Goal: Contribute content: Contribute content

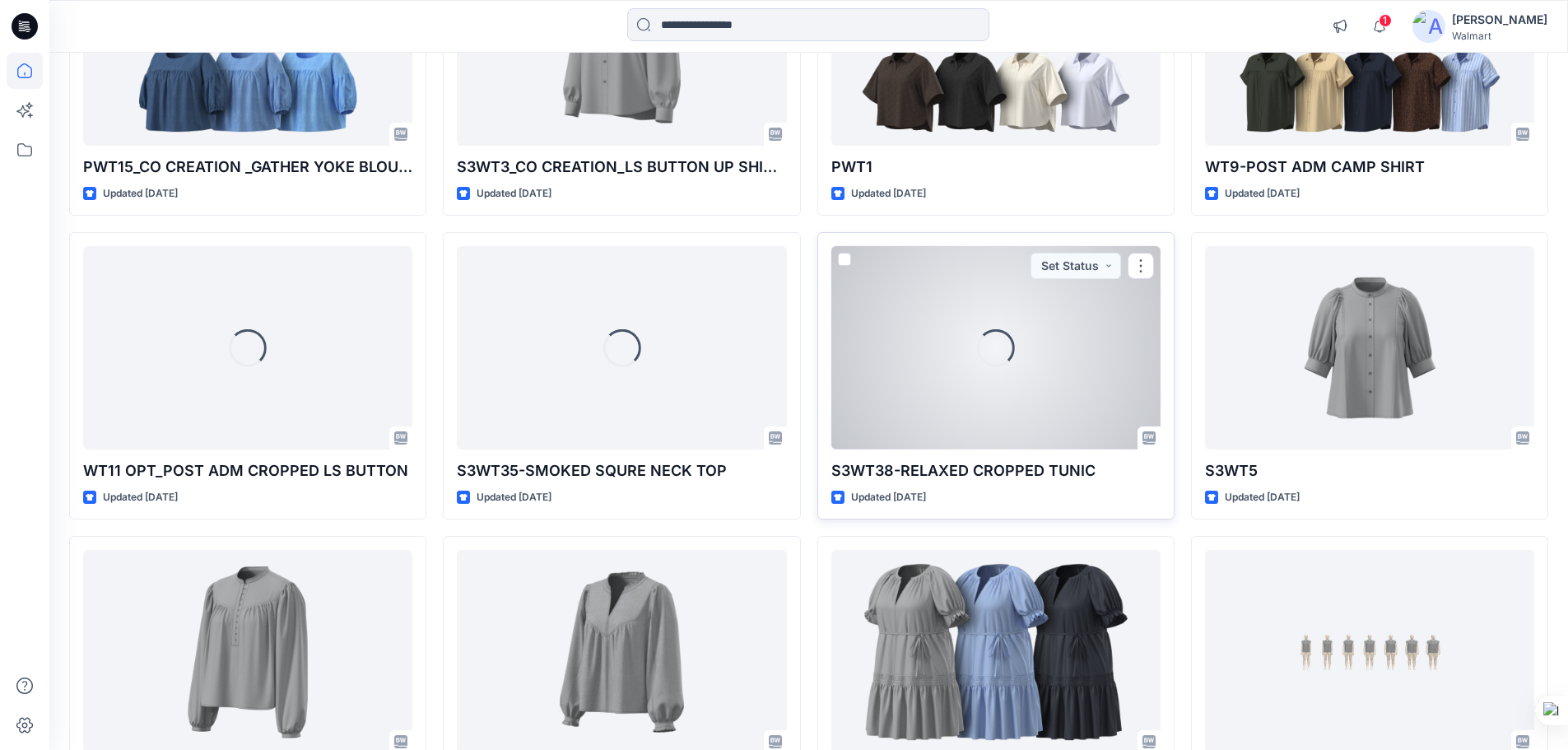
scroll to position [1115, 0]
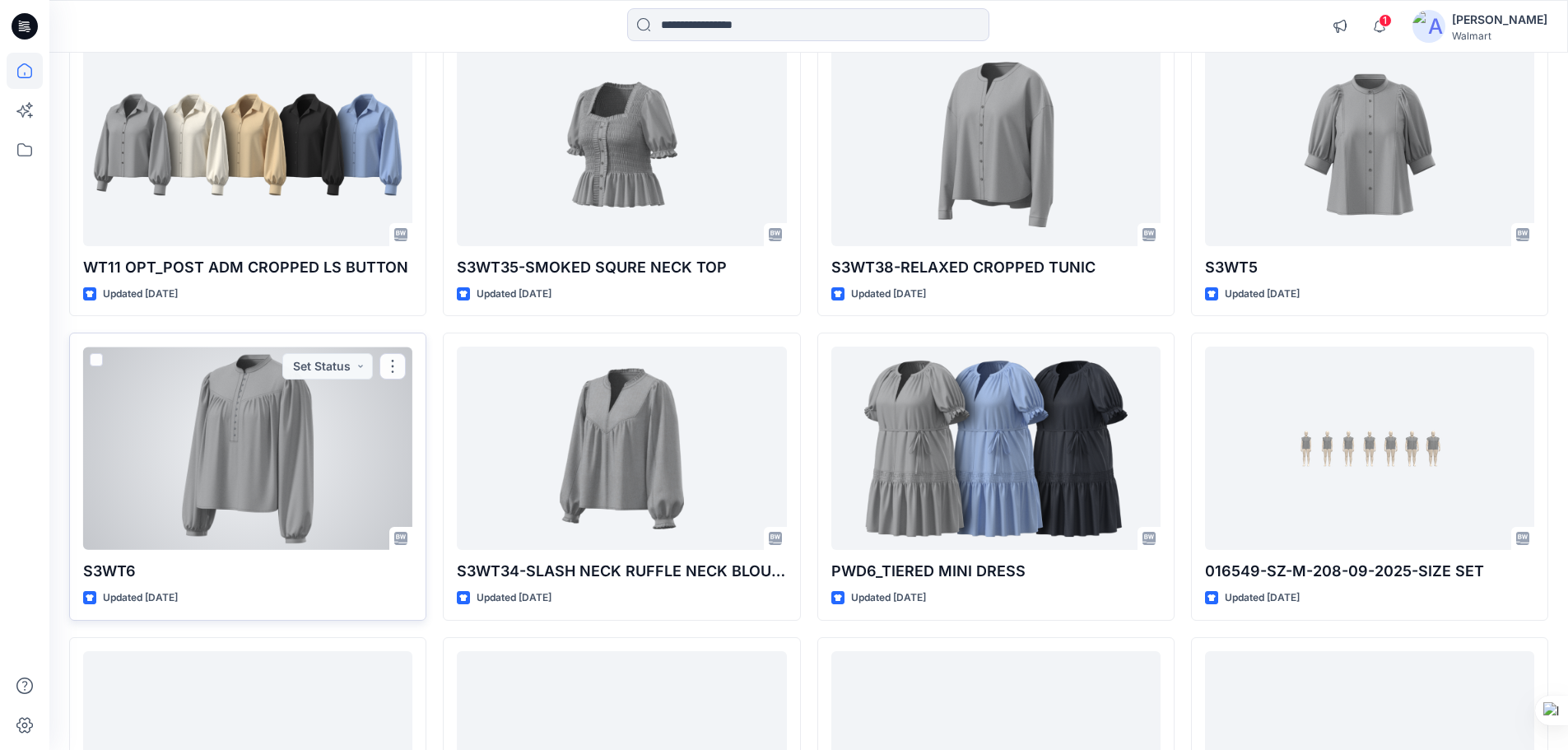
click at [314, 488] on div at bounding box center [247, 449] width 329 height 203
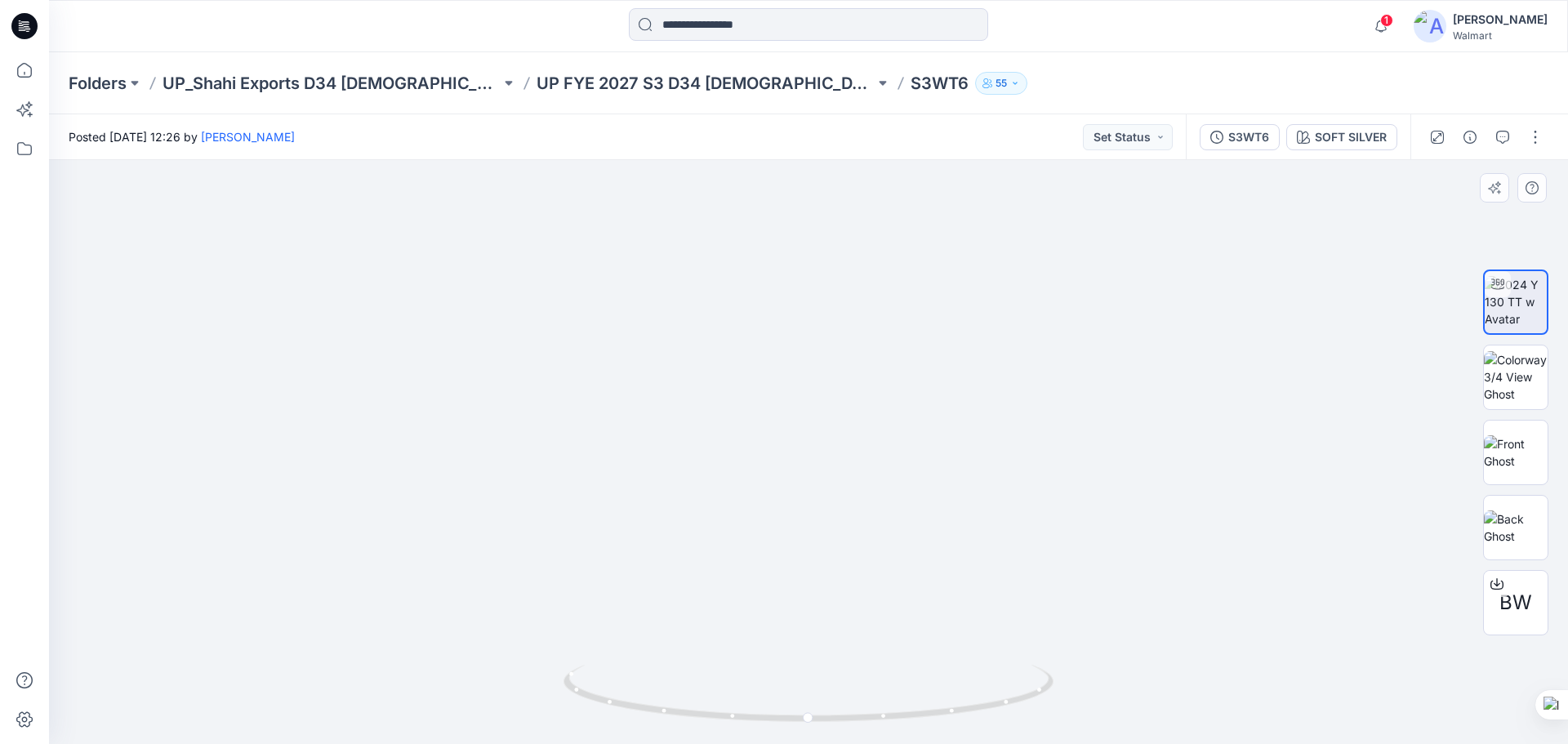
drag, startPoint x: 840, startPoint y: 465, endPoint x: 849, endPoint y: 543, distance: 78.5
drag, startPoint x: 867, startPoint y: 567, endPoint x: 886, endPoint y: 497, distance: 72.5
click at [886, 497] on img at bounding box center [827, 152] width 1711 height 1184
drag, startPoint x: 1008, startPoint y: 504, endPoint x: 964, endPoint y: 586, distance: 93.1
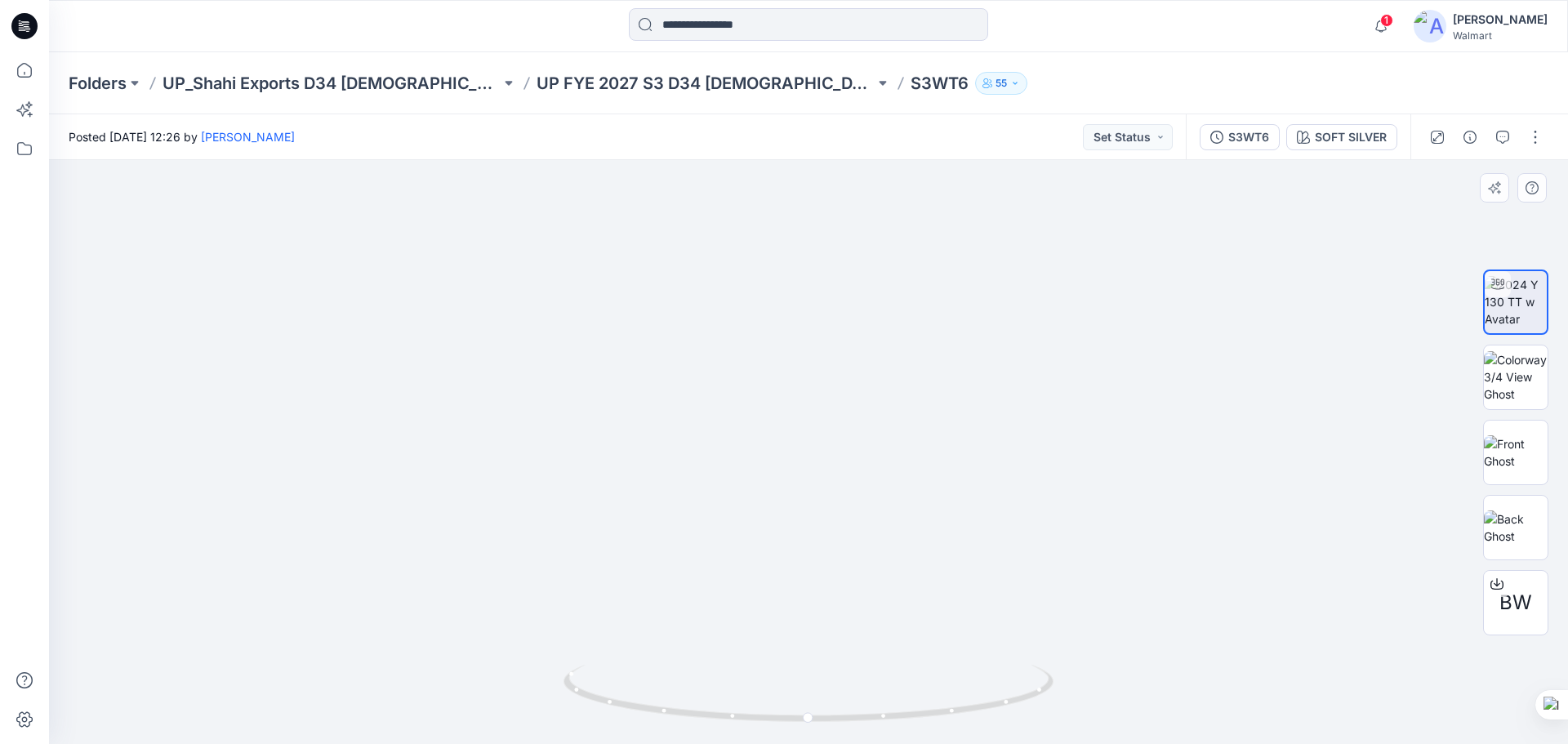
click at [1534, 137] on button "button" at bounding box center [1536, 138] width 26 height 26
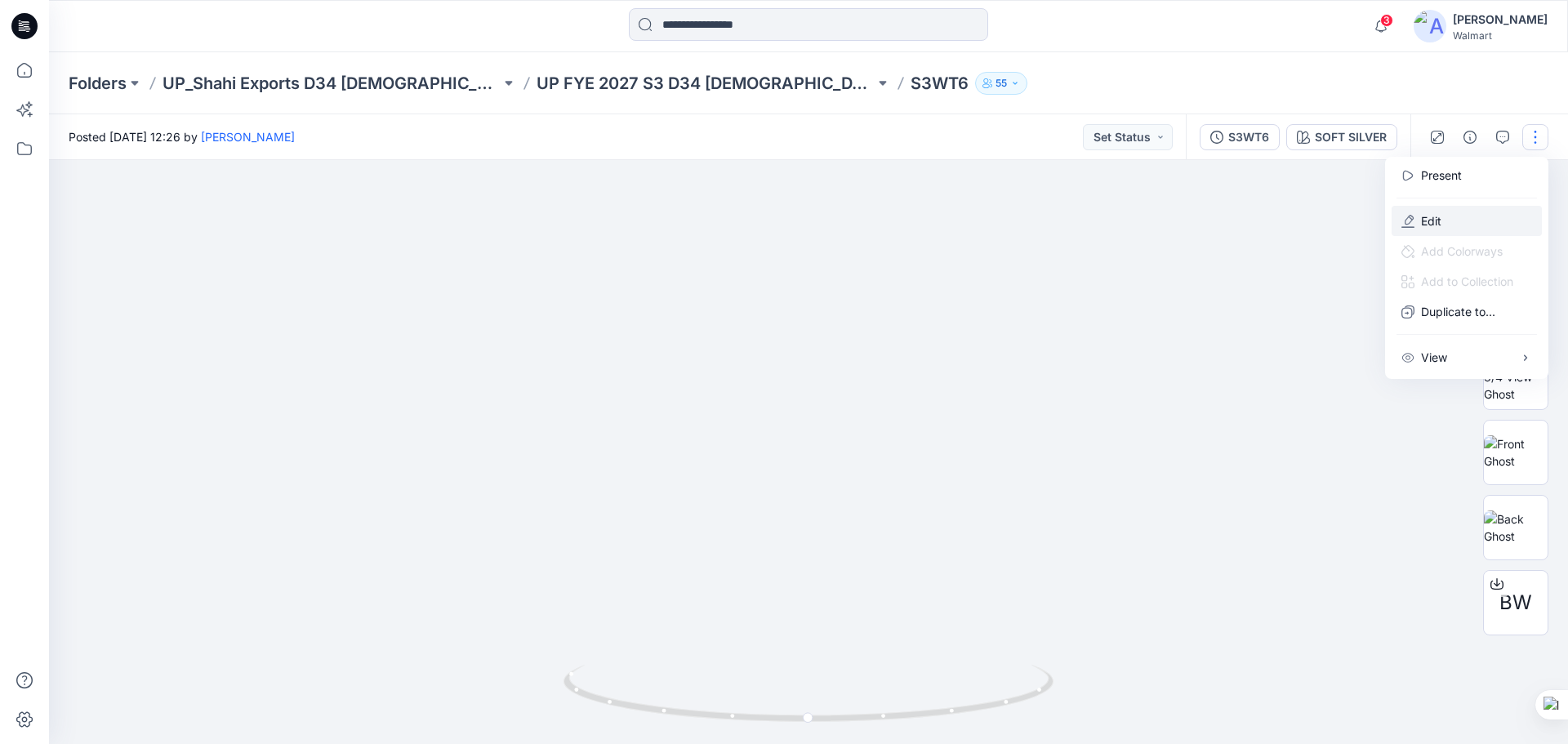
click at [1413, 220] on icon "button" at bounding box center [1408, 221] width 13 height 13
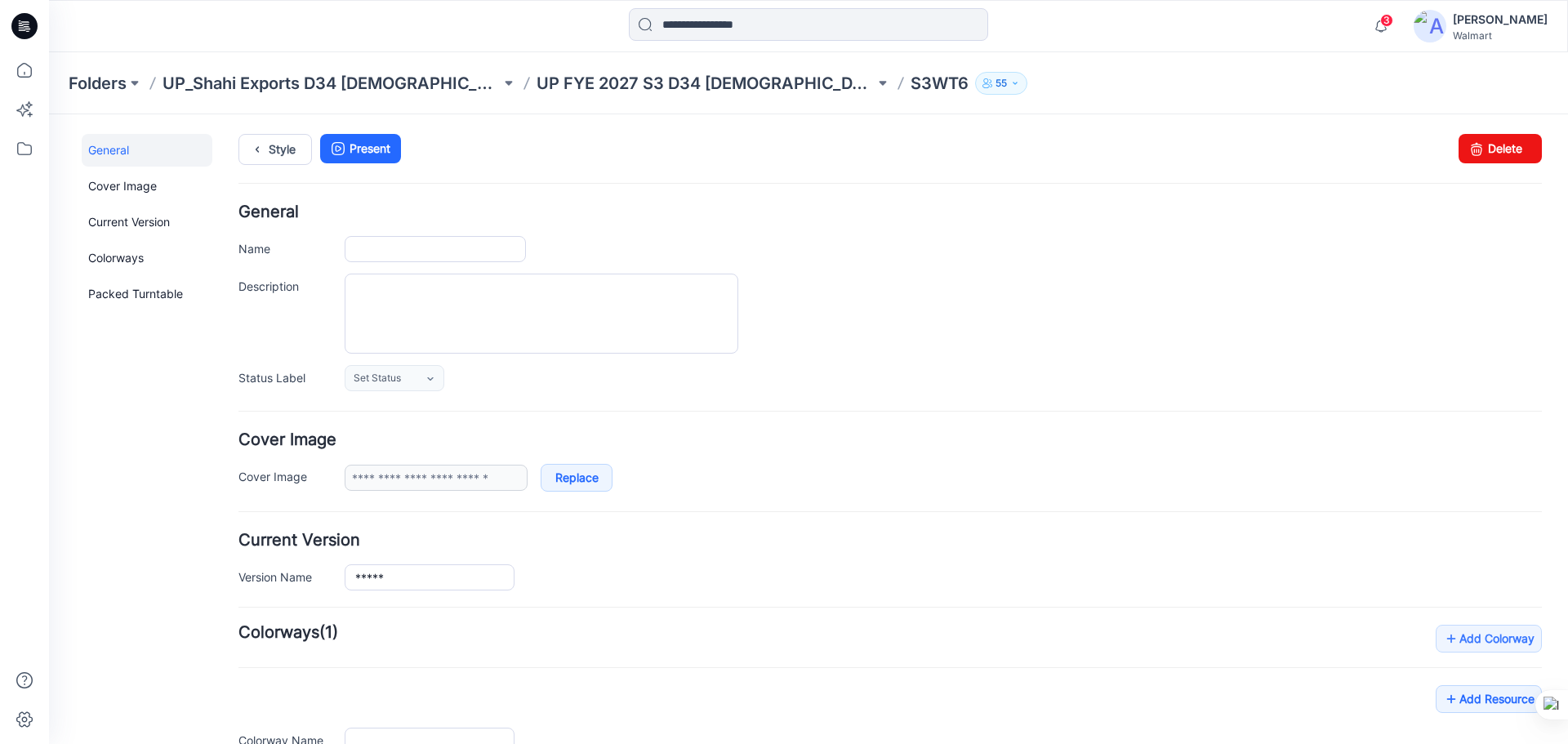
type input "*****"
type input "**********"
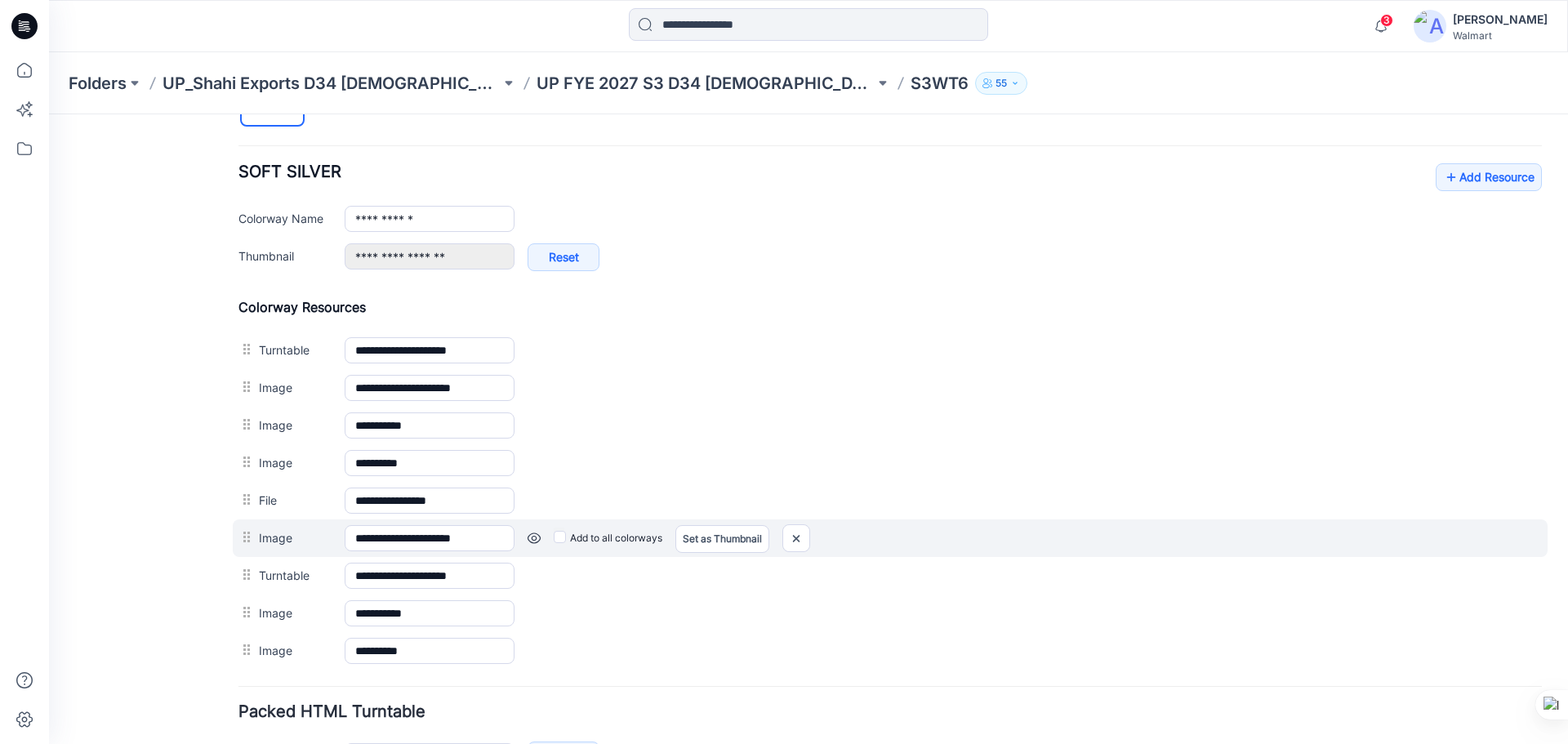
scroll to position [654, 0]
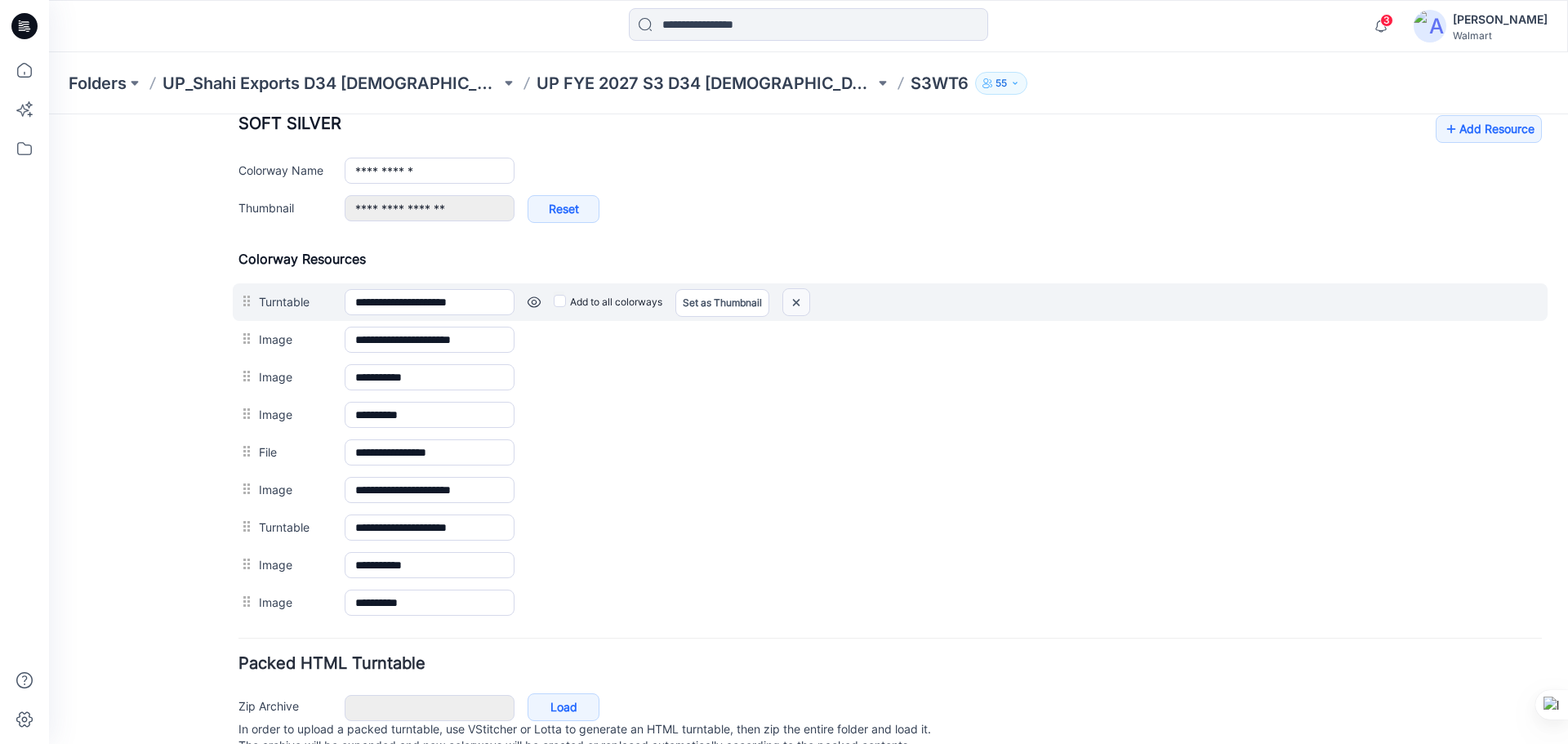
click at [800, 301] on img at bounding box center [796, 302] width 26 height 27
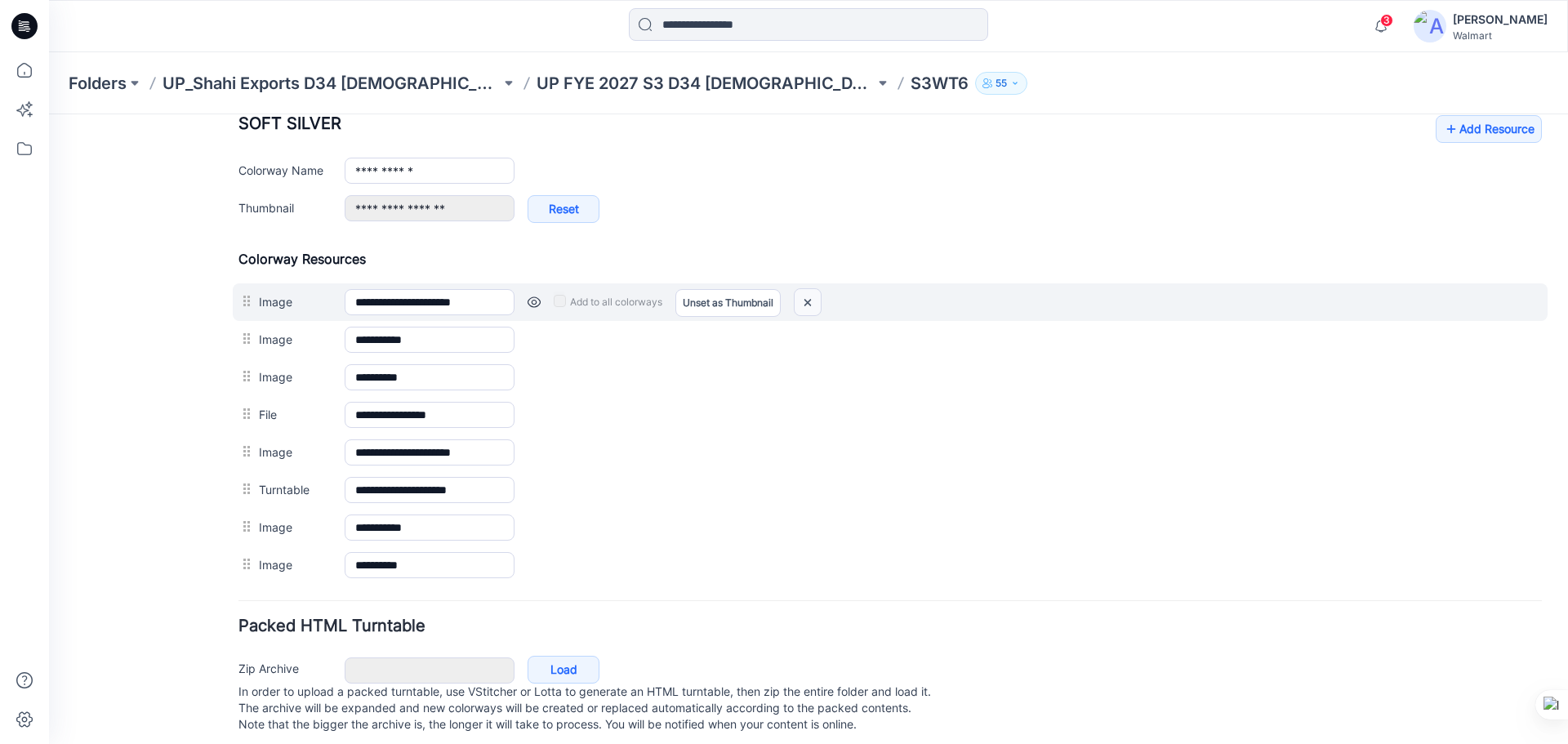
click at [821, 296] on img at bounding box center [808, 302] width 26 height 27
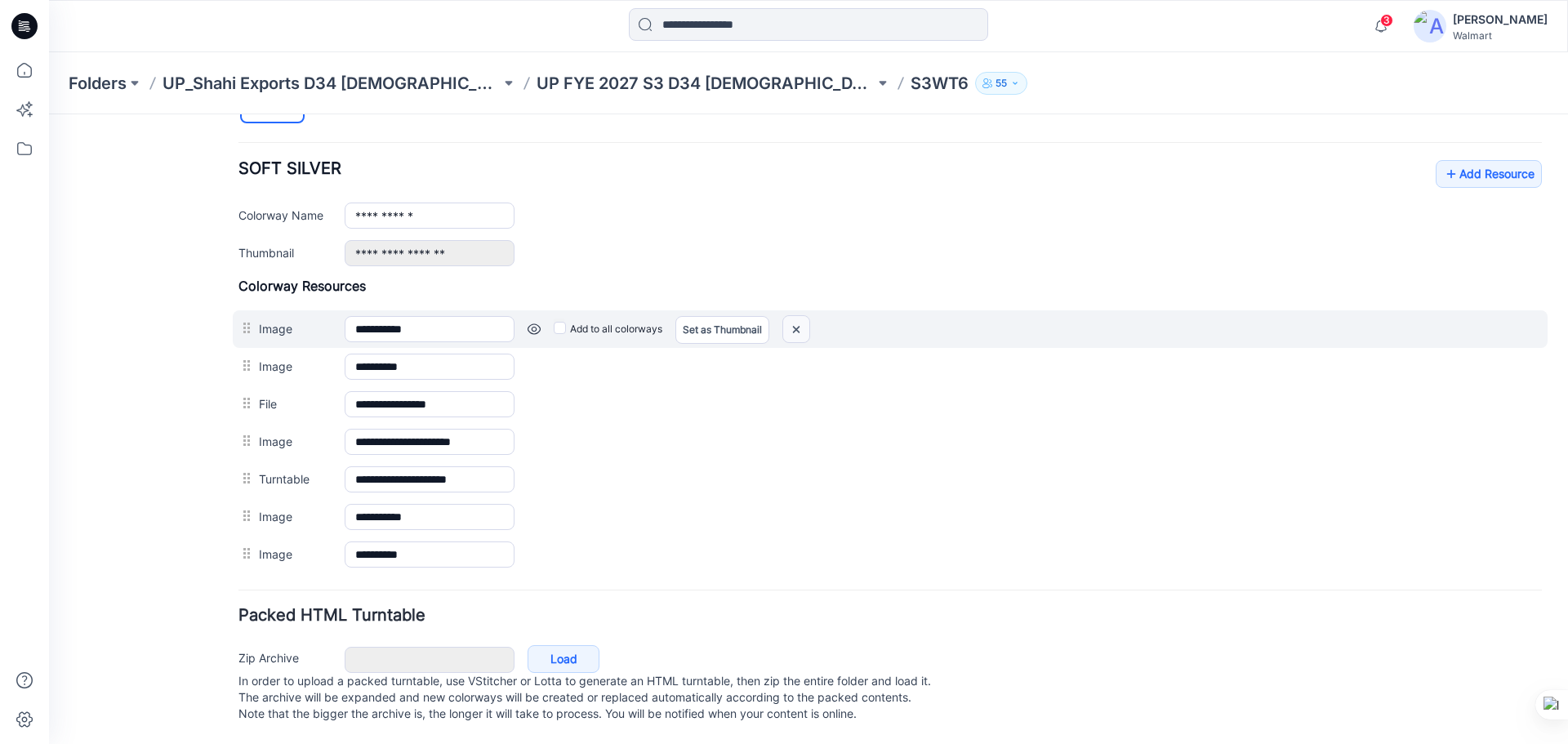
click at [795, 316] on img at bounding box center [796, 329] width 26 height 27
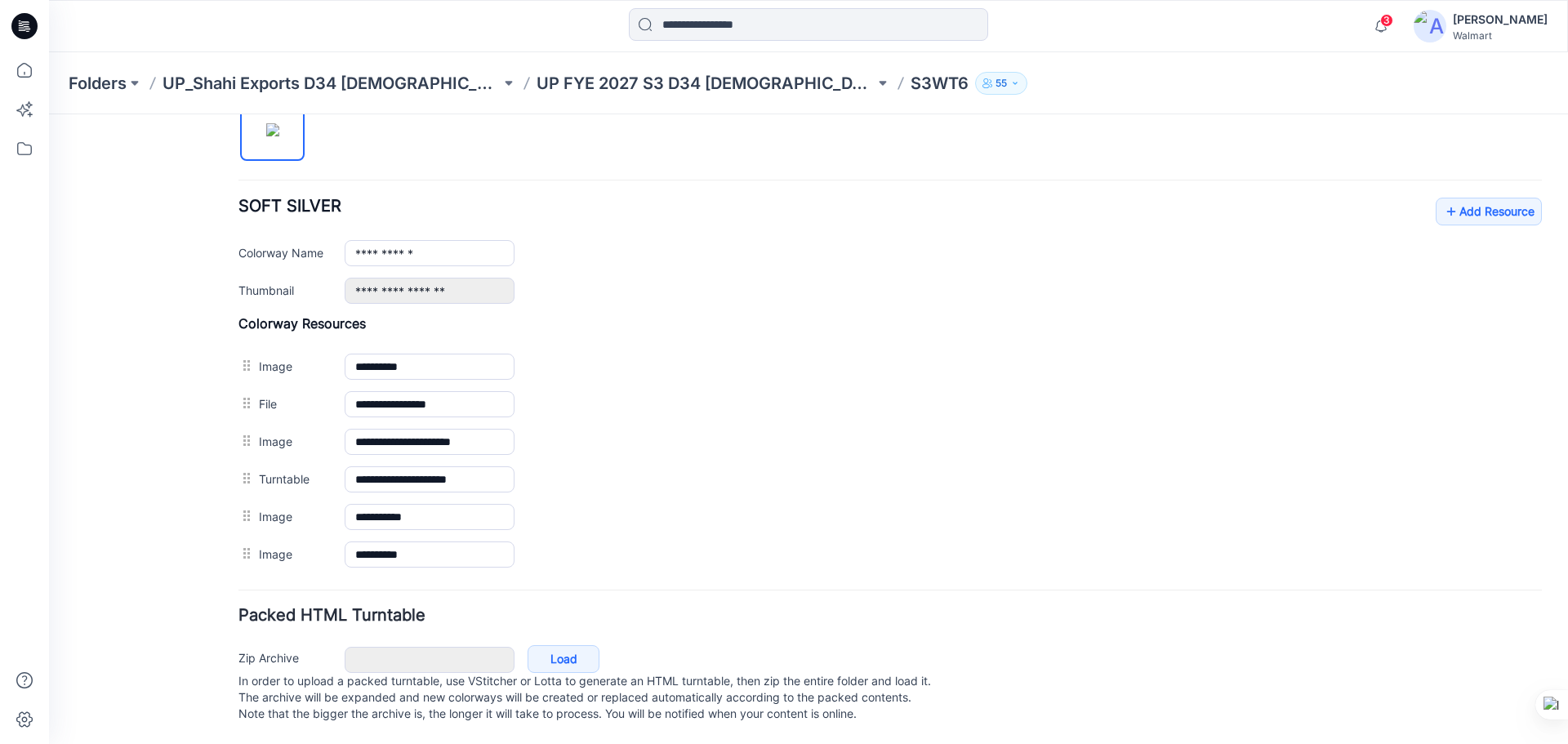
scroll to position [587, 0]
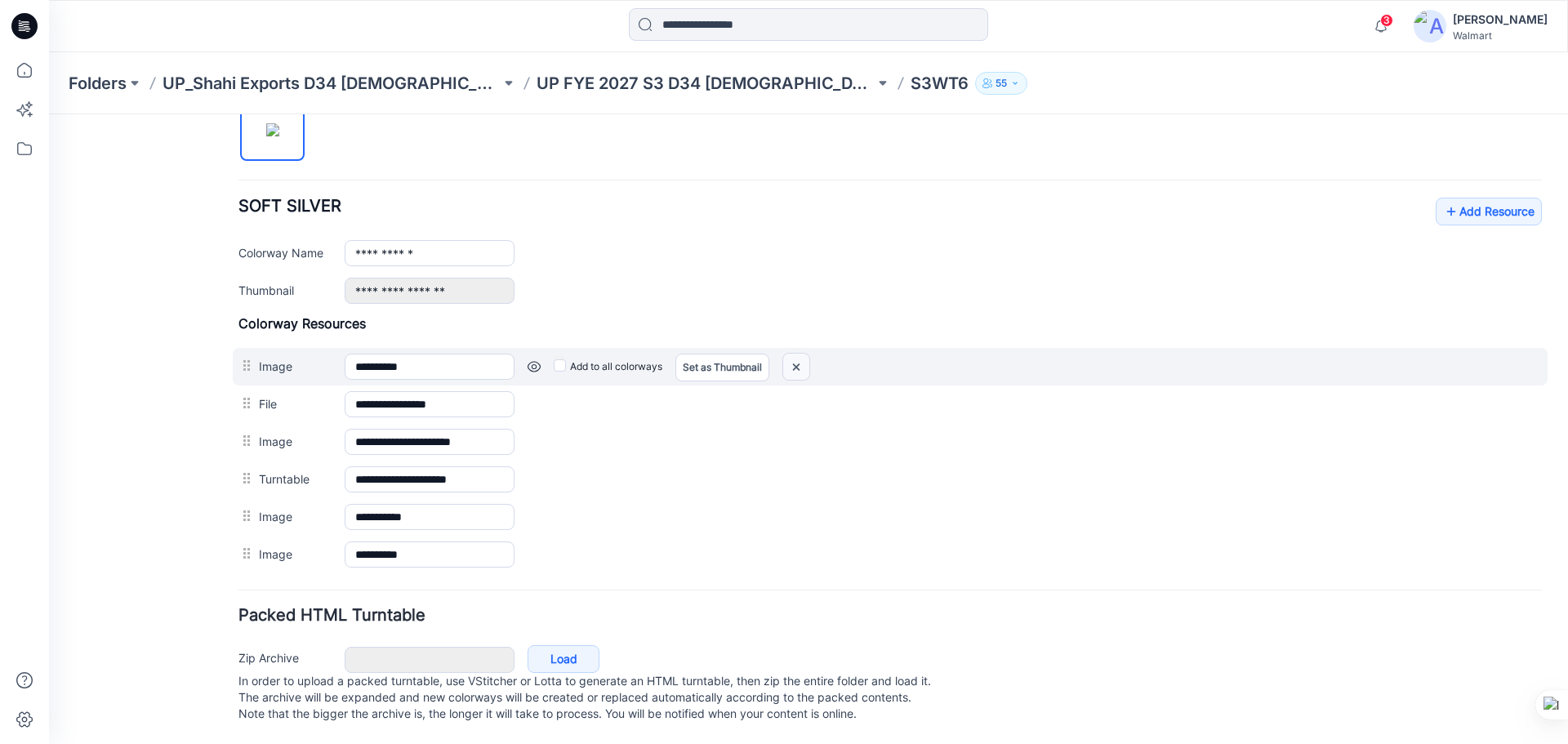
click at [800, 354] on img at bounding box center [796, 367] width 26 height 27
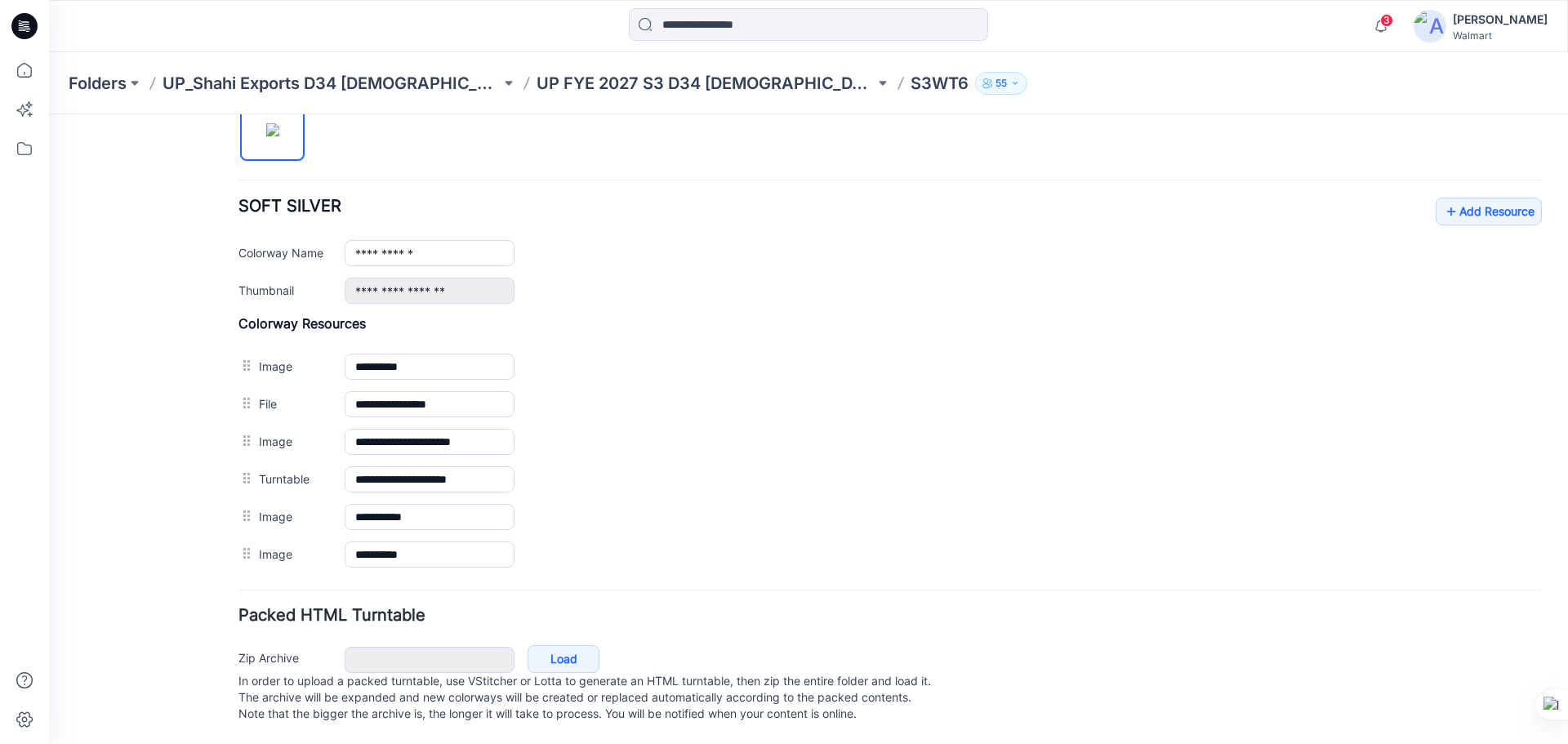
scroll to position [549, 0]
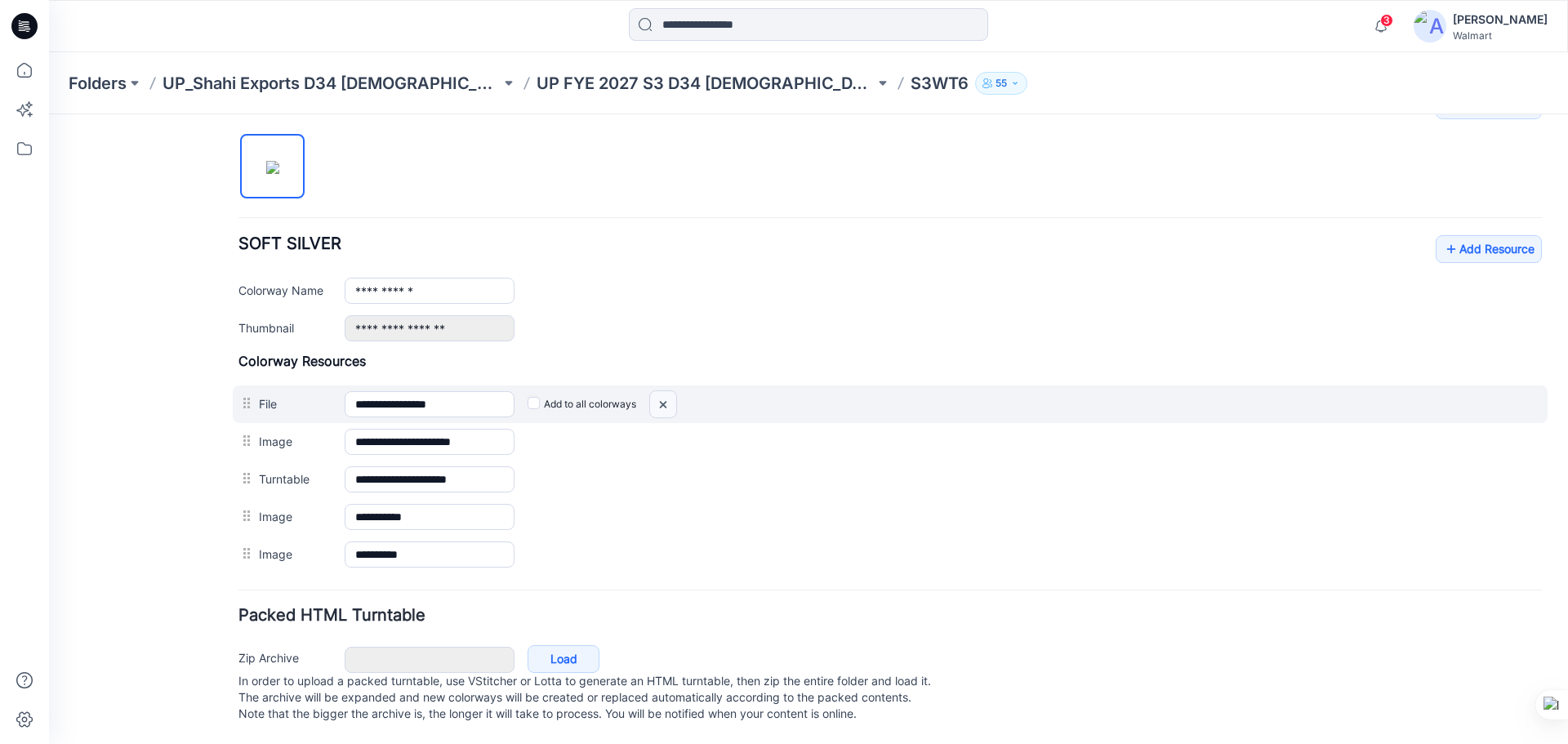
click at [667, 392] on img at bounding box center [663, 405] width 26 height 27
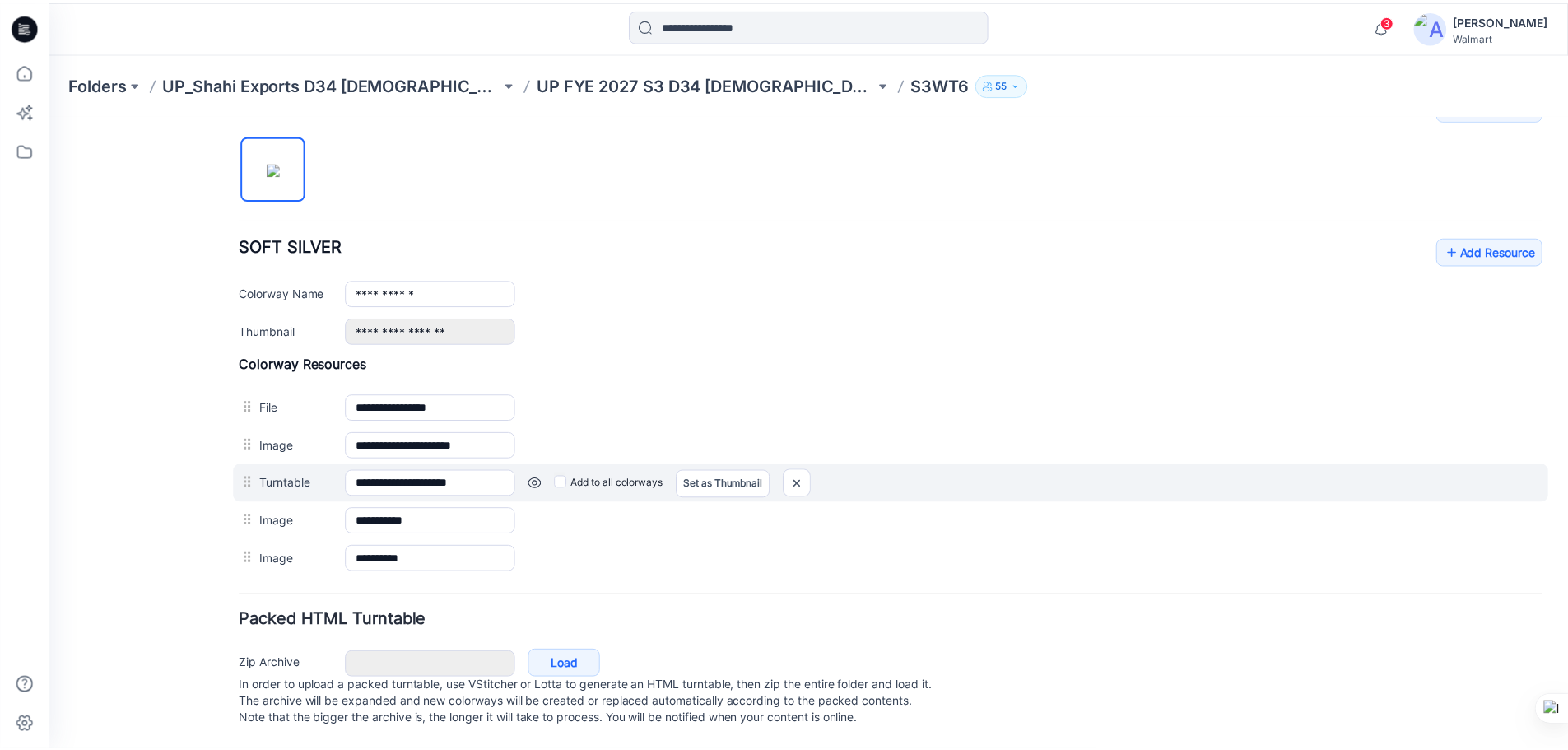
scroll to position [517, 0]
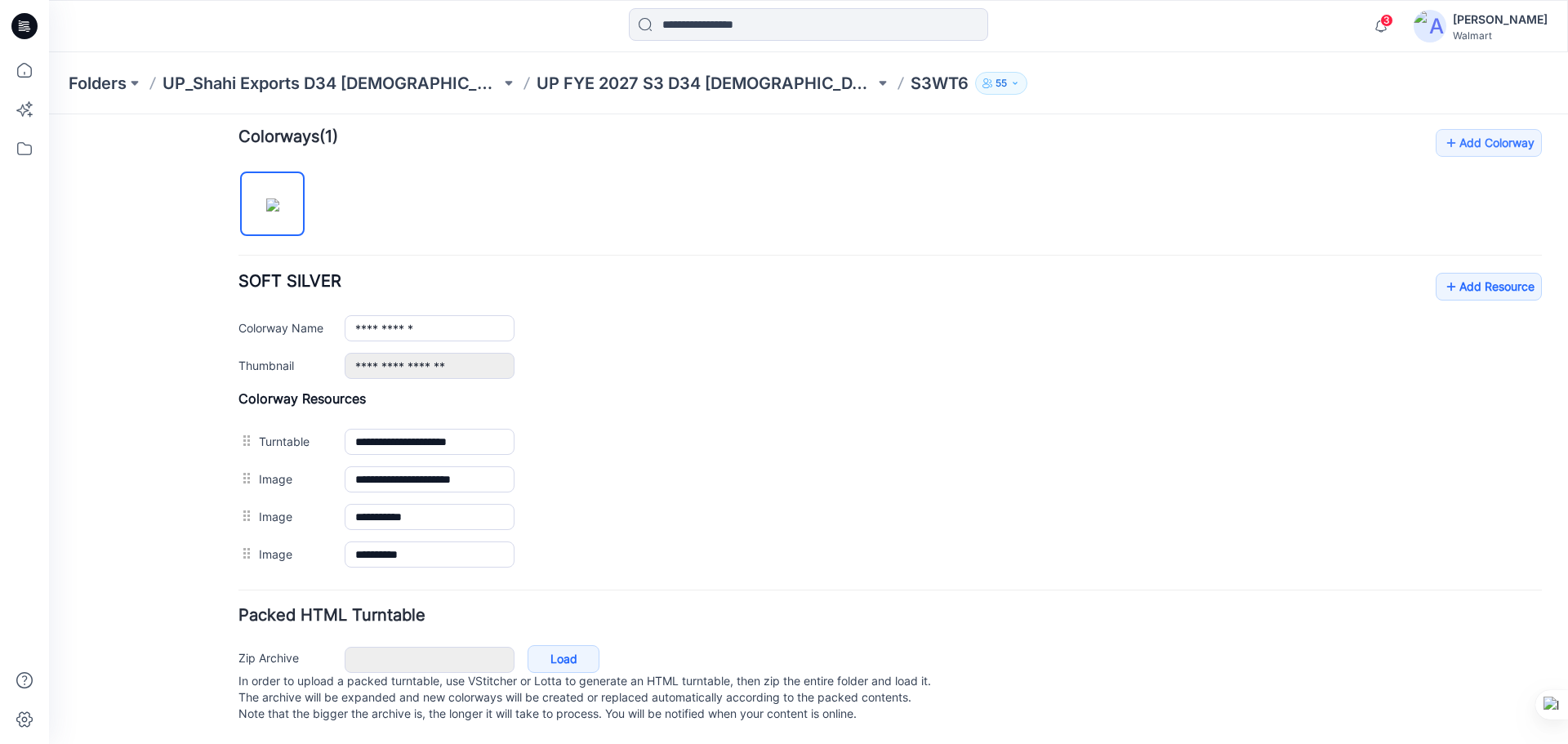
click at [106, 443] on div "General Cover Image Current Version Colorways Packed Turntable" at bounding box center [146, 191] width 131 height 1106
click at [1456, 273] on link "Add Resource" at bounding box center [1488, 287] width 106 height 28
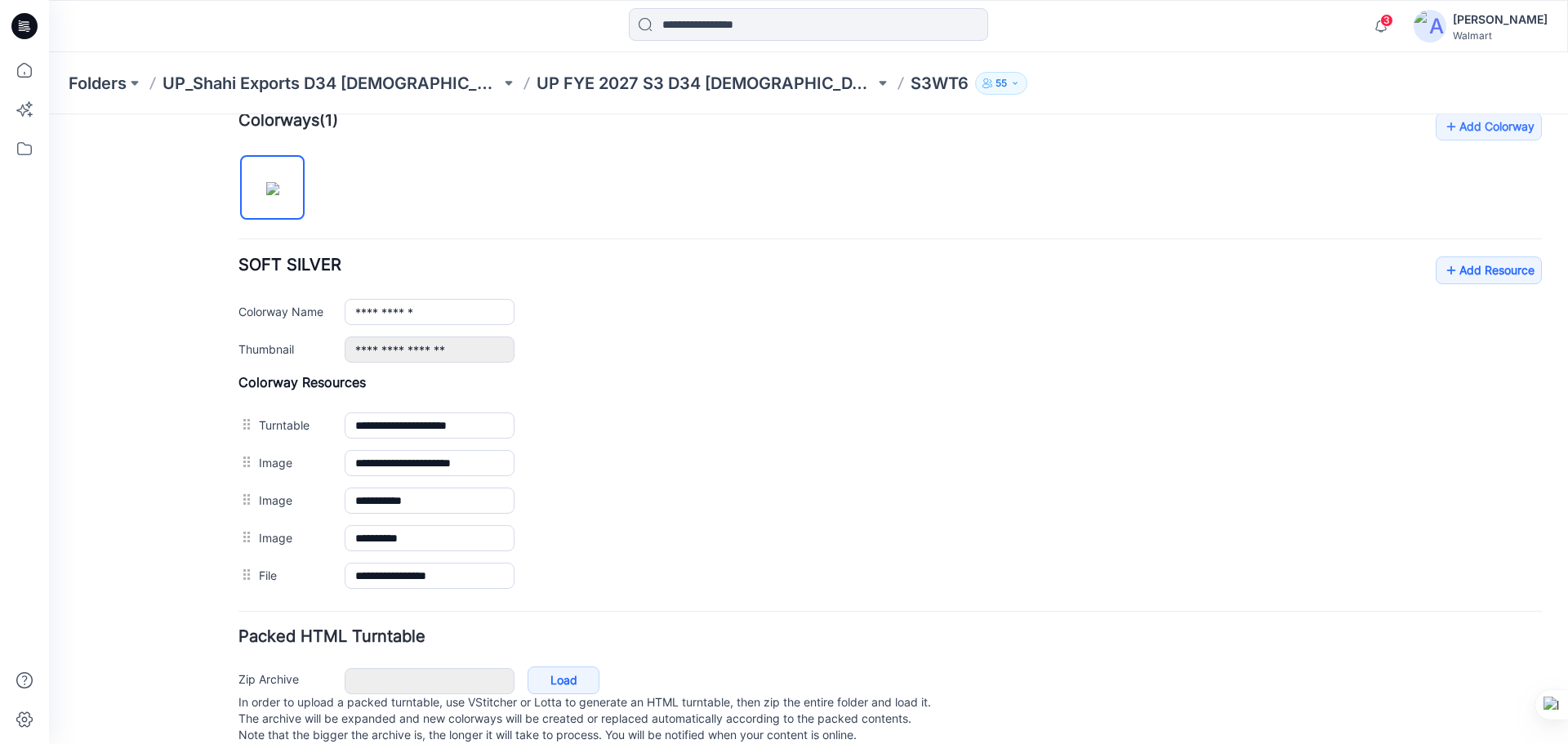
click at [489, 226] on div "**********" at bounding box center [890, 354] width 1303 height 482
click at [22, 25] on icon at bounding box center [21, 25] width 5 height 1
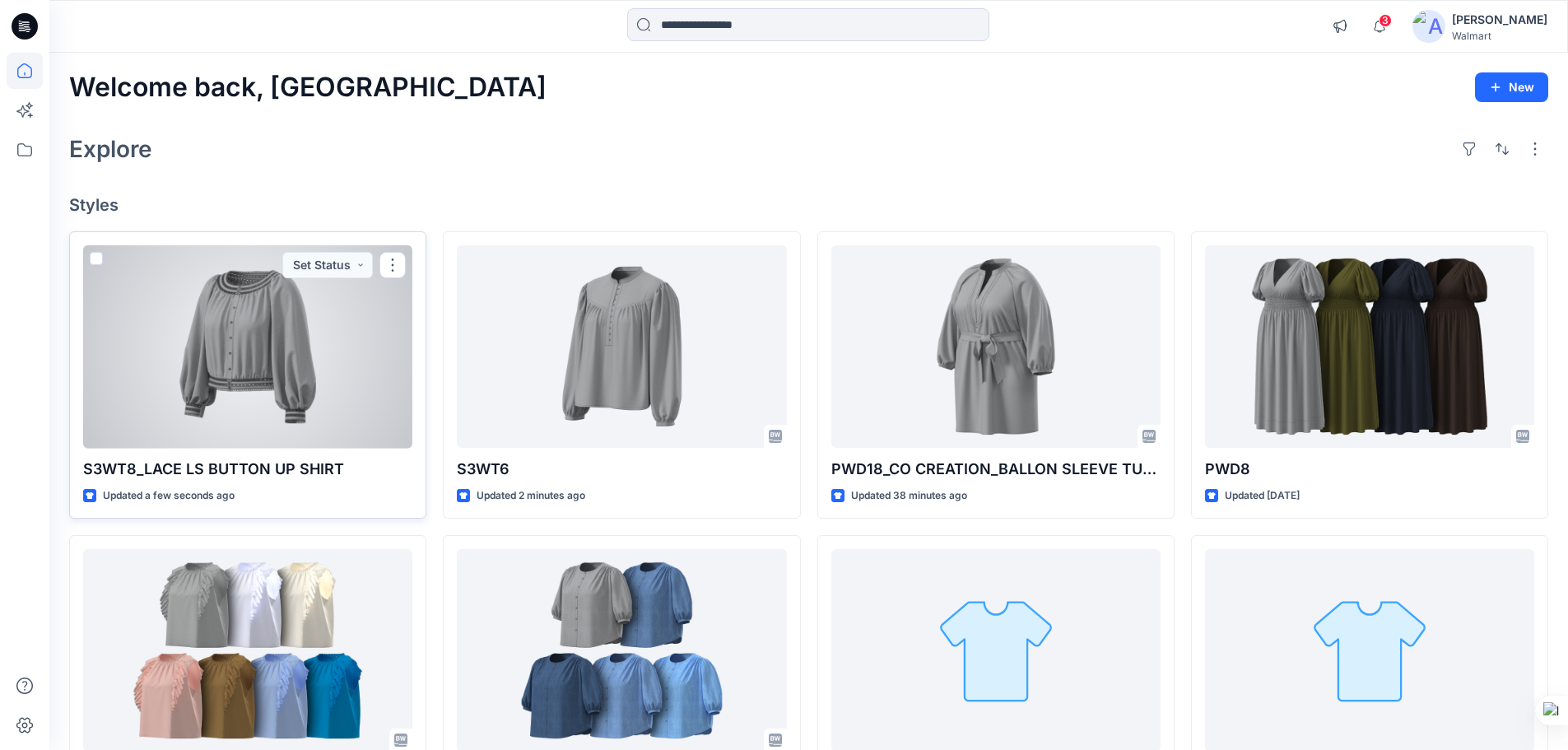
click at [173, 360] on div at bounding box center [247, 347] width 329 height 203
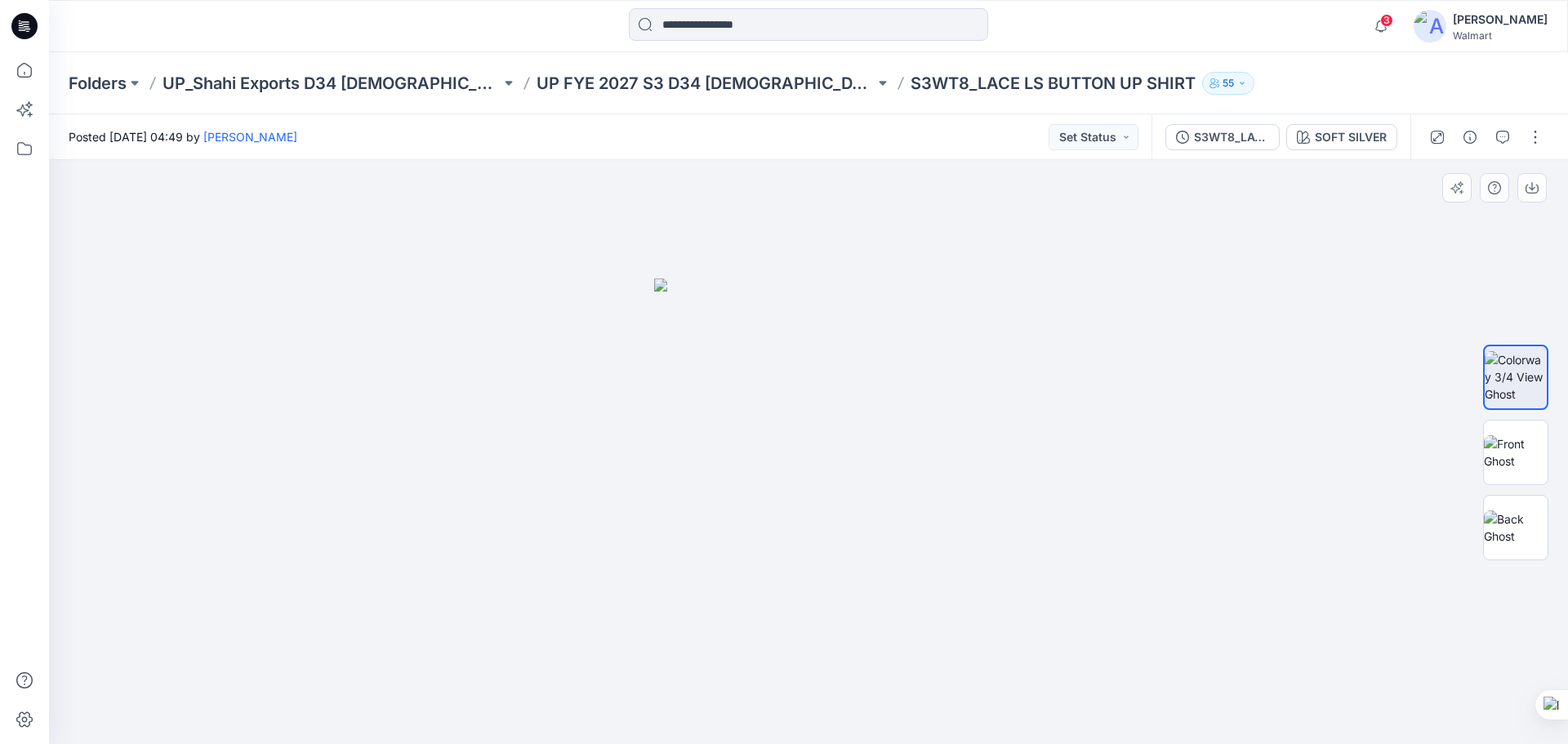
click at [1136, 485] on div at bounding box center [809, 452] width 1519 height 585
drag, startPoint x: 1119, startPoint y: 301, endPoint x: 1056, endPoint y: 249, distance: 81.7
click at [1119, 301] on div at bounding box center [809, 452] width 1519 height 585
click at [18, 24] on icon at bounding box center [20, 23] width 4 height 1
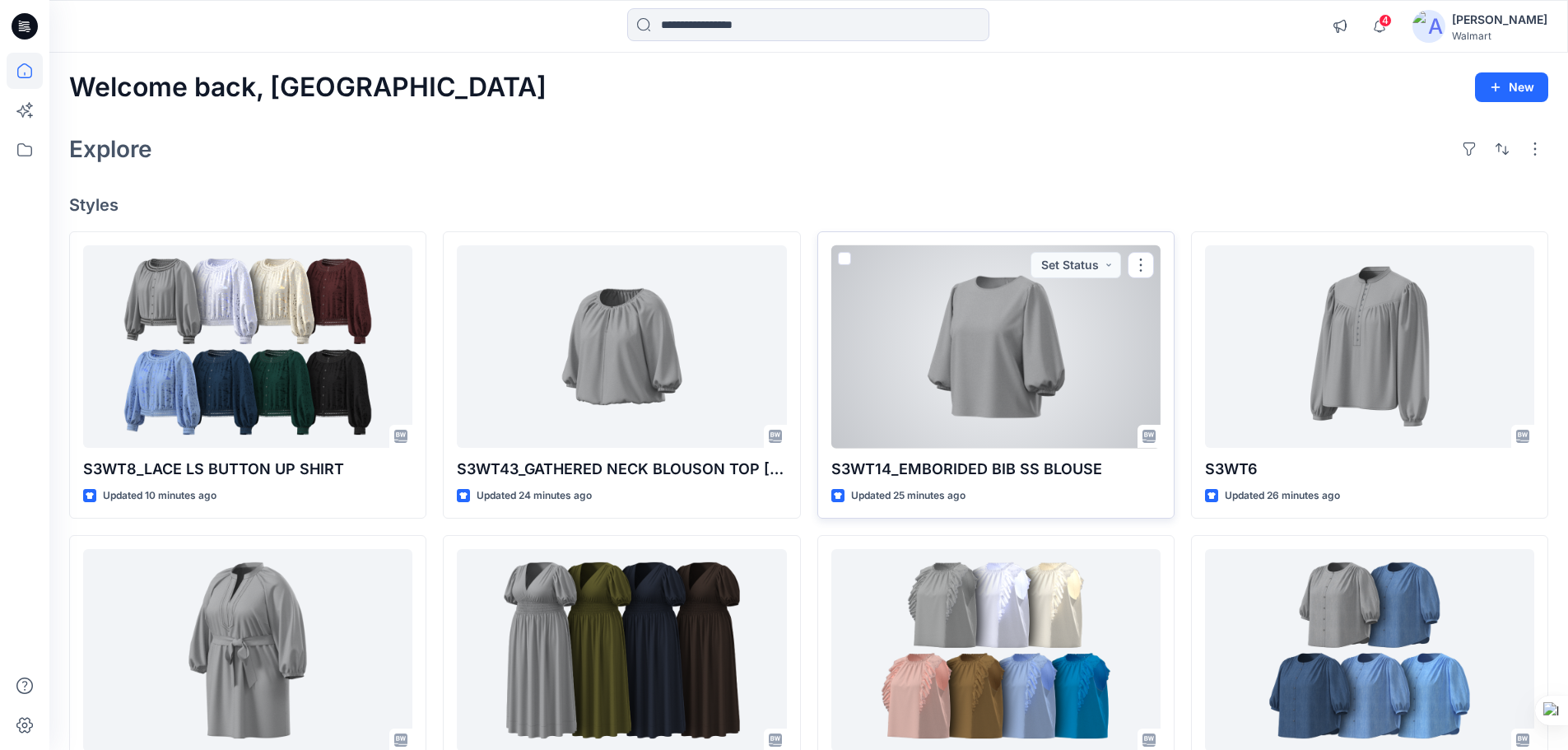
click at [995, 337] on div at bounding box center [996, 347] width 329 height 203
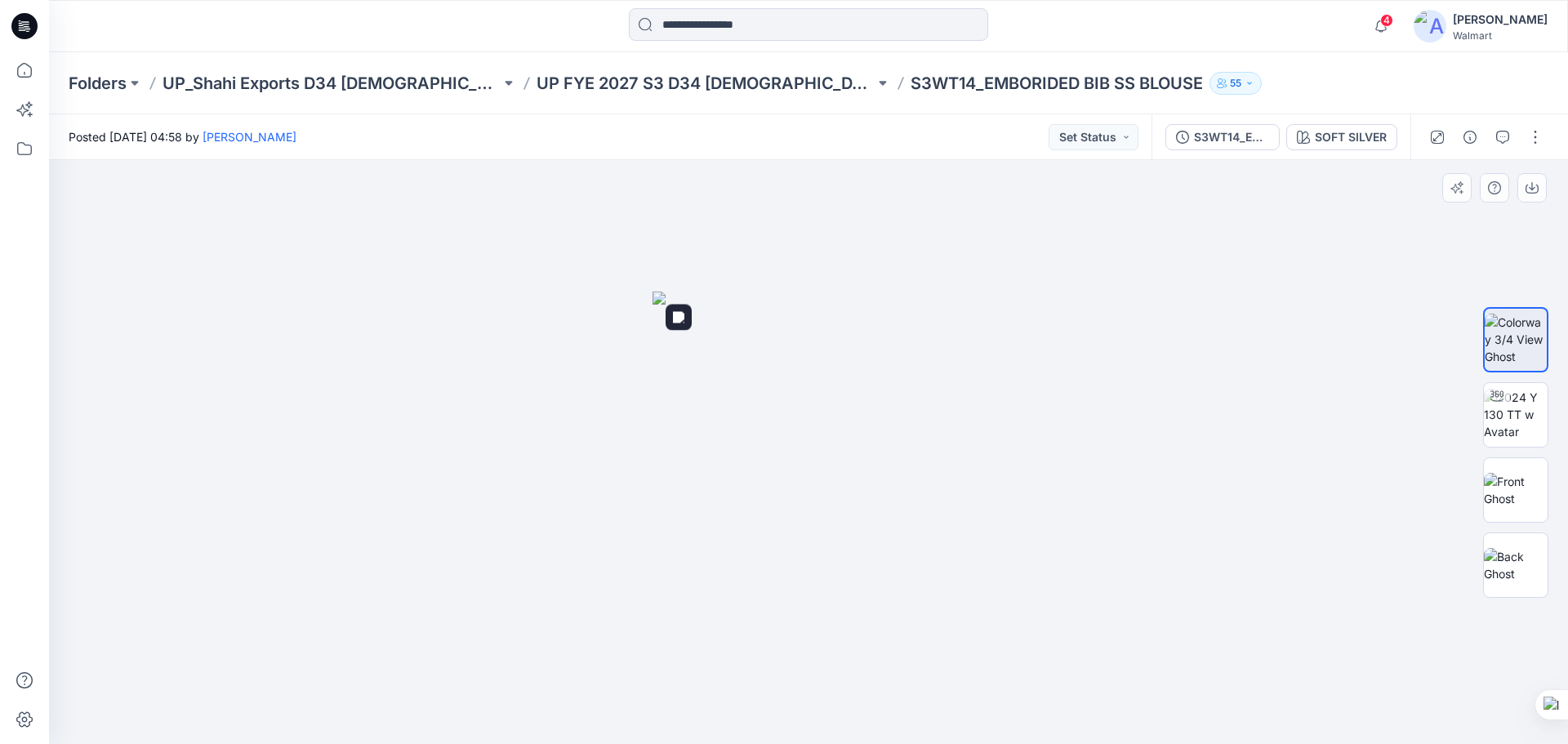
drag, startPoint x: 847, startPoint y: 479, endPoint x: 871, endPoint y: 483, distance: 24.3
click at [849, 479] on img at bounding box center [809, 518] width 312 height 453
click at [1513, 423] on img at bounding box center [1515, 415] width 64 height 52
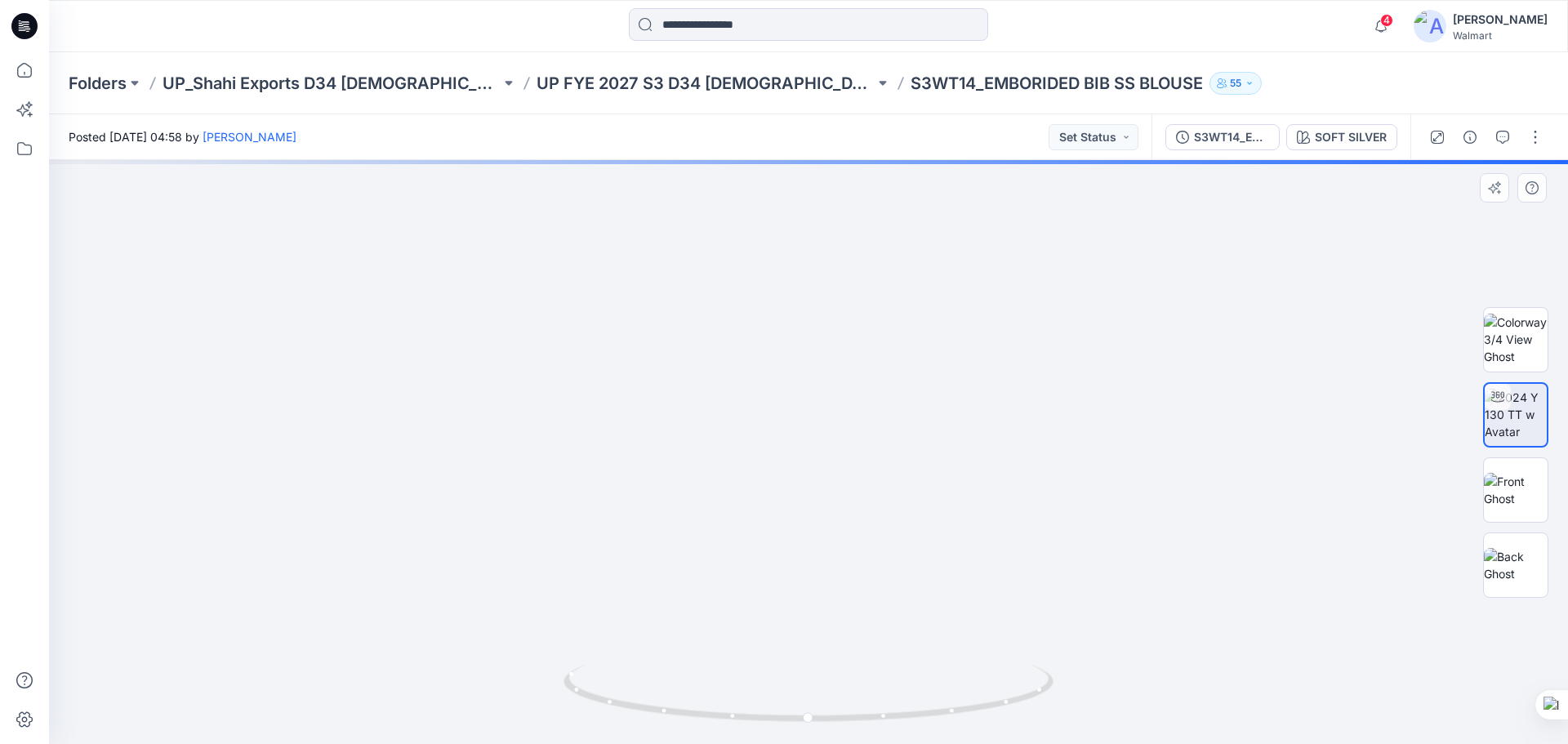
drag, startPoint x: 840, startPoint y: 427, endPoint x: 828, endPoint y: 554, distance: 127.6
click at [828, 554] on img at bounding box center [797, 5] width 2613 height 1479
drag, startPoint x: 831, startPoint y: 531, endPoint x: 833, endPoint y: 577, distance: 46.0
click at [833, 577] on img at bounding box center [804, 8] width 2613 height 1471
drag, startPoint x: 912, startPoint y: 719, endPoint x: 704, endPoint y: 697, distance: 209.2
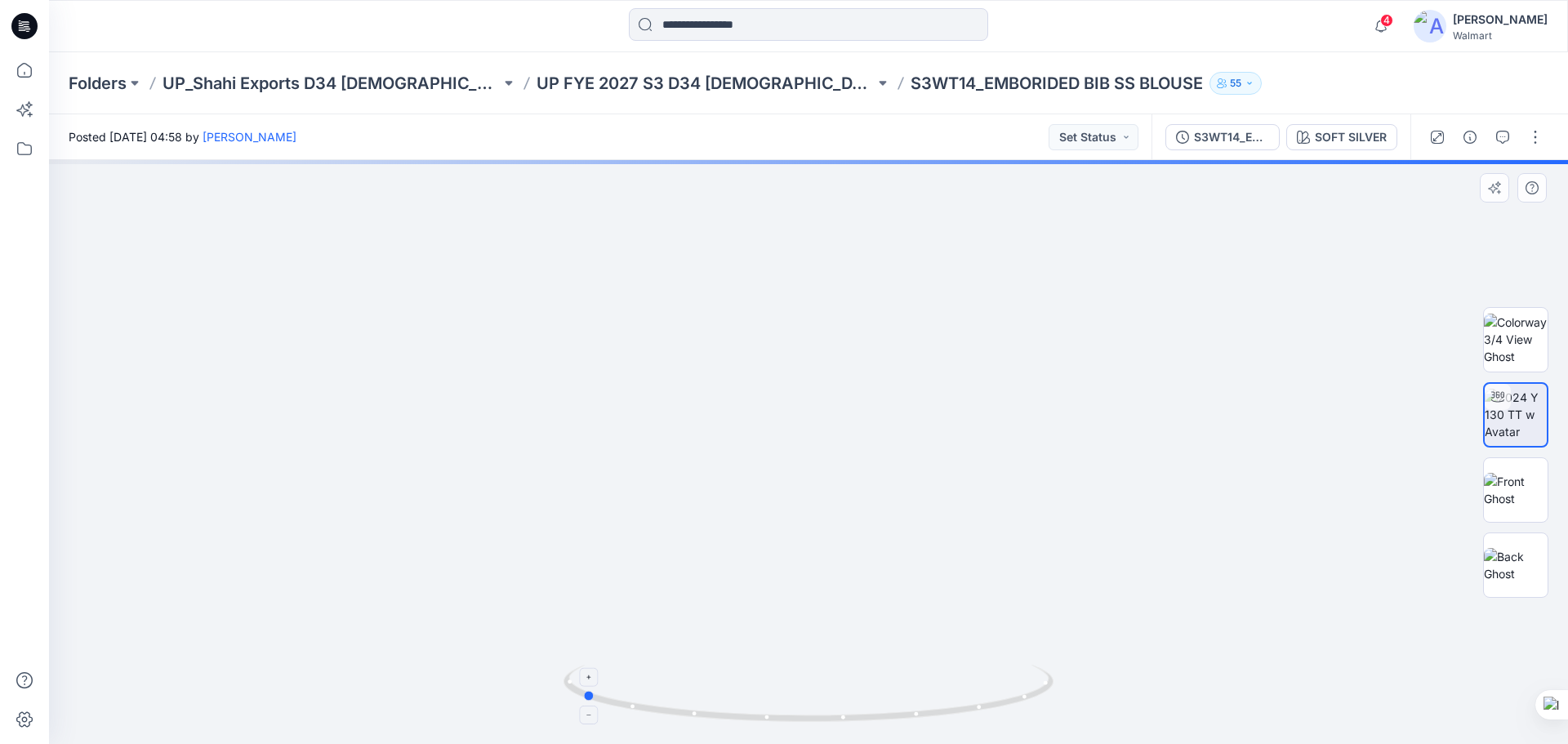
click at [685, 705] on icon at bounding box center [810, 696] width 494 height 61
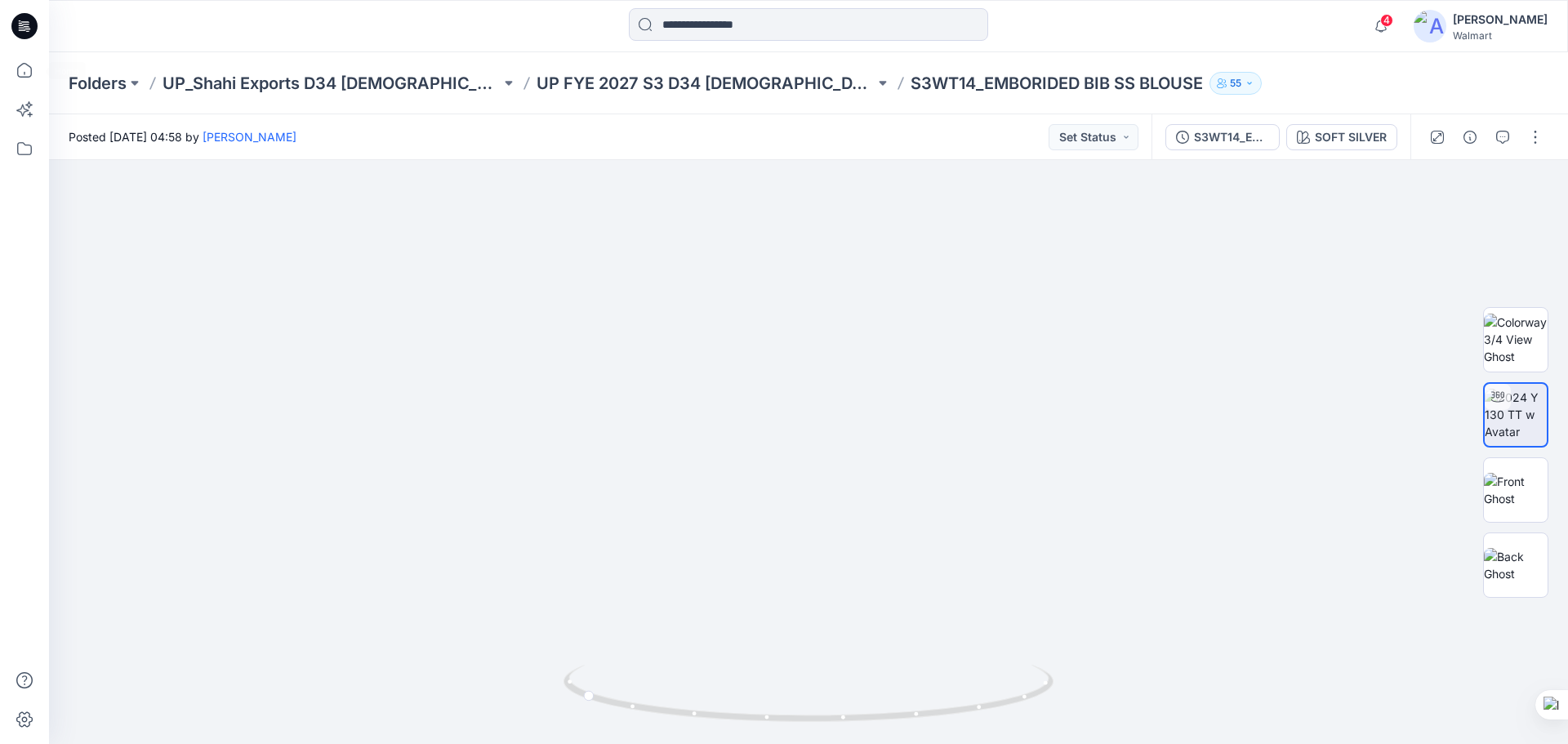
drag, startPoint x: 15, startPoint y: 30, endPoint x: 88, endPoint y: 50, distance: 75.7
click at [16, 30] on icon at bounding box center [25, 26] width 26 height 26
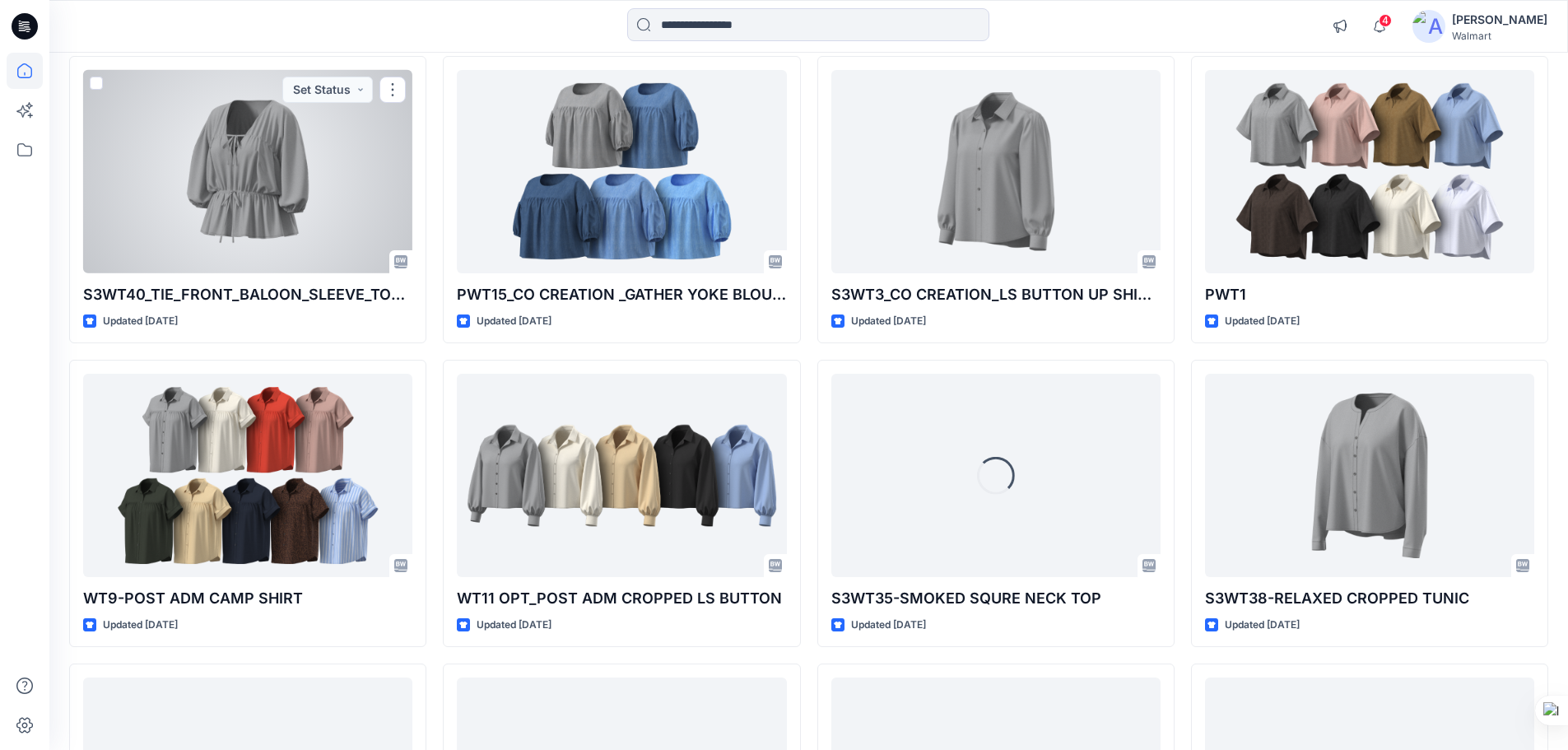
scroll to position [785, 0]
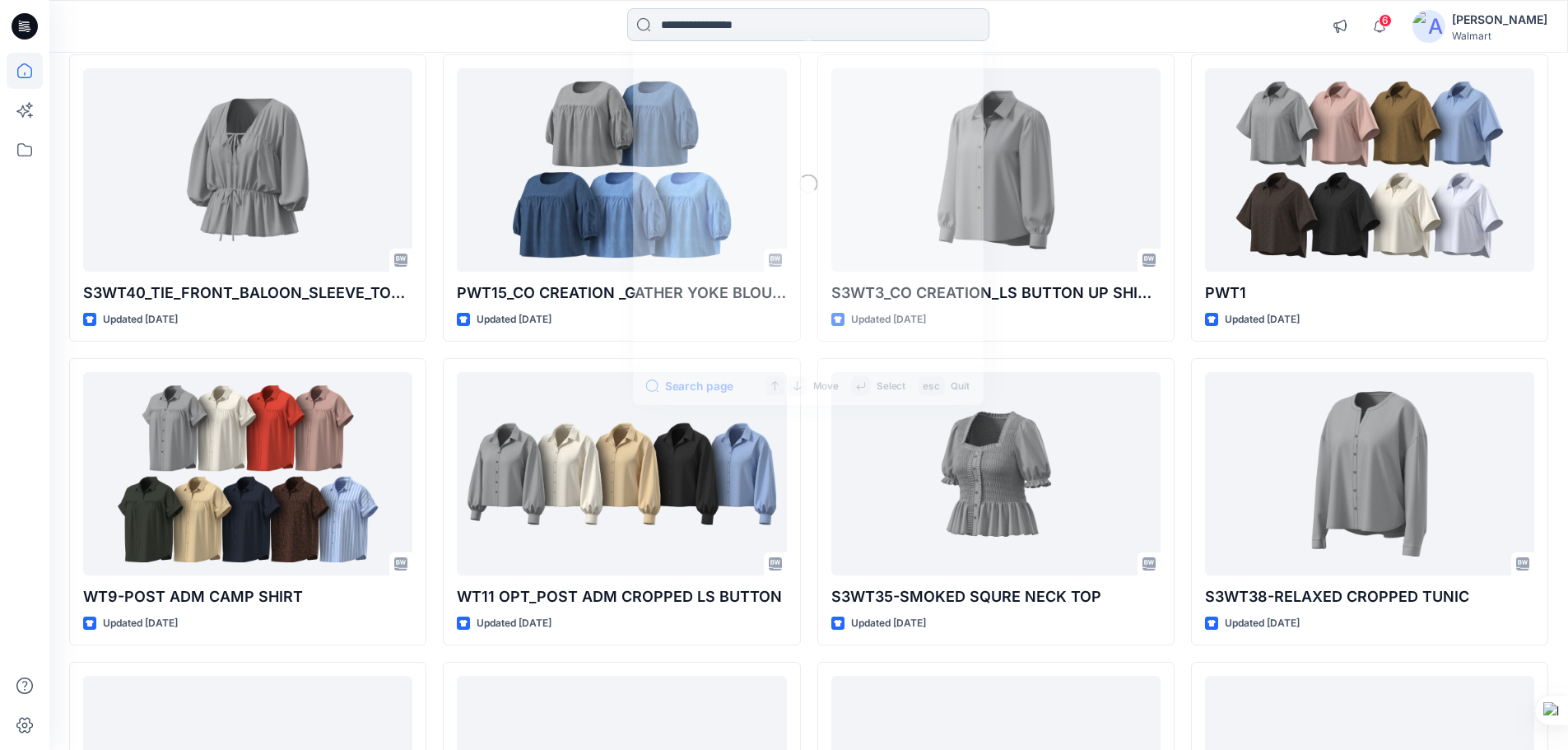
click at [748, 13] on input at bounding box center [808, 24] width 362 height 33
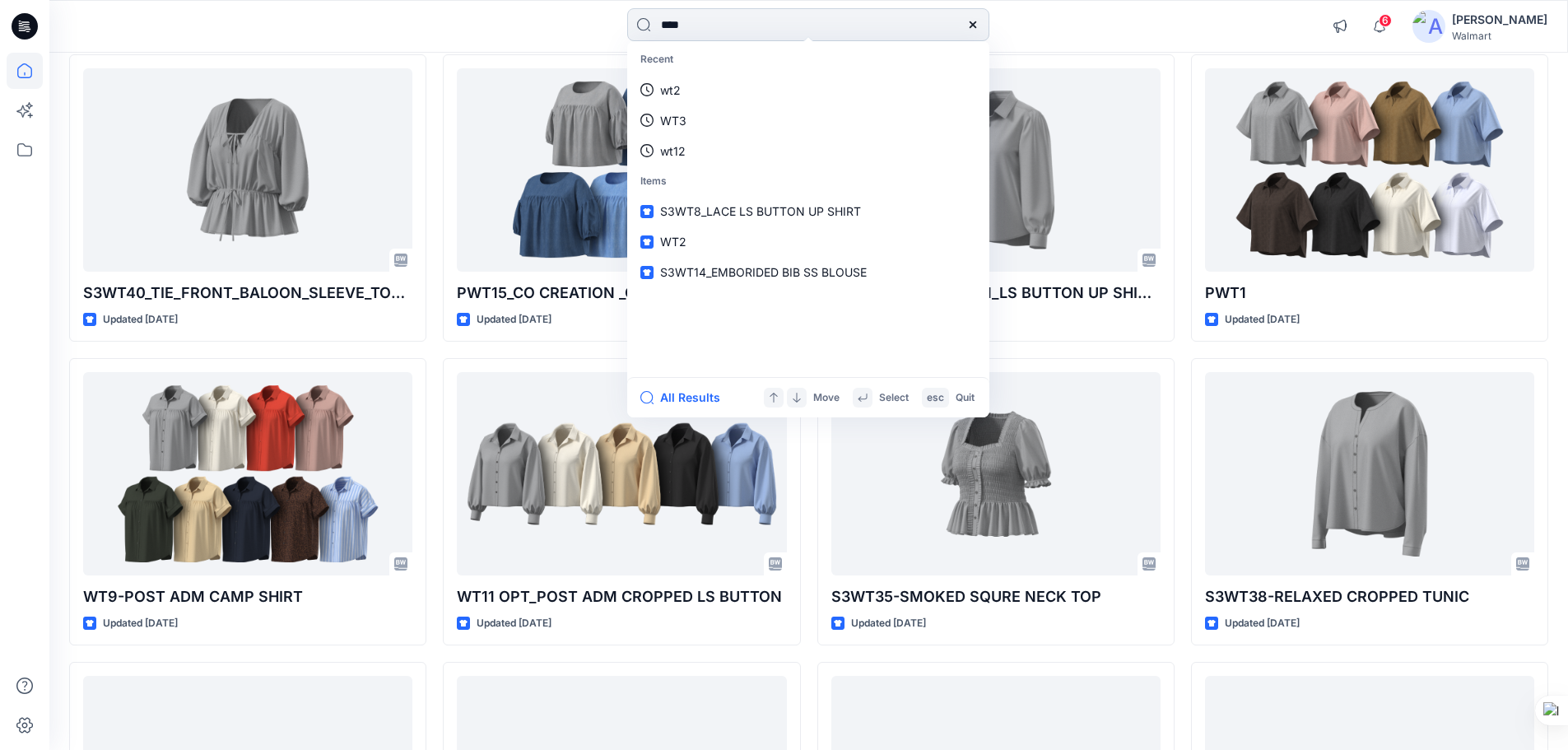
type input "****"
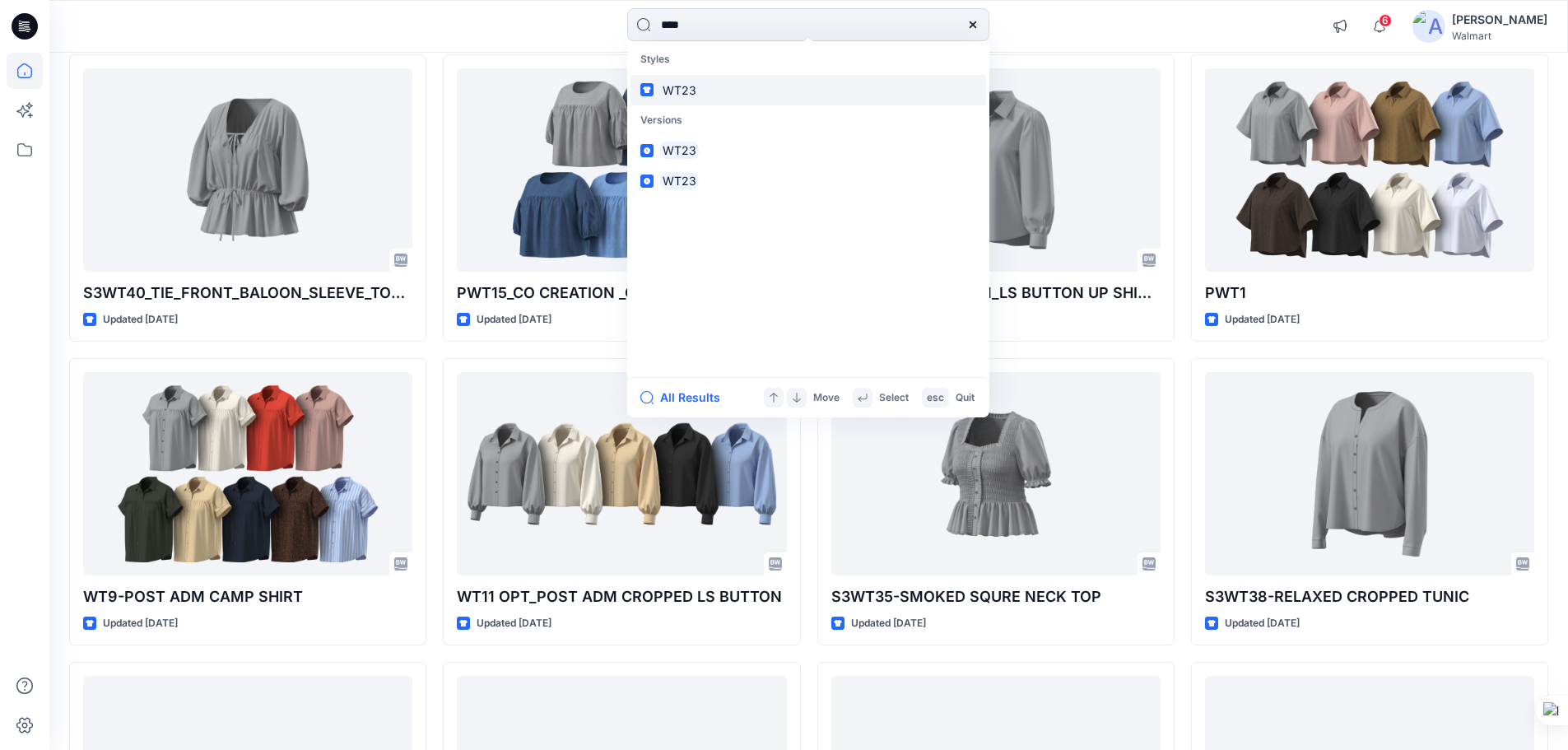
click at [672, 93] on mark "WT23" at bounding box center [680, 89] width 39 height 19
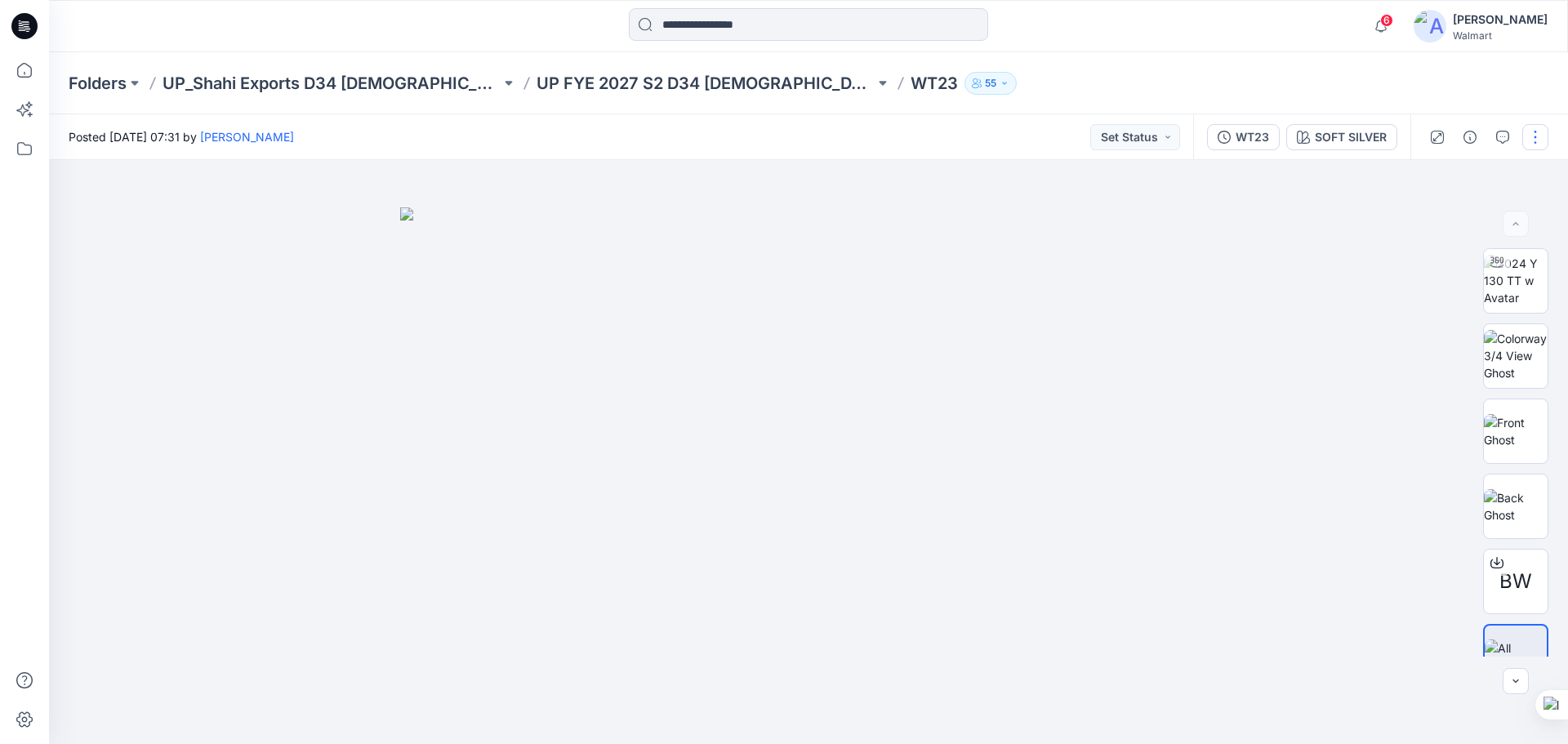
click at [1538, 142] on button "button" at bounding box center [1536, 138] width 26 height 26
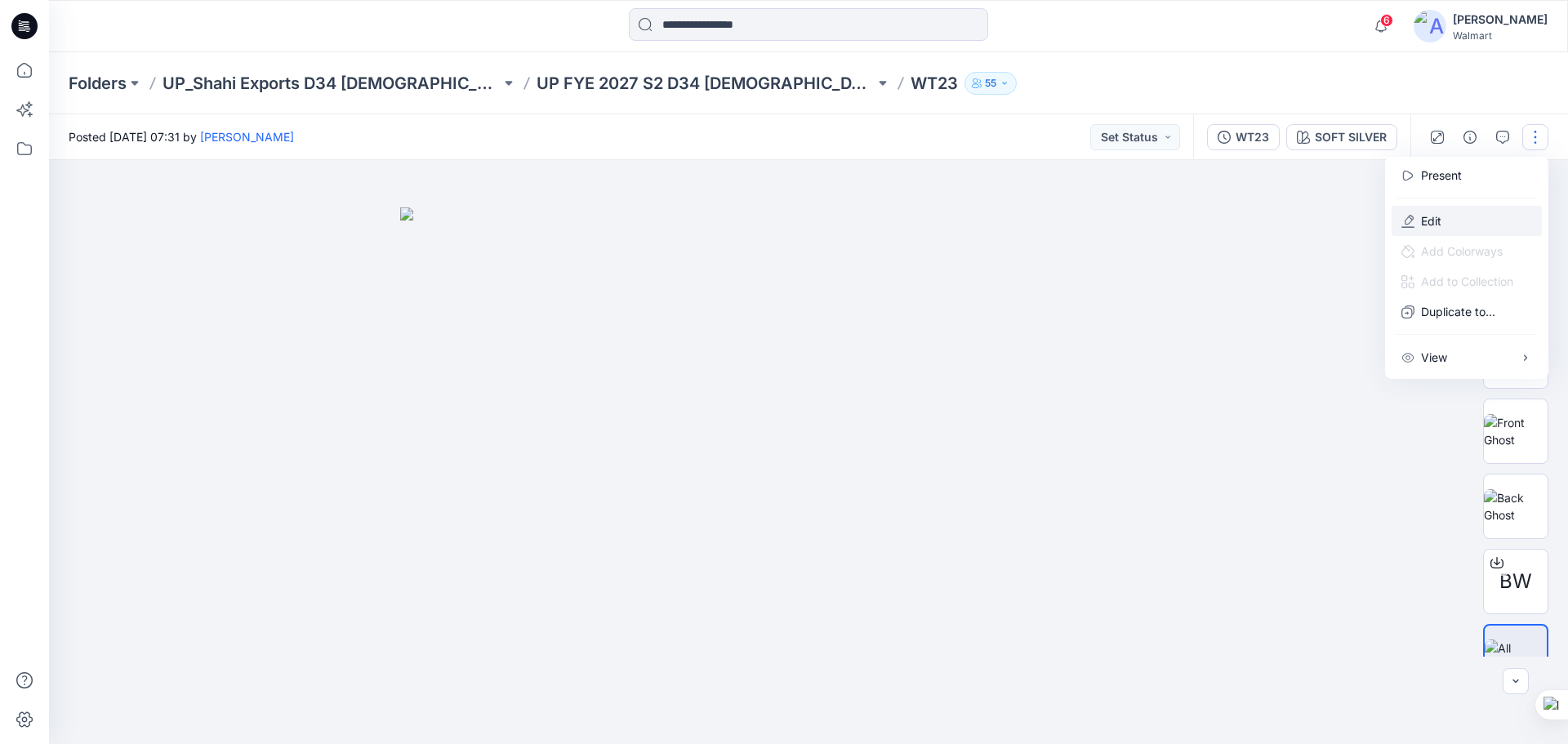
click at [1438, 223] on p "Edit" at bounding box center [1430, 221] width 20 height 18
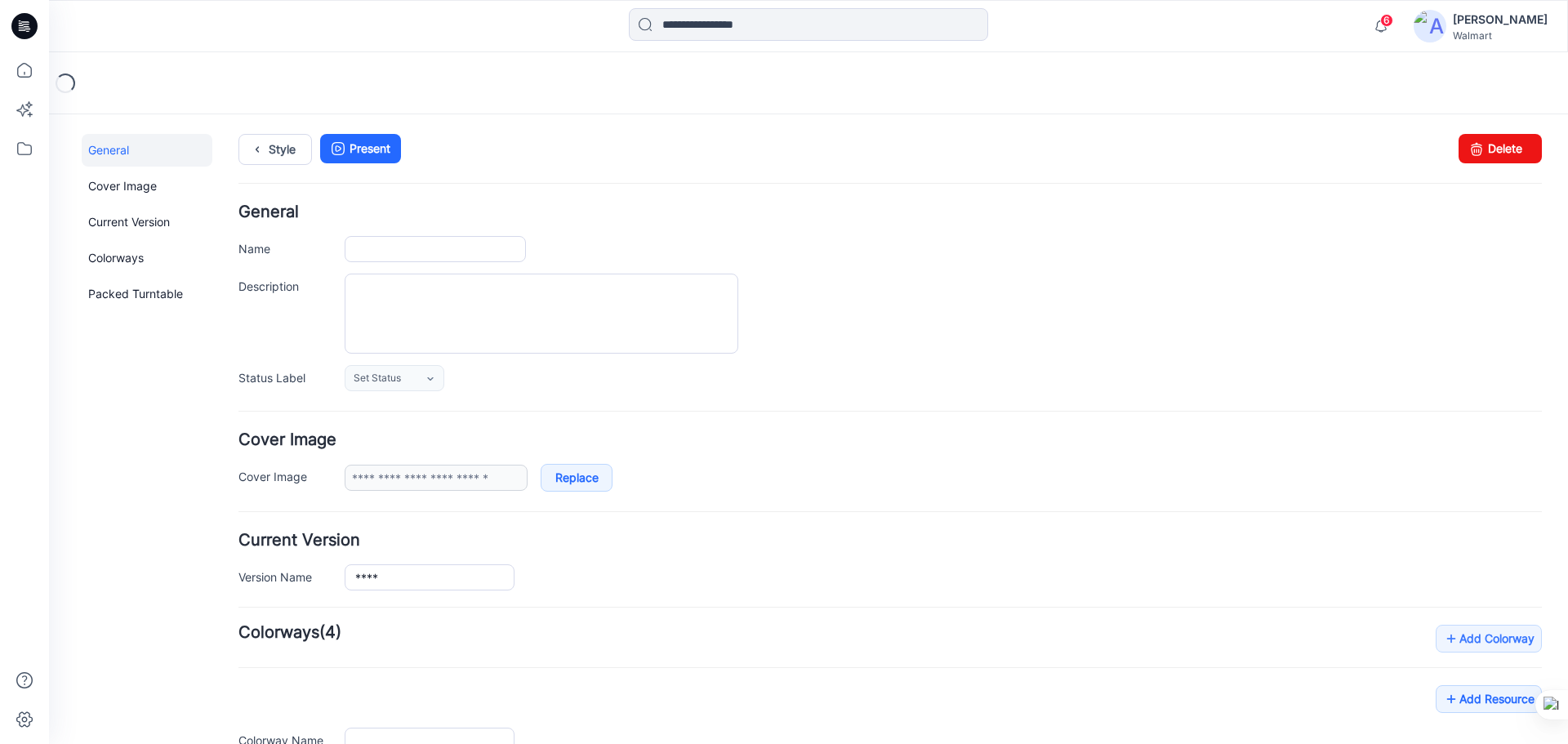
type input "****"
type input "**********"
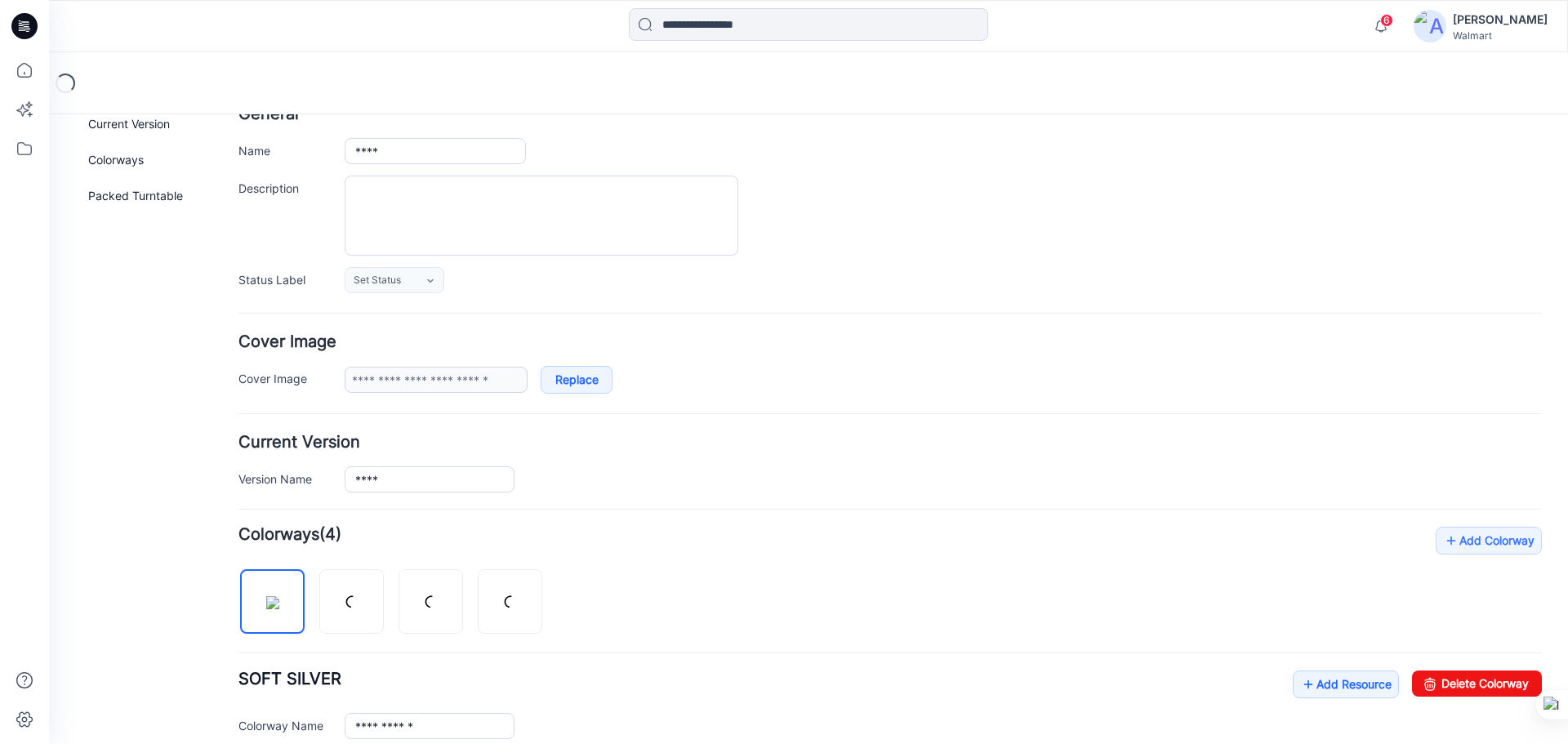
scroll to position [327, 0]
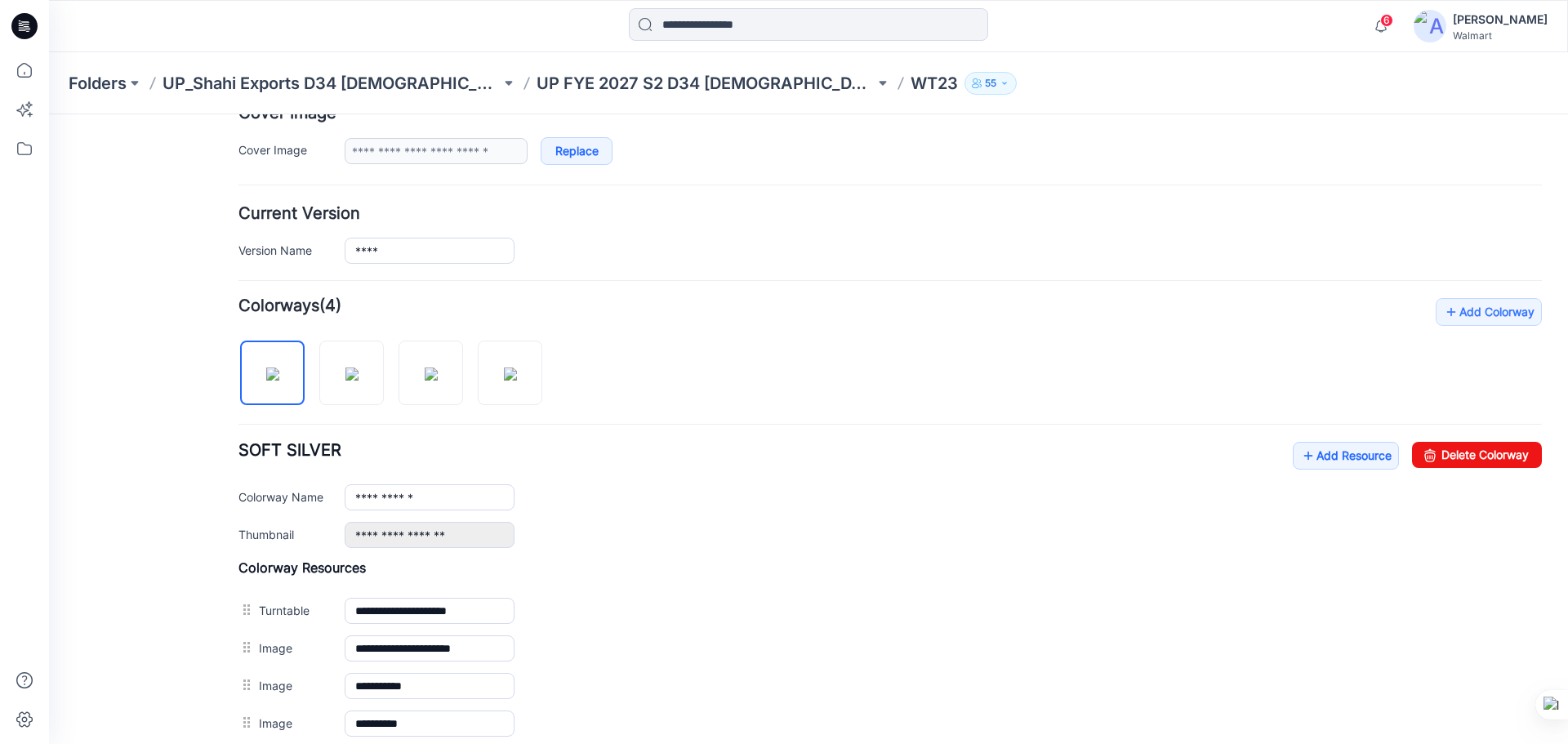
drag, startPoint x: 28, startPoint y: 32, endPoint x: 42, endPoint y: 33, distance: 14.0
click at [29, 32] on icon at bounding box center [25, 26] width 26 height 53
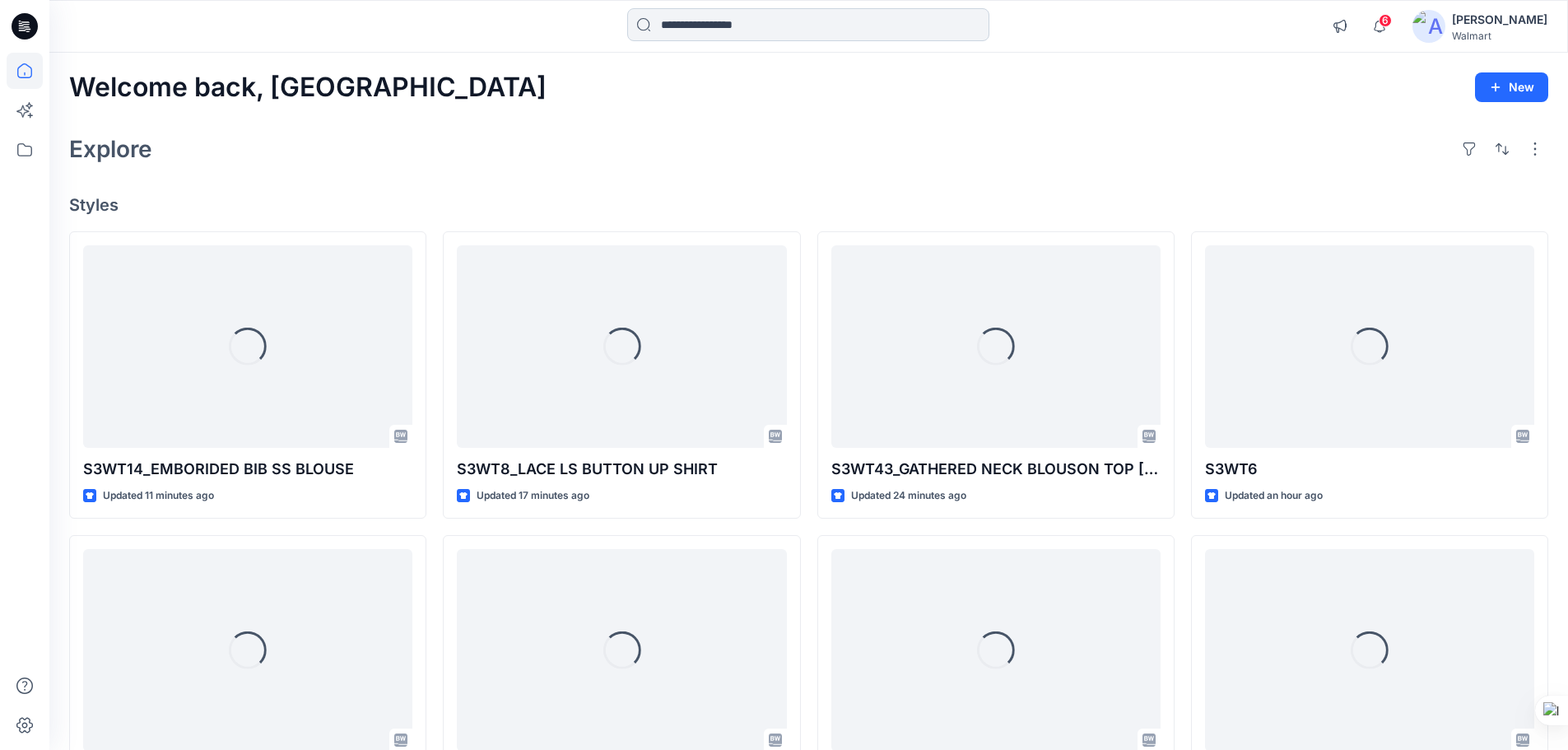
click at [712, 28] on input at bounding box center [808, 24] width 362 height 33
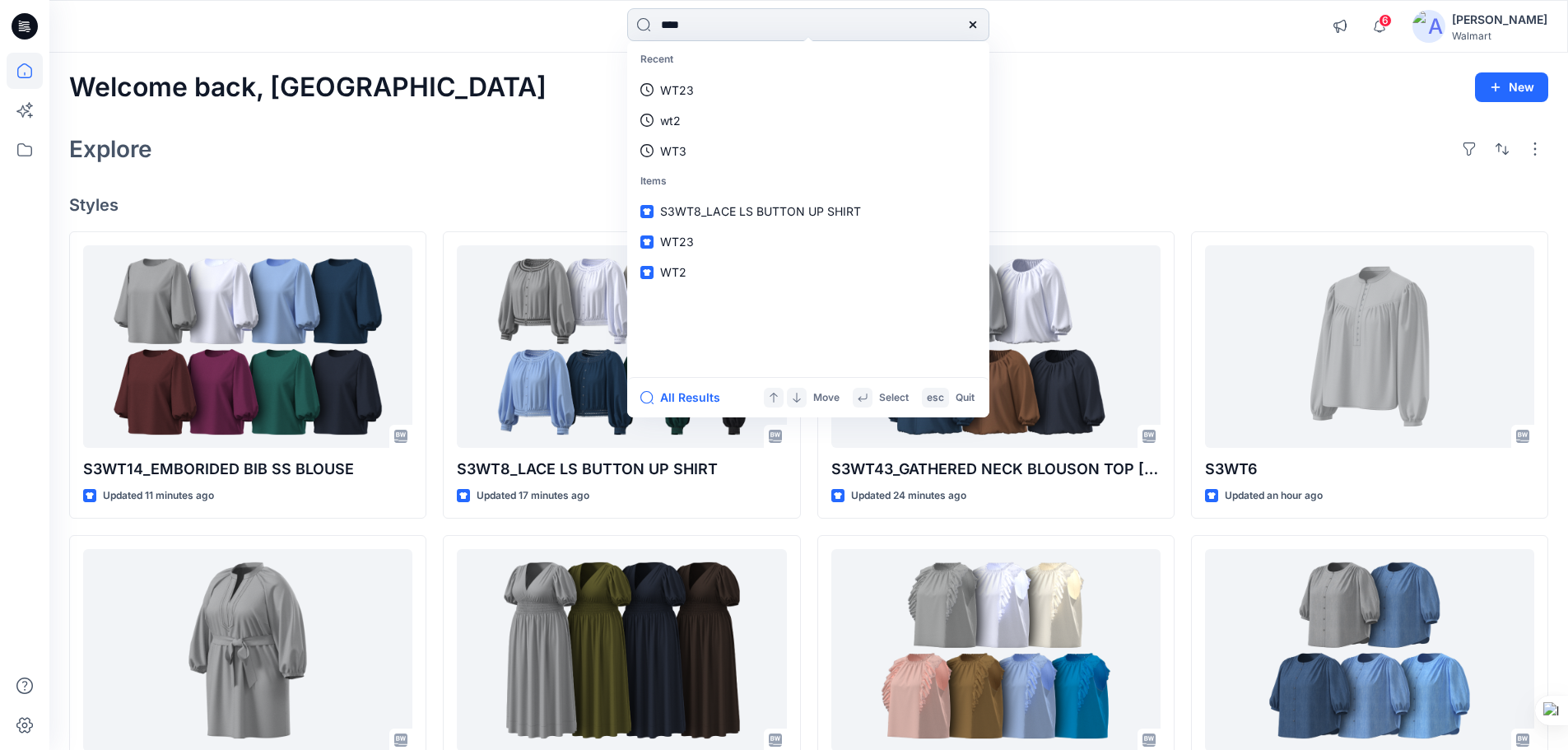
type input "****"
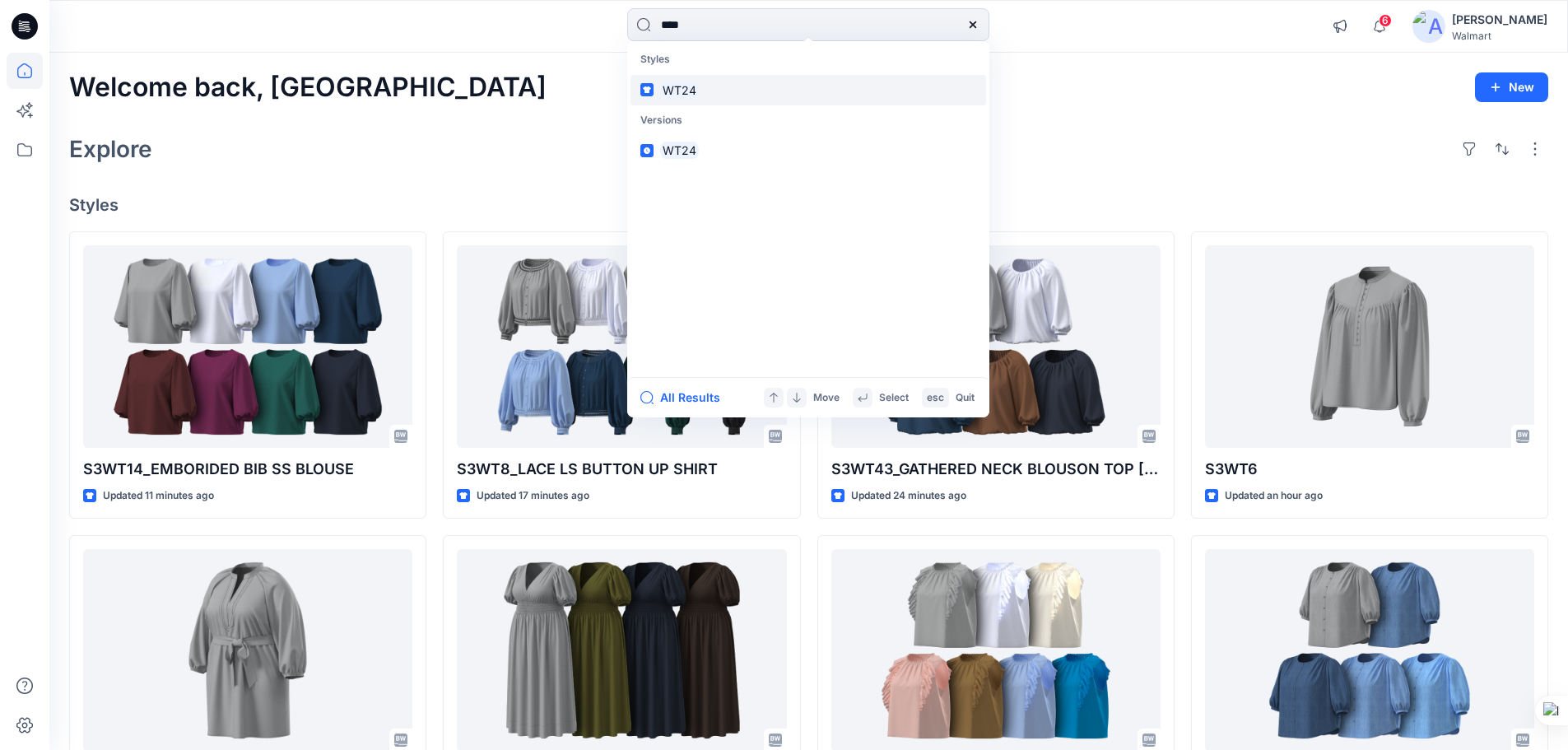
click at [677, 87] on mark "WT24" at bounding box center [680, 89] width 39 height 19
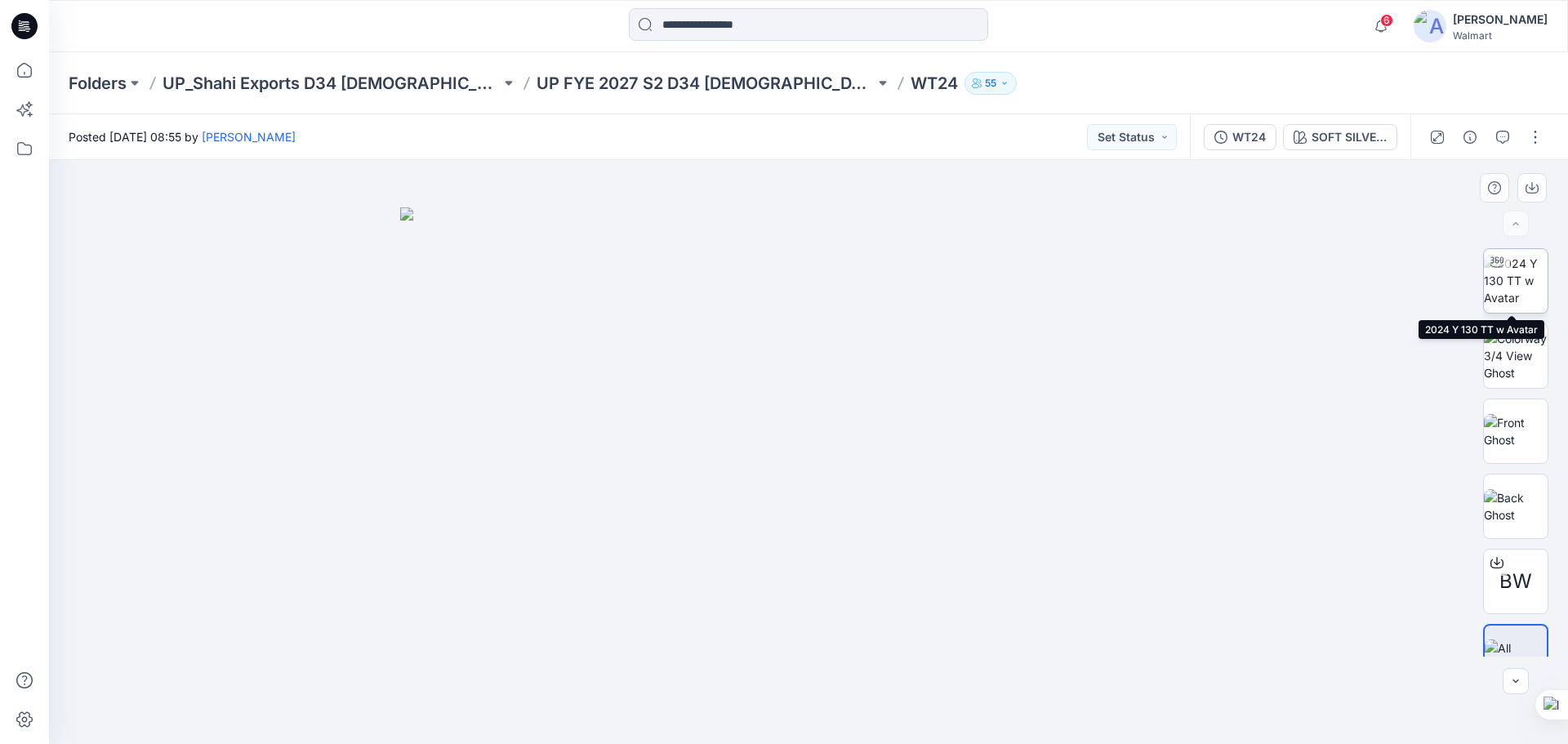
click at [1518, 297] on img at bounding box center [1515, 280] width 64 height 52
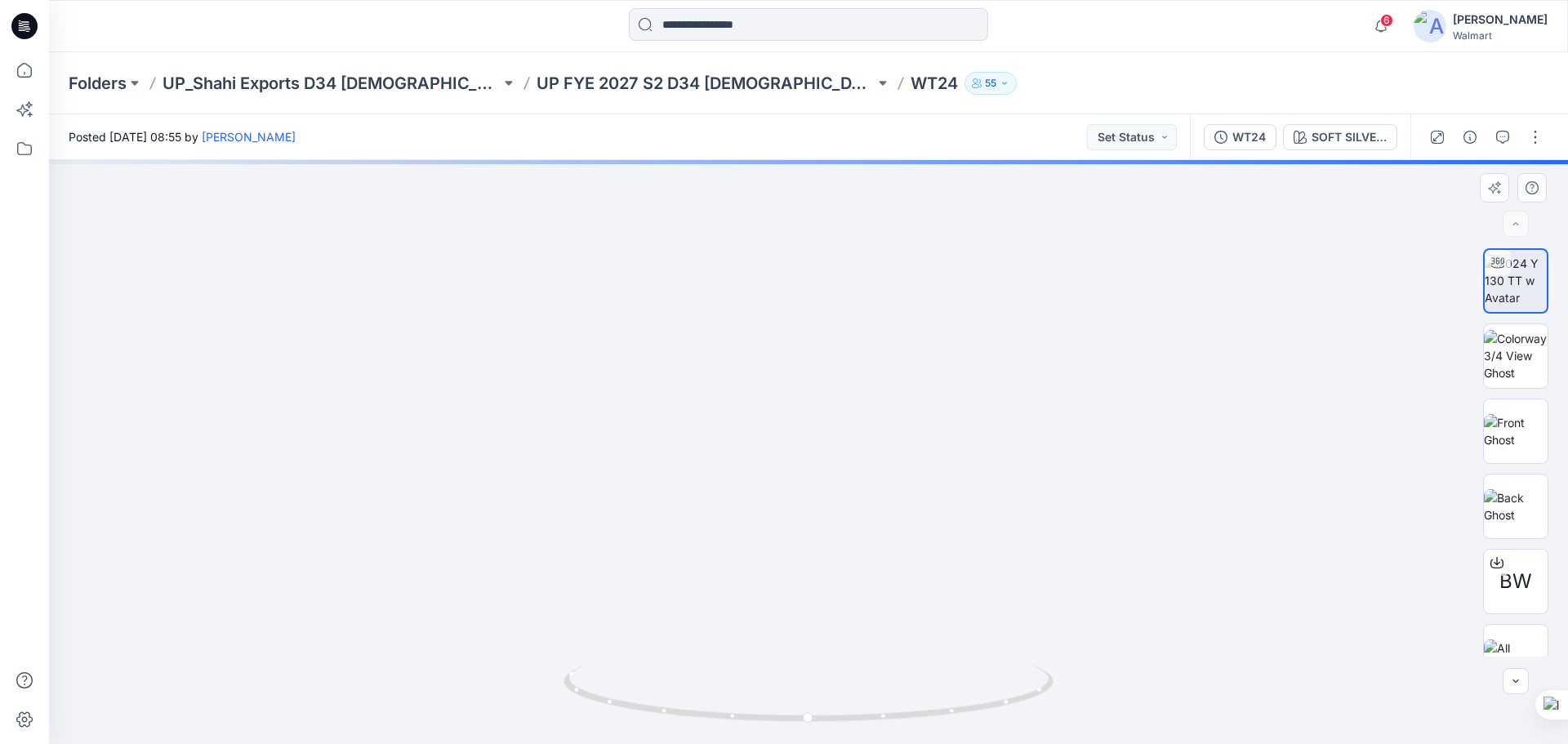
drag, startPoint x: 863, startPoint y: 551, endPoint x: 867, endPoint y: 486, distance: 65.1
click at [865, 488] on img at bounding box center [811, 88] width 1937 height 1312
drag, startPoint x: 949, startPoint y: 715, endPoint x: 795, endPoint y: 655, distance: 165.3
click at [766, 678] on icon at bounding box center [810, 696] width 494 height 61
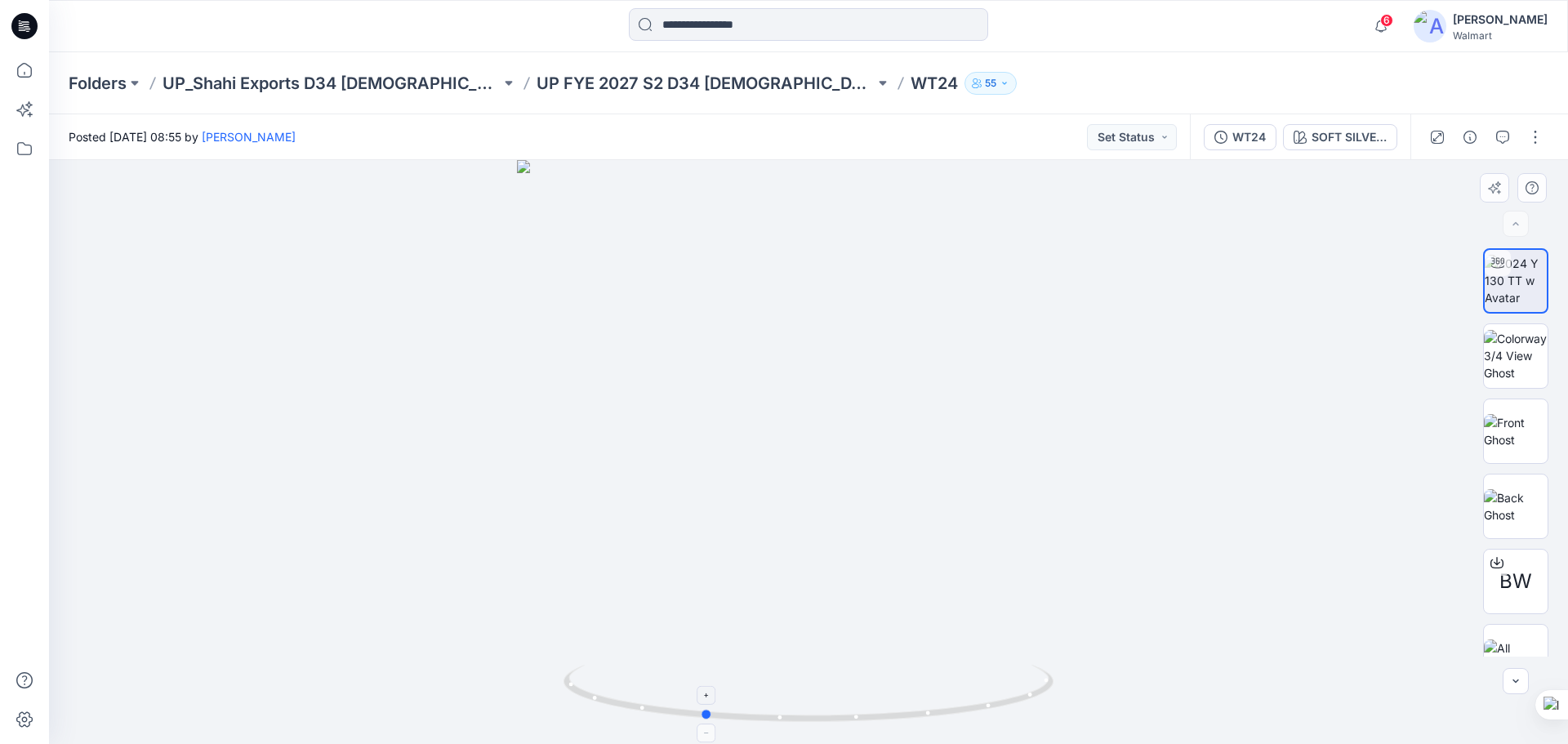
drag, startPoint x: 873, startPoint y: 721, endPoint x: 960, endPoint y: 703, distance: 88.8
click at [964, 706] on icon at bounding box center [810, 696] width 494 height 61
drag, startPoint x: 854, startPoint y: 457, endPoint x: 845, endPoint y: 505, distance: 48.8
click at [1524, 592] on span "BW" at bounding box center [1515, 582] width 32 height 30
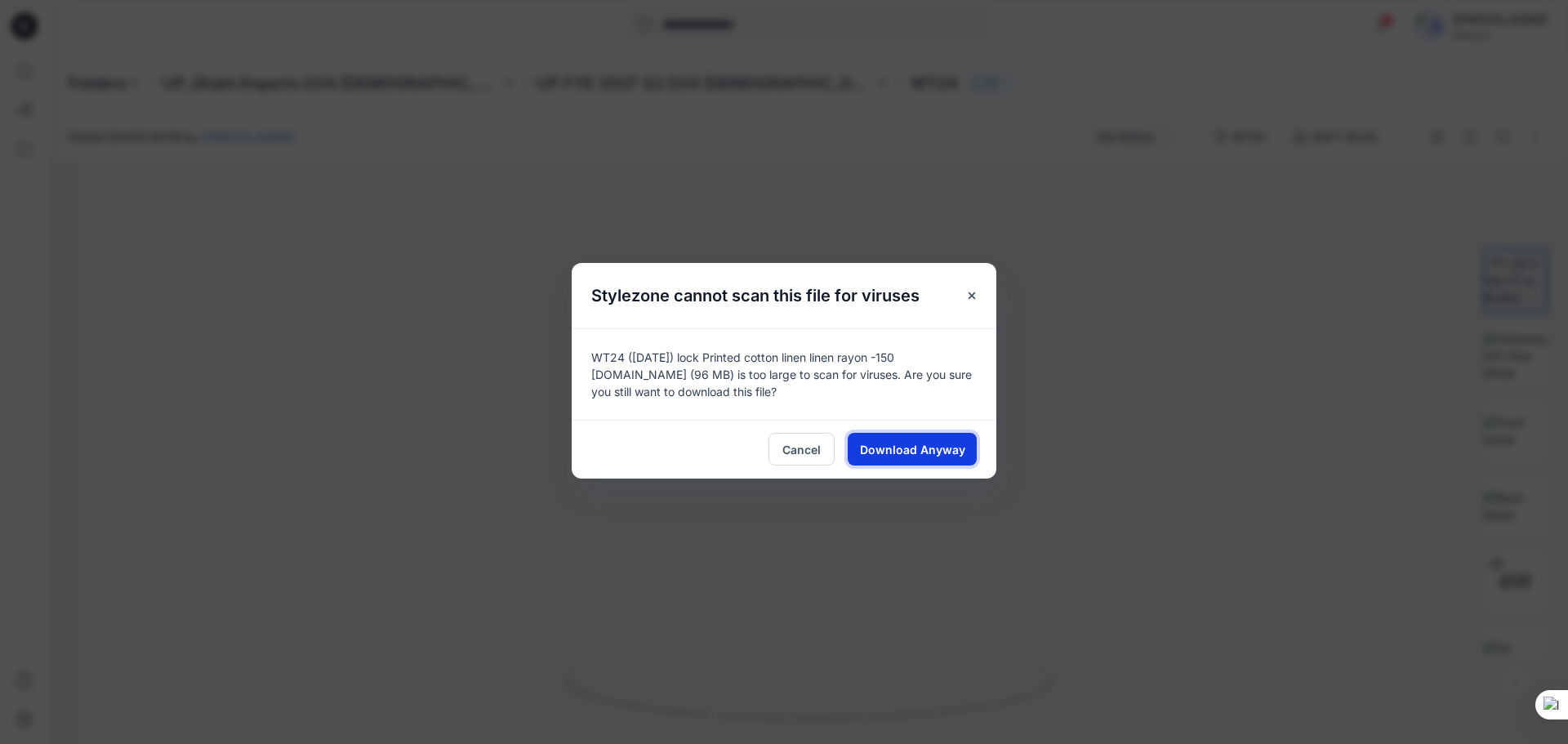
click at [885, 446] on span "Download Anyway" at bounding box center [913, 450] width 105 height 18
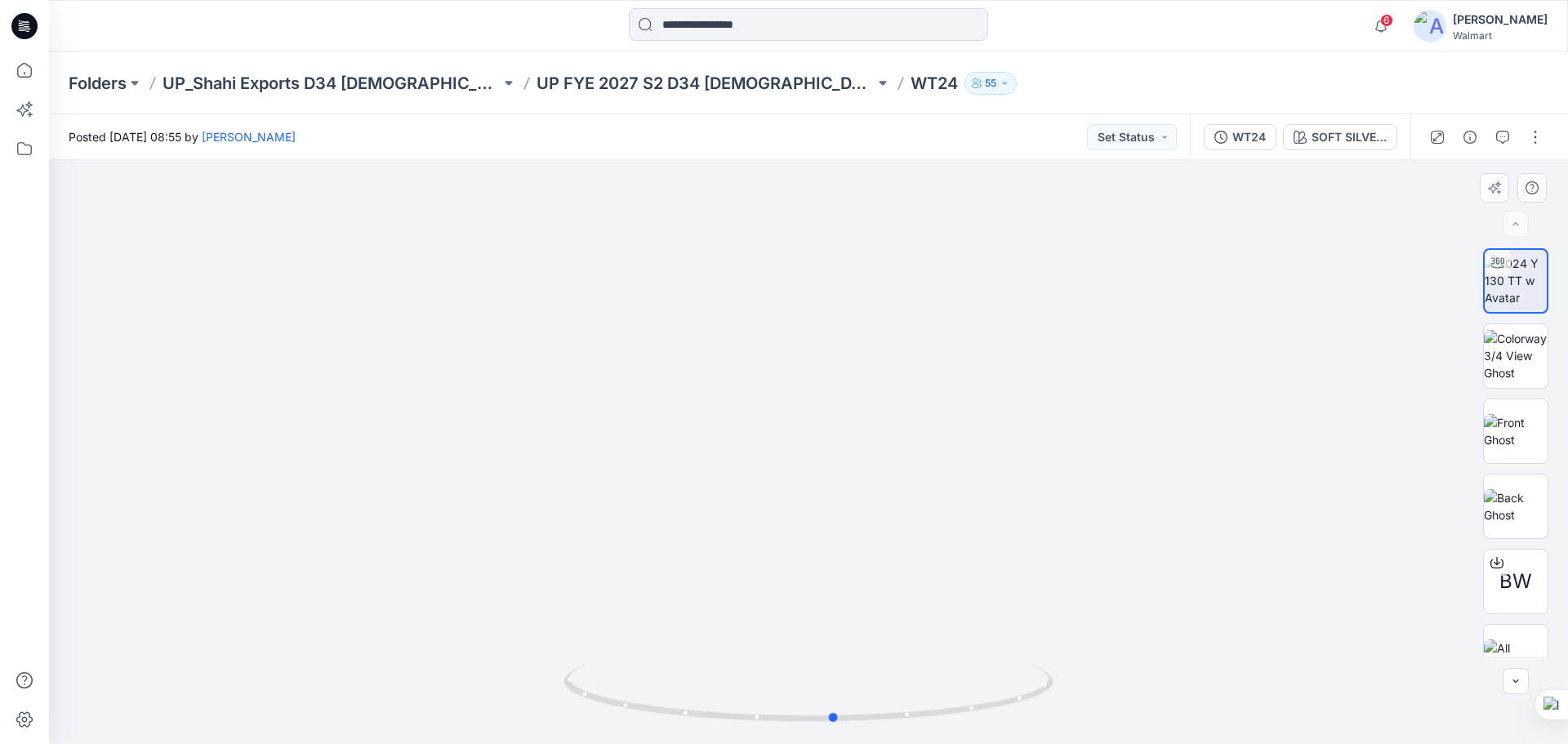
drag, startPoint x: 820, startPoint y: 723, endPoint x: 929, endPoint y: 577, distance: 182.2
click at [943, 722] on icon at bounding box center [810, 696] width 494 height 61
drag, startPoint x: 901, startPoint y: 721, endPoint x: 479, endPoint y: 637, distance: 430.3
click at [459, 648] on div at bounding box center [809, 452] width 1519 height 585
drag, startPoint x: 858, startPoint y: 456, endPoint x: 816, endPoint y: 619, distance: 168.3
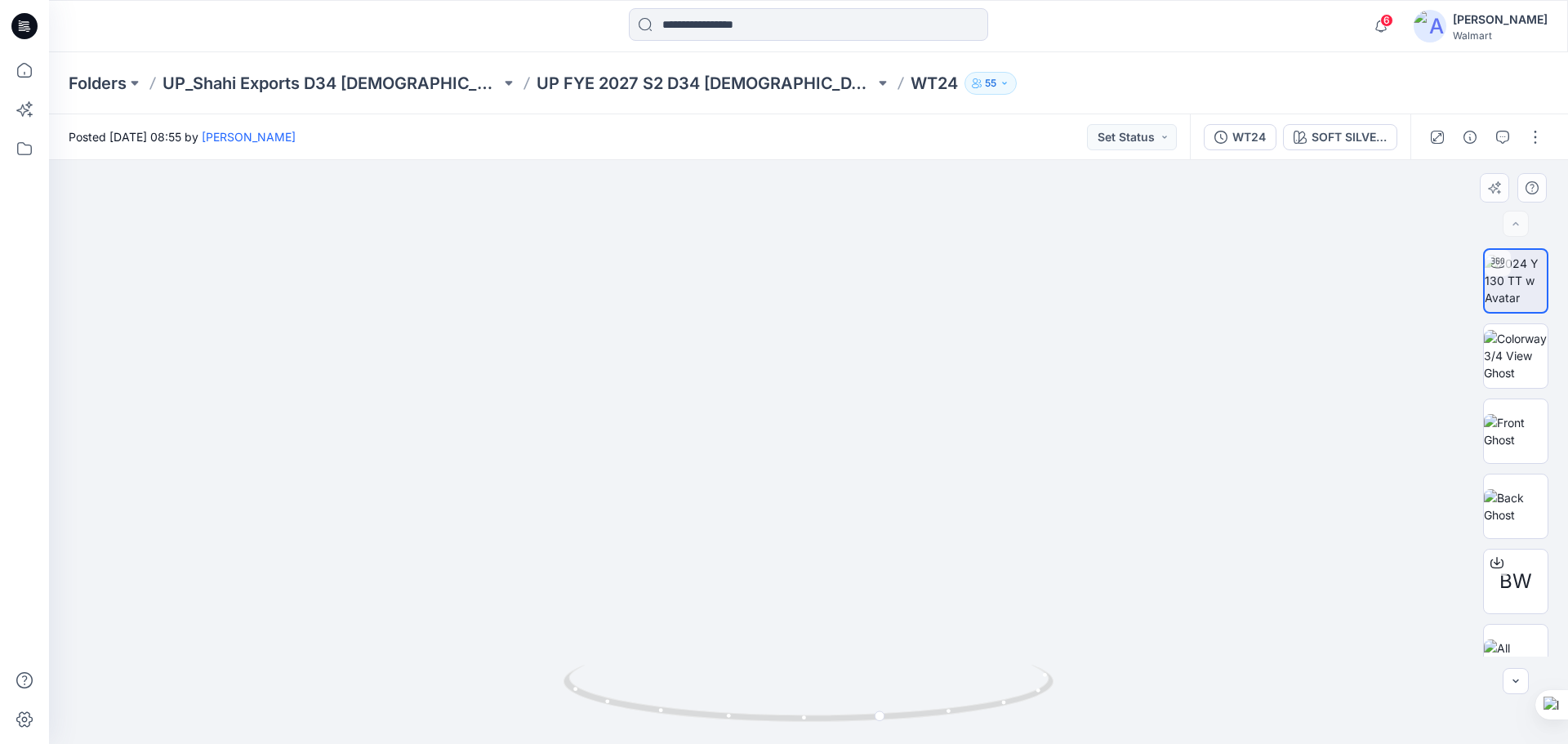
drag, startPoint x: 752, startPoint y: 538, endPoint x: 795, endPoint y: 538, distance: 43.0
drag, startPoint x: 793, startPoint y: 529, endPoint x: 859, endPoint y: 521, distance: 66.5
click at [859, 521] on img at bounding box center [875, 188] width 1768 height 1114
drag, startPoint x: 928, startPoint y: 528, endPoint x: 796, endPoint y: 523, distance: 132.1
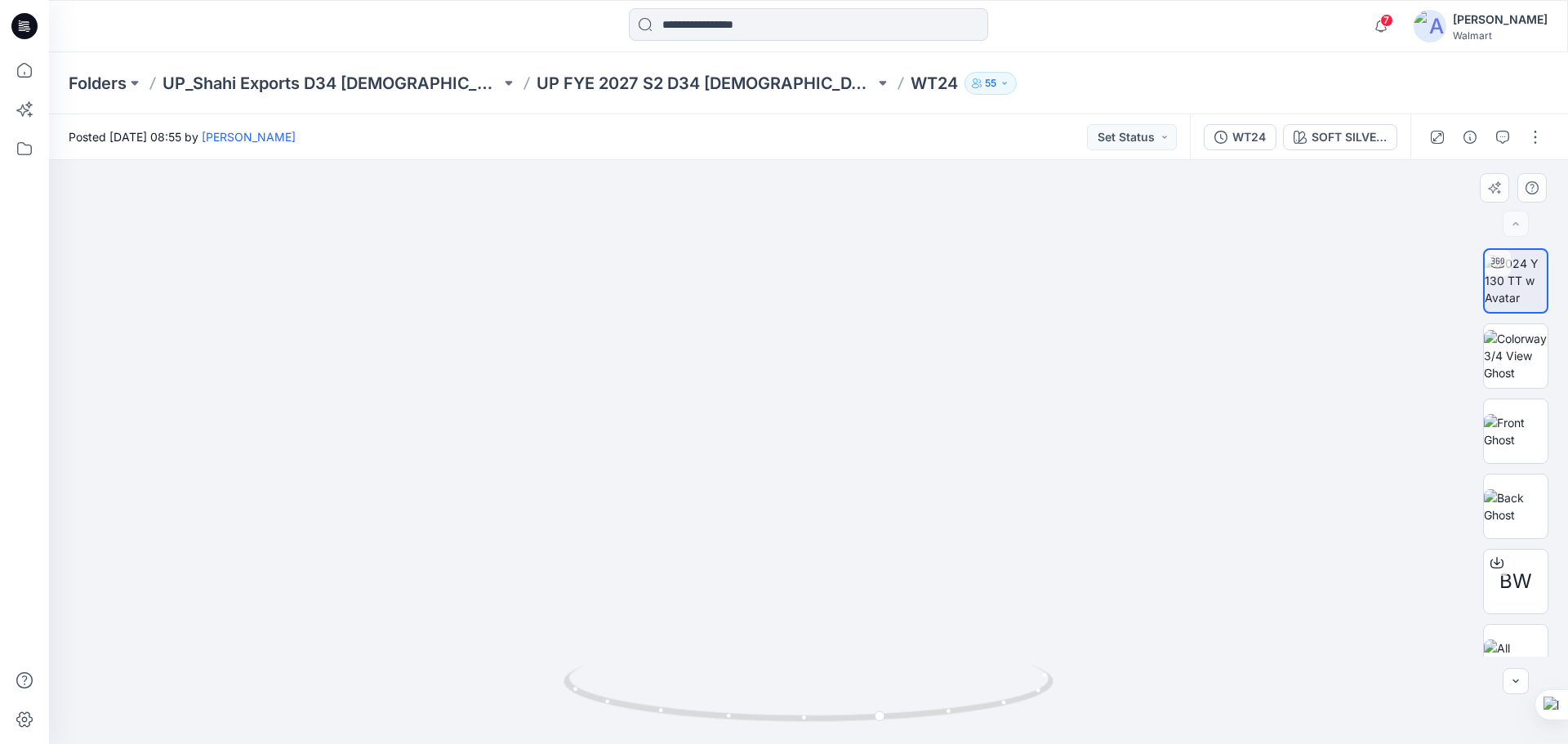
click at [1338, 139] on div "SOFT SILVER 1" at bounding box center [1349, 137] width 75 height 18
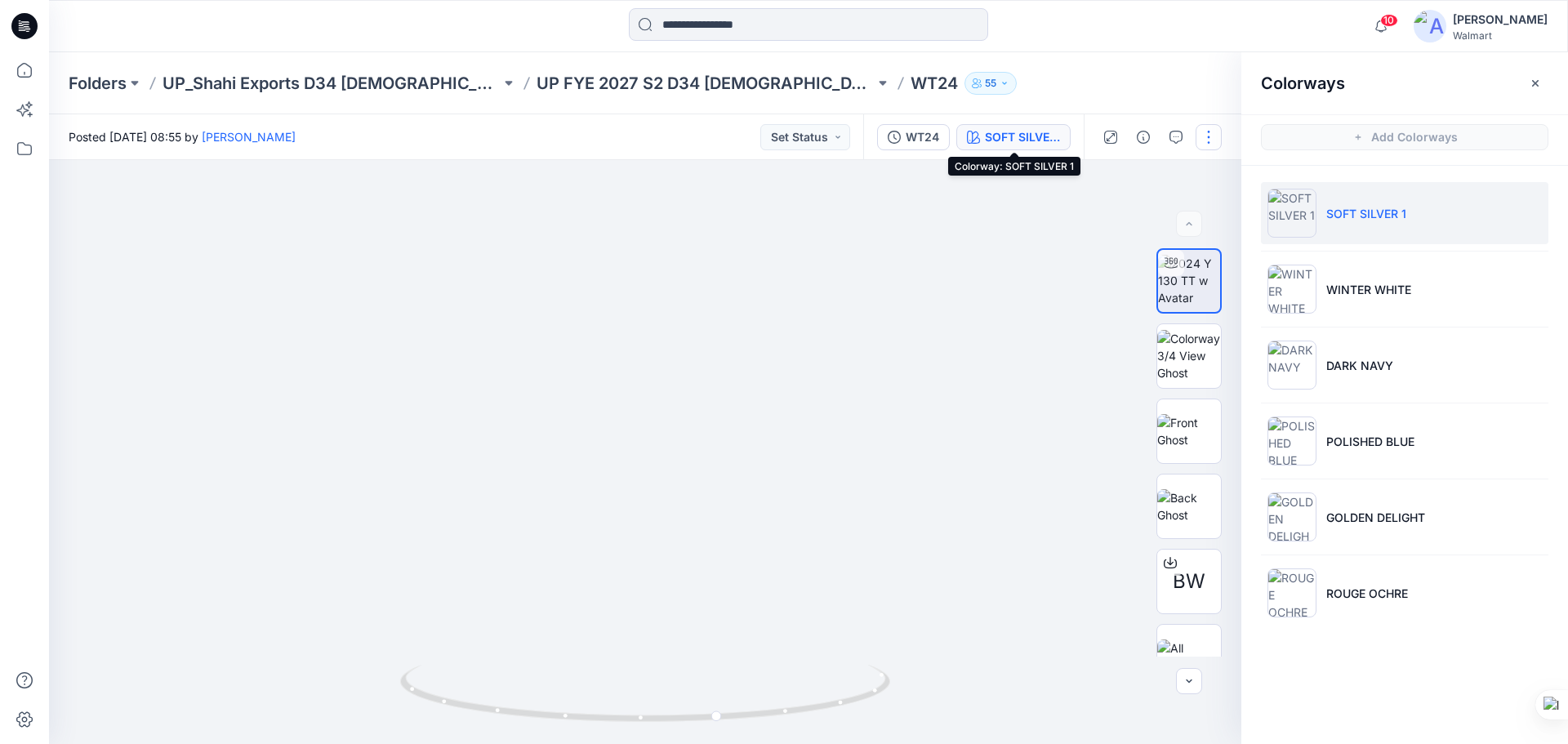
click at [1207, 139] on button "button" at bounding box center [1209, 138] width 26 height 26
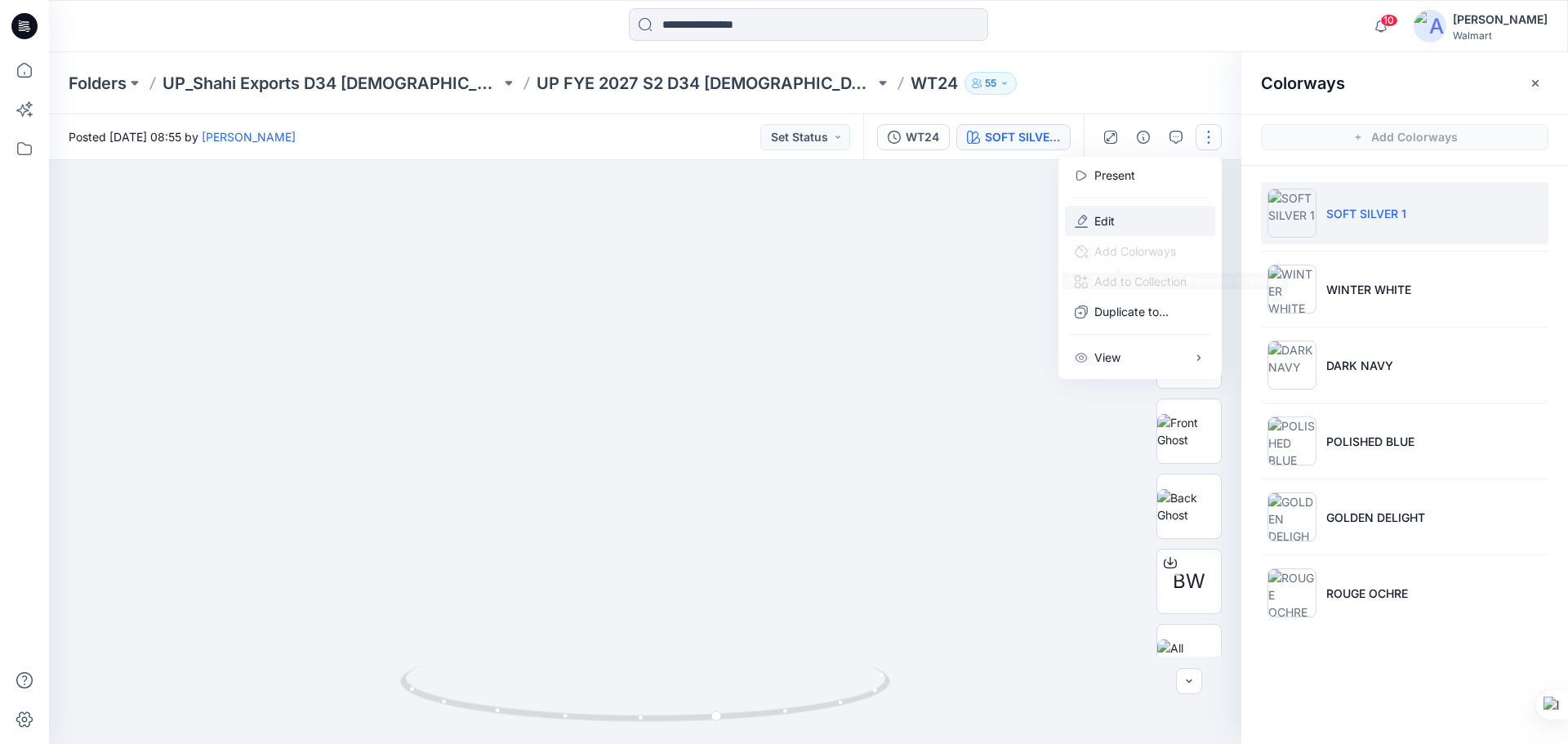
click at [1114, 221] on p "Edit" at bounding box center [1104, 221] width 20 height 18
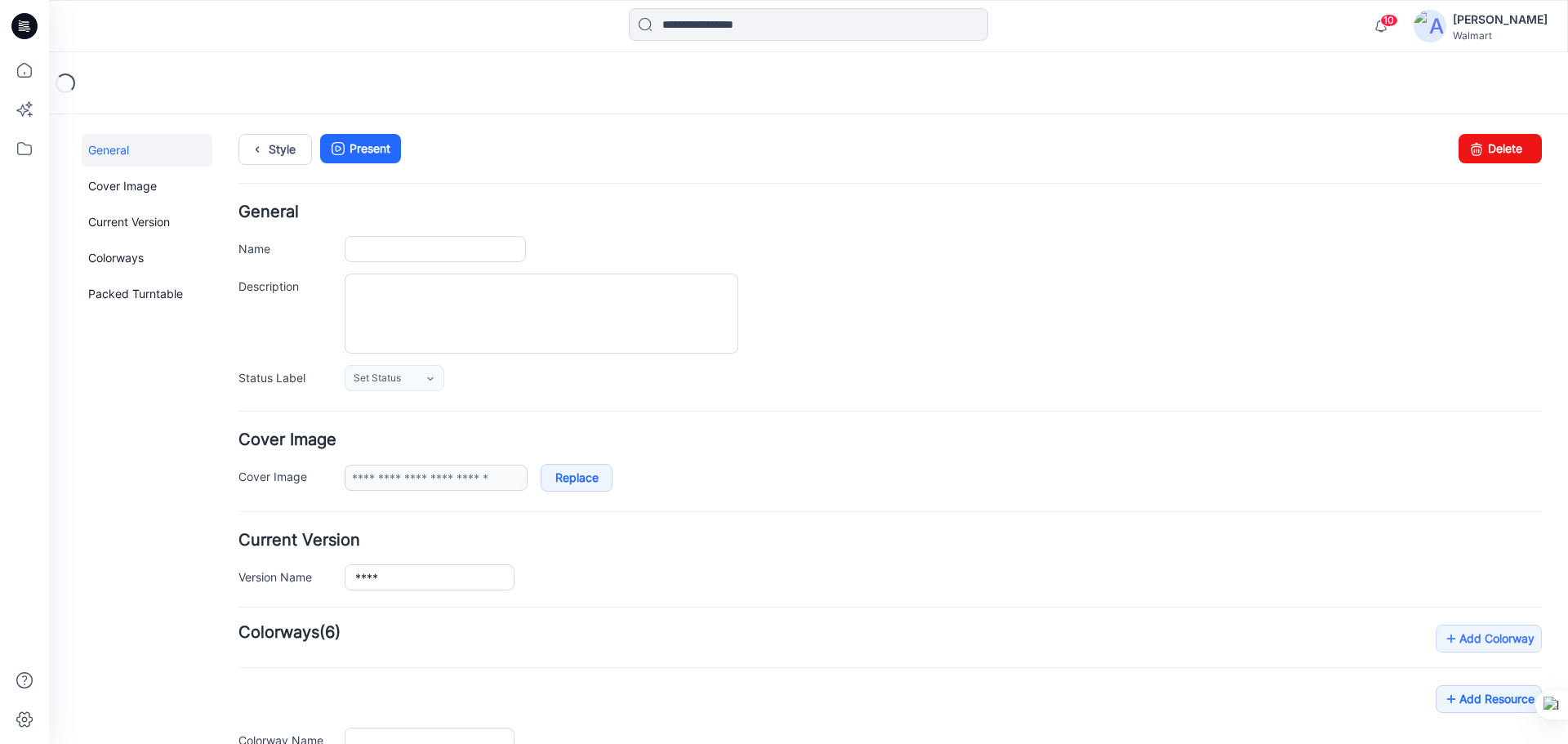
type input "****"
type input "**********"
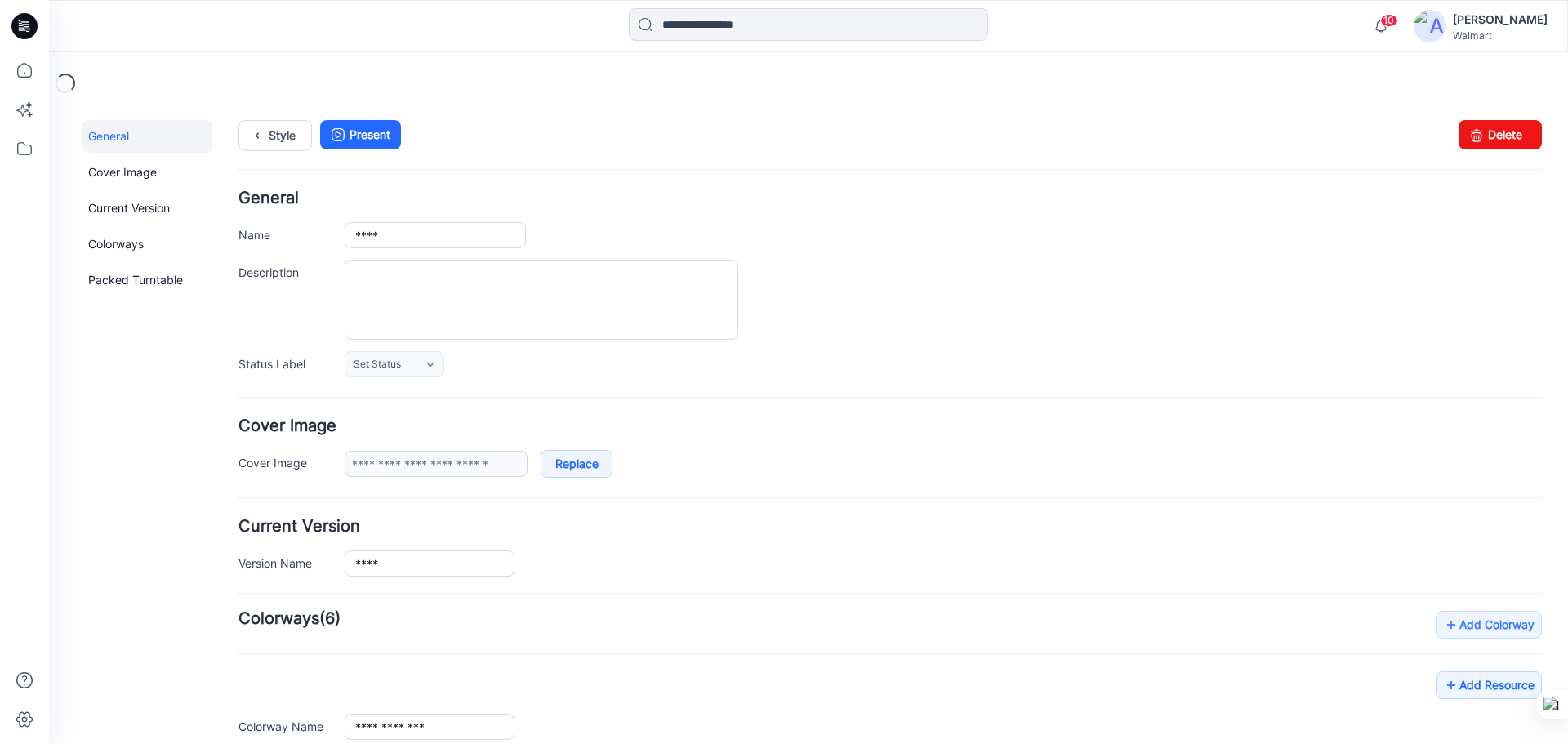
scroll to position [479, 0]
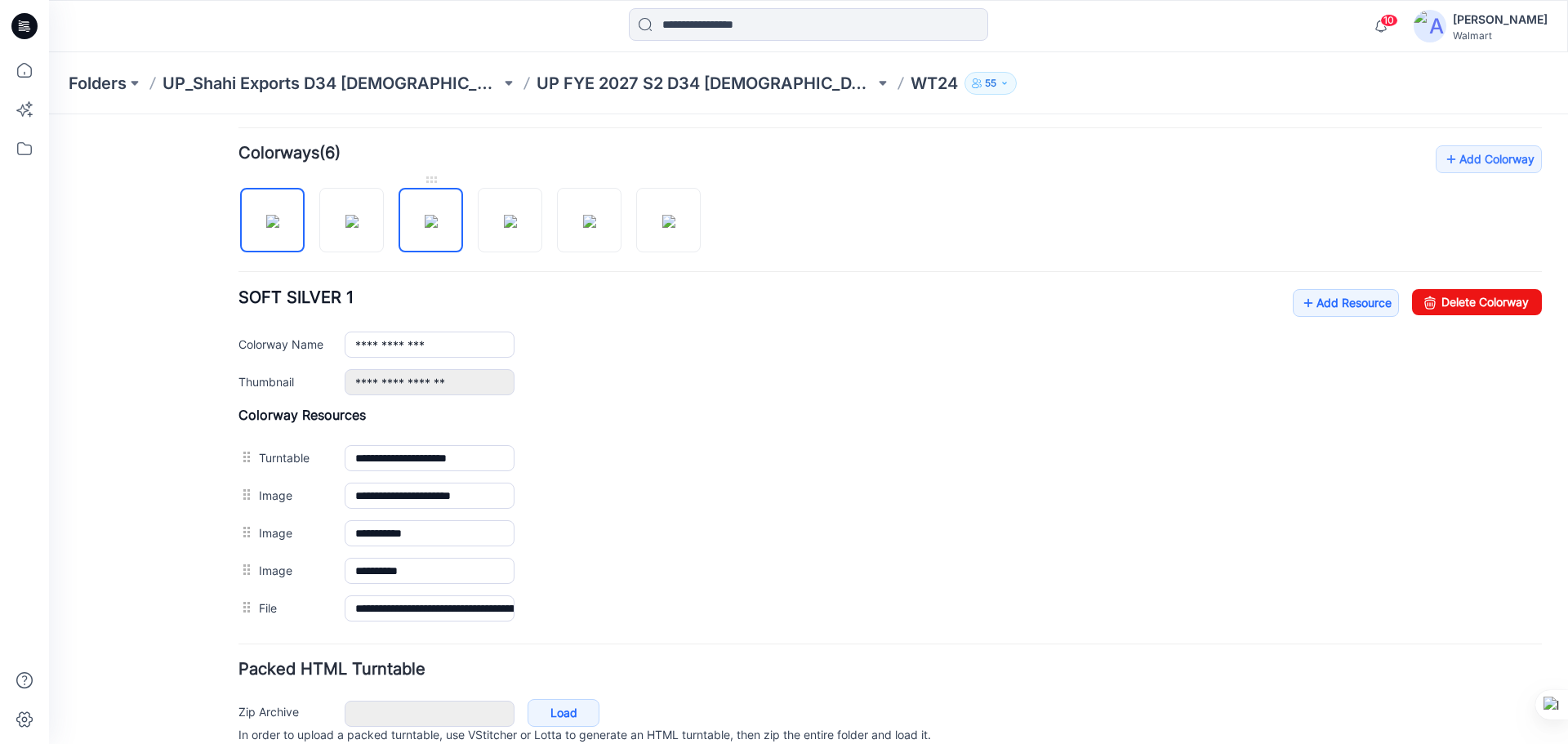
click at [438, 215] on img at bounding box center [431, 221] width 13 height 13
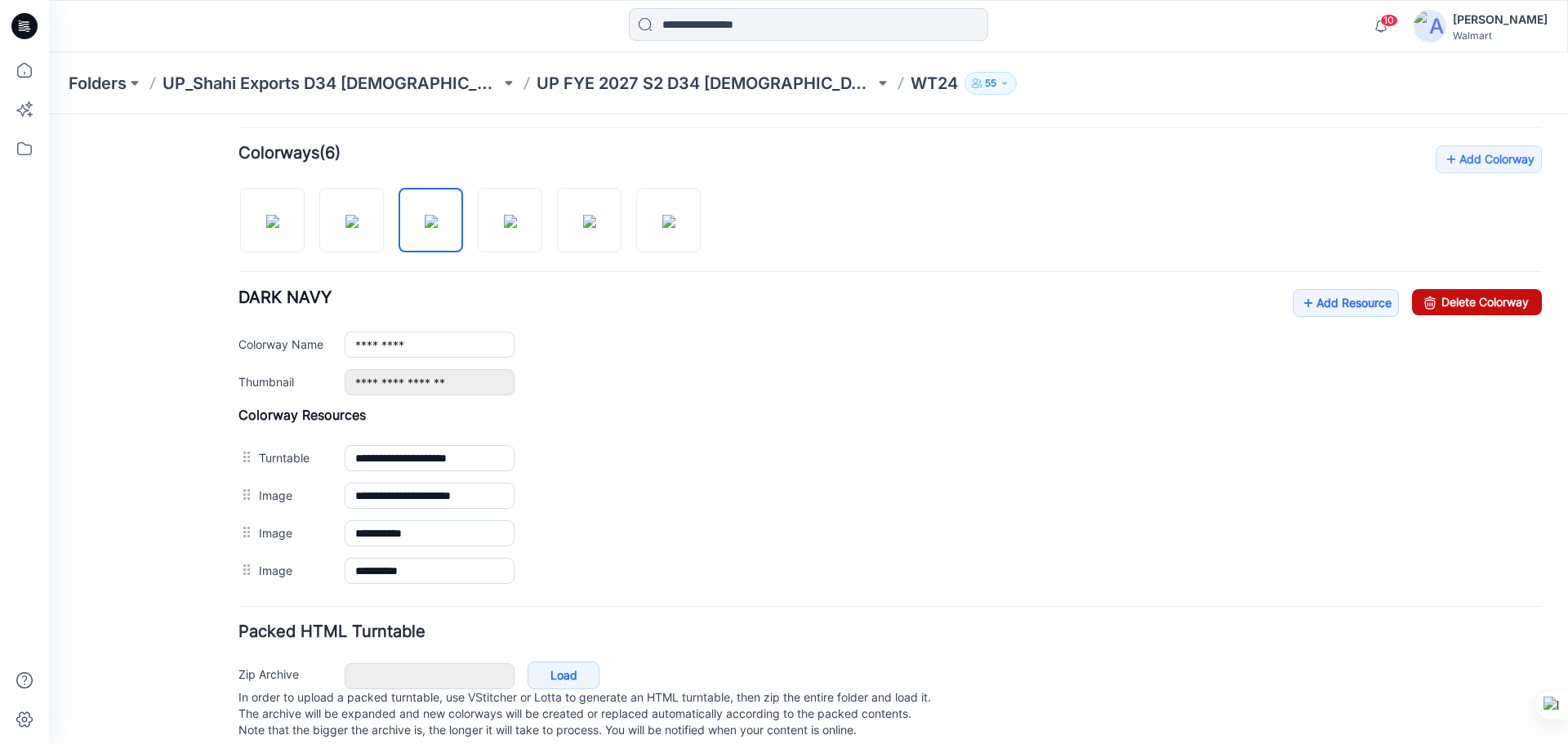
drag, startPoint x: 1431, startPoint y: 307, endPoint x: 905, endPoint y: 167, distance: 544.3
click at [1431, 307] on link "Delete Colorway" at bounding box center [1477, 302] width 130 height 26
click at [266, 228] on img at bounding box center [272, 221] width 13 height 13
type input "**********"
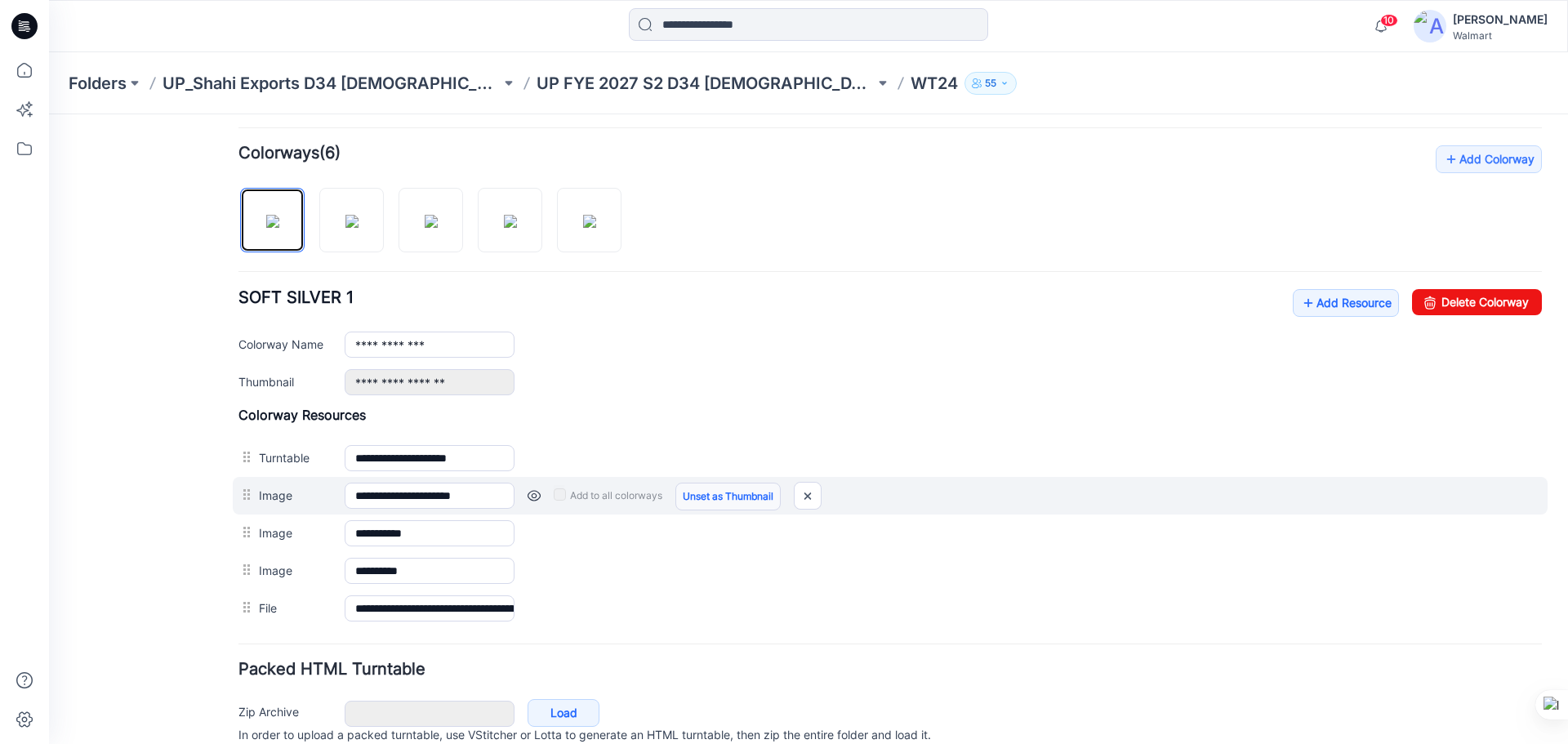
scroll to position [0, 0]
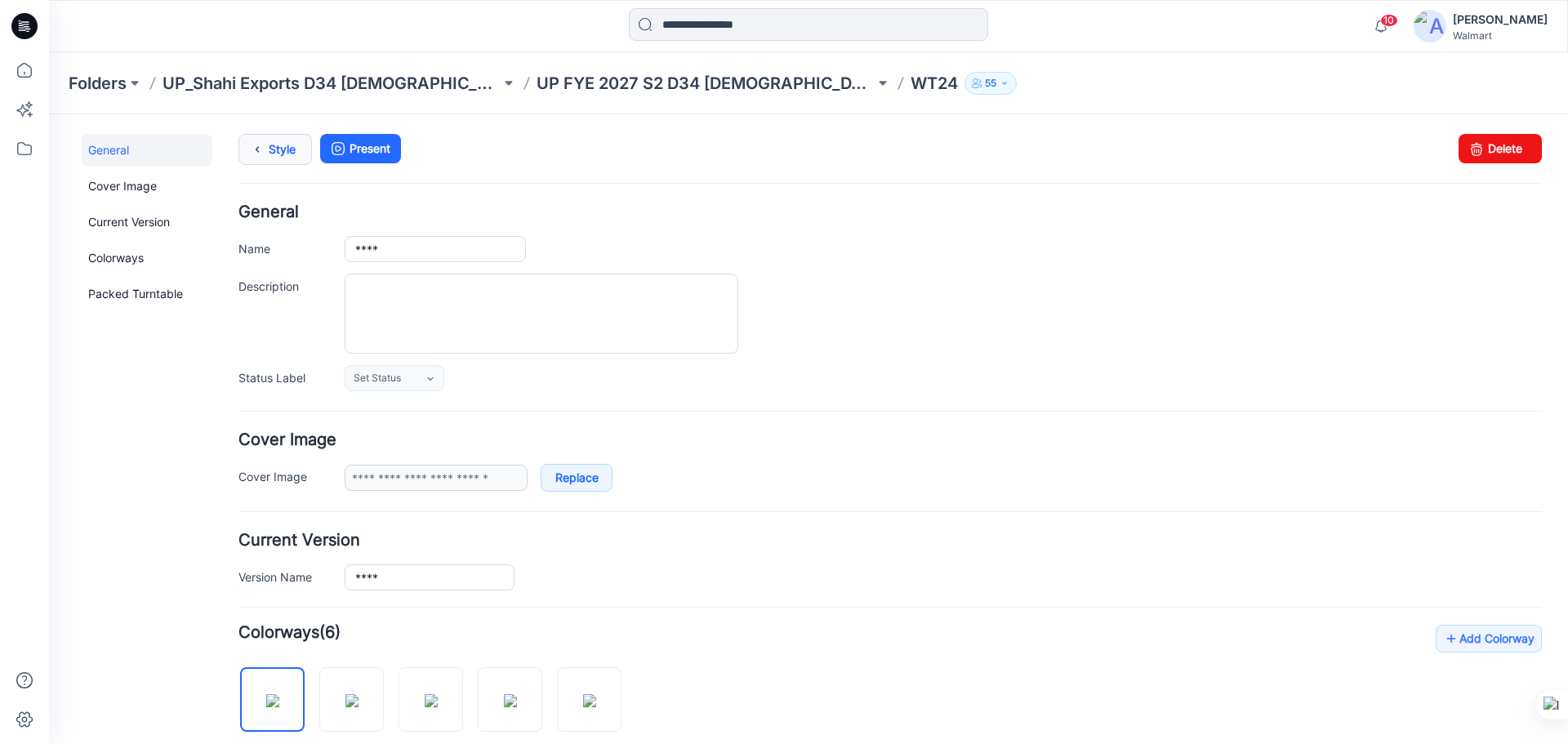
click at [274, 159] on link "Style" at bounding box center [275, 149] width 74 height 31
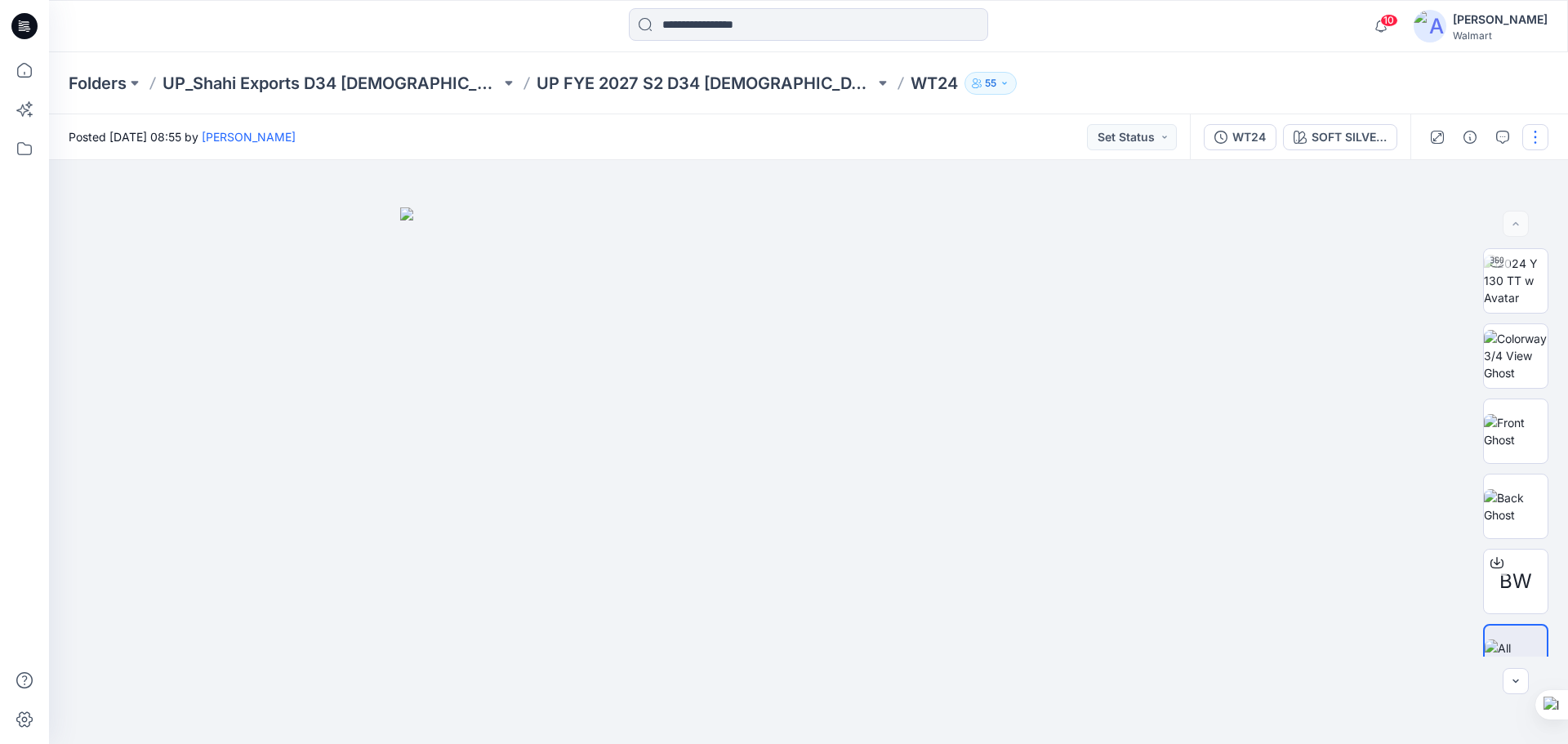
click at [1538, 147] on button "button" at bounding box center [1536, 138] width 26 height 26
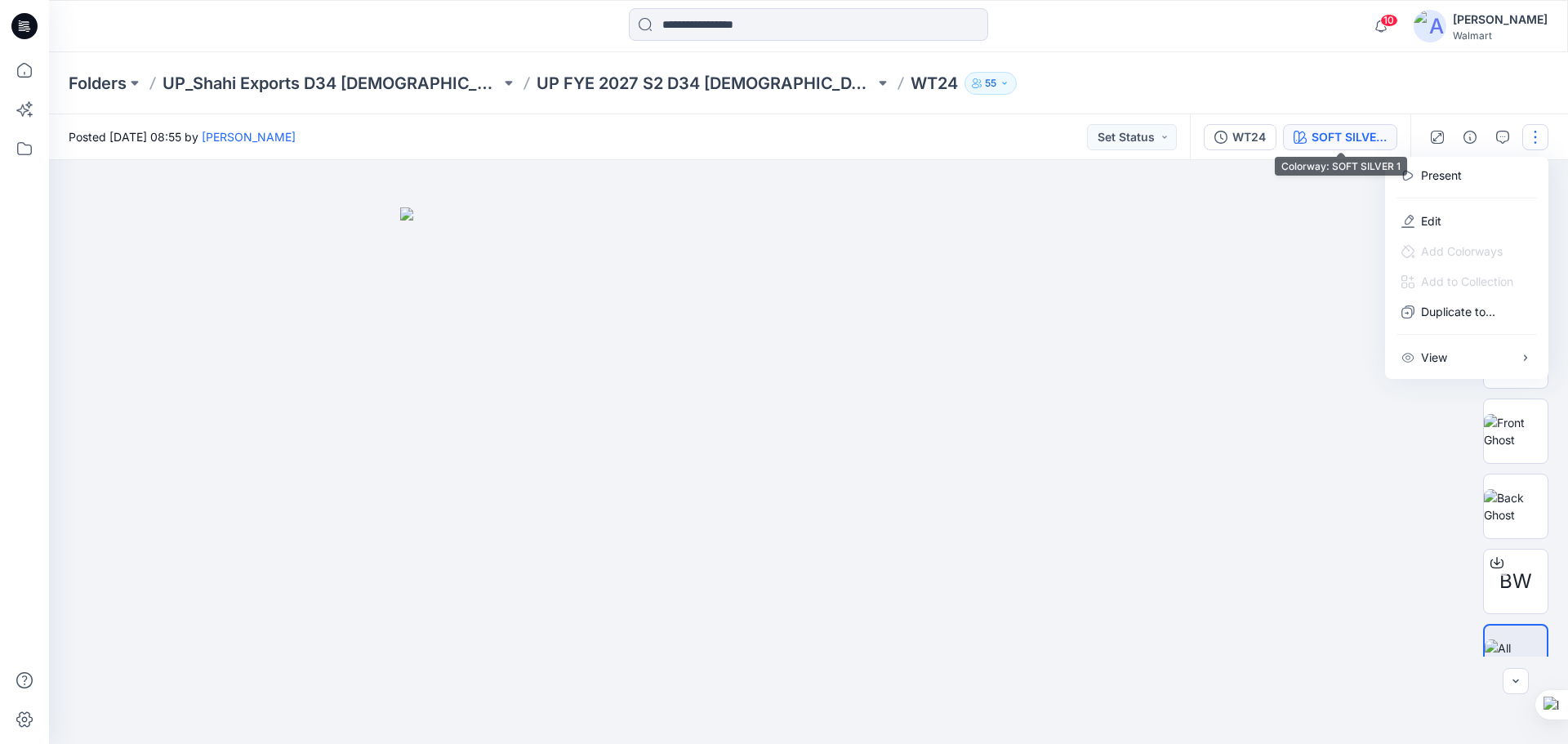
click at [1353, 132] on div "SOFT SILVER 1" at bounding box center [1349, 137] width 75 height 18
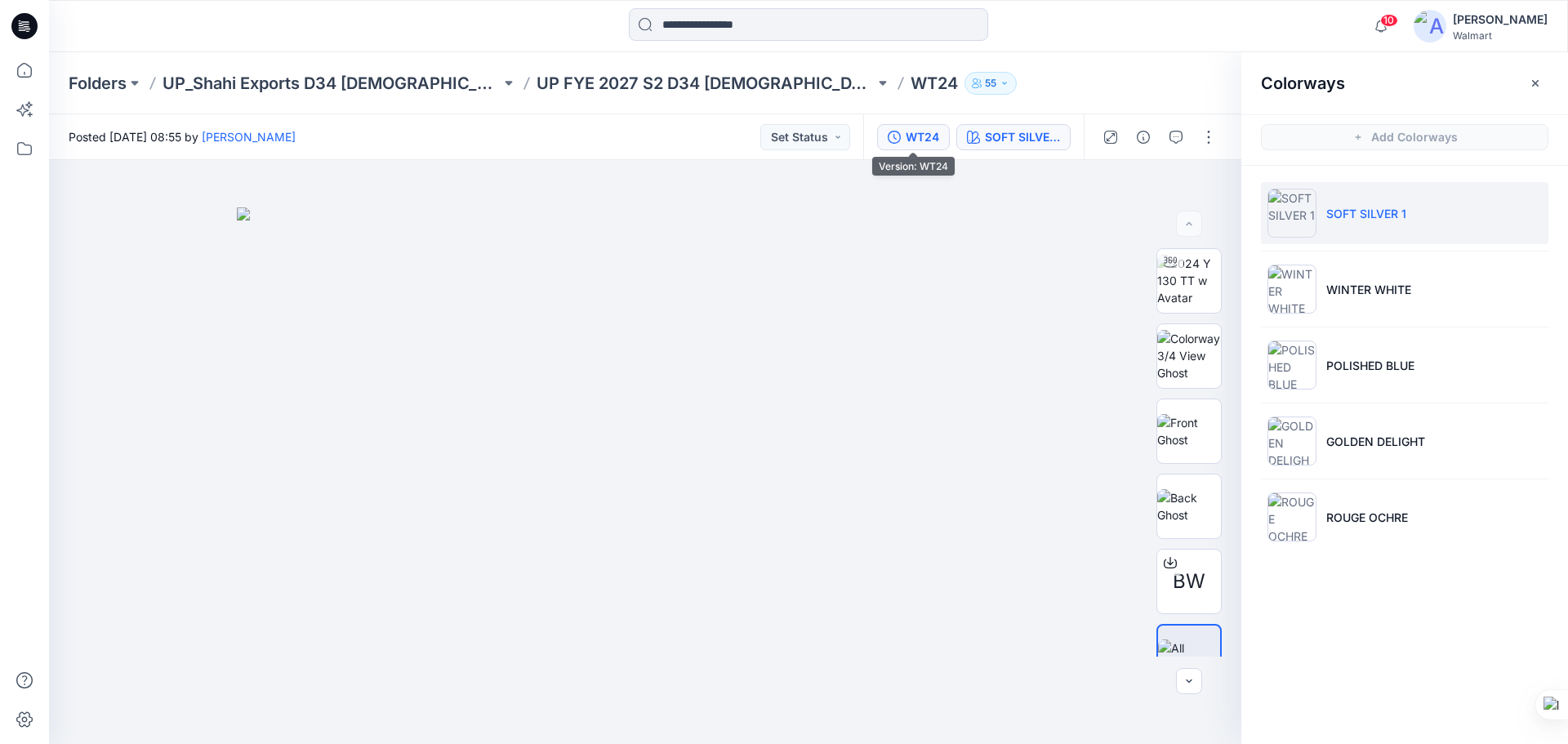
click at [911, 133] on div "WT24" at bounding box center [922, 137] width 33 height 18
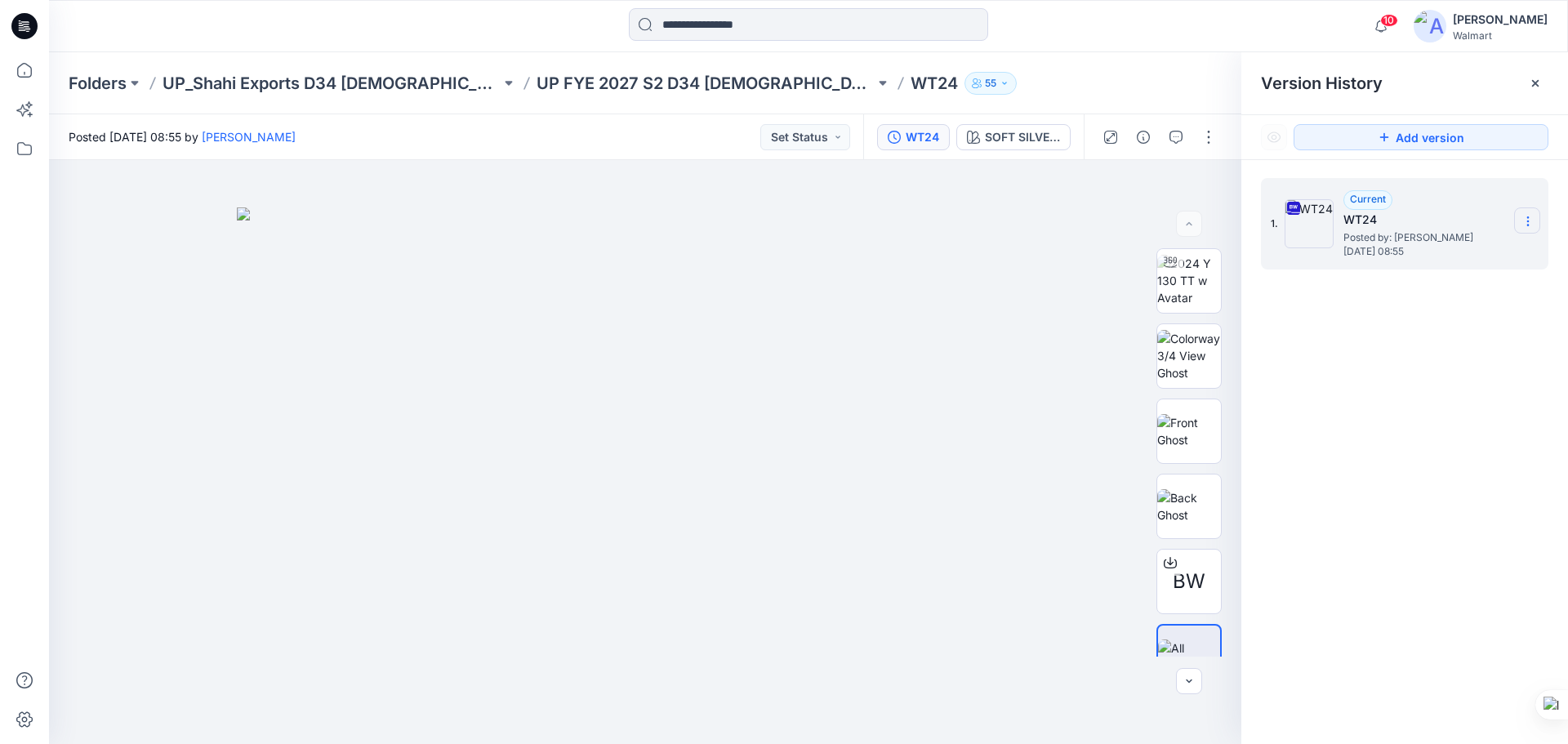
drag, startPoint x: 1525, startPoint y: 217, endPoint x: 1526, endPoint y: 231, distance: 14.0
click at [1526, 216] on icon at bounding box center [1528, 221] width 13 height 13
click at [1433, 294] on span "Duplicate Version" at bounding box center [1423, 286] width 93 height 19
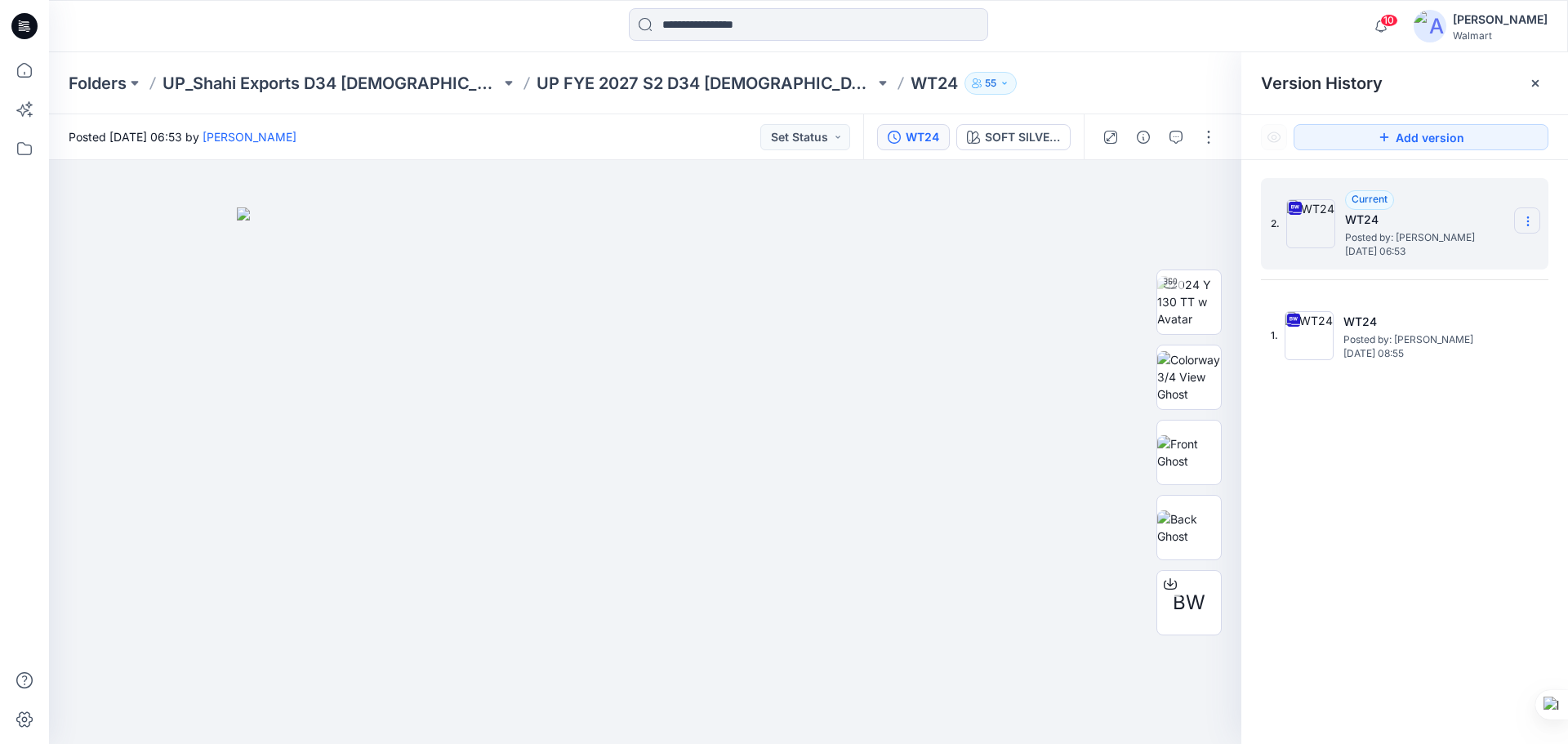
click at [1526, 224] on icon at bounding box center [1528, 221] width 13 height 13
click at [1210, 145] on button "button" at bounding box center [1209, 138] width 26 height 26
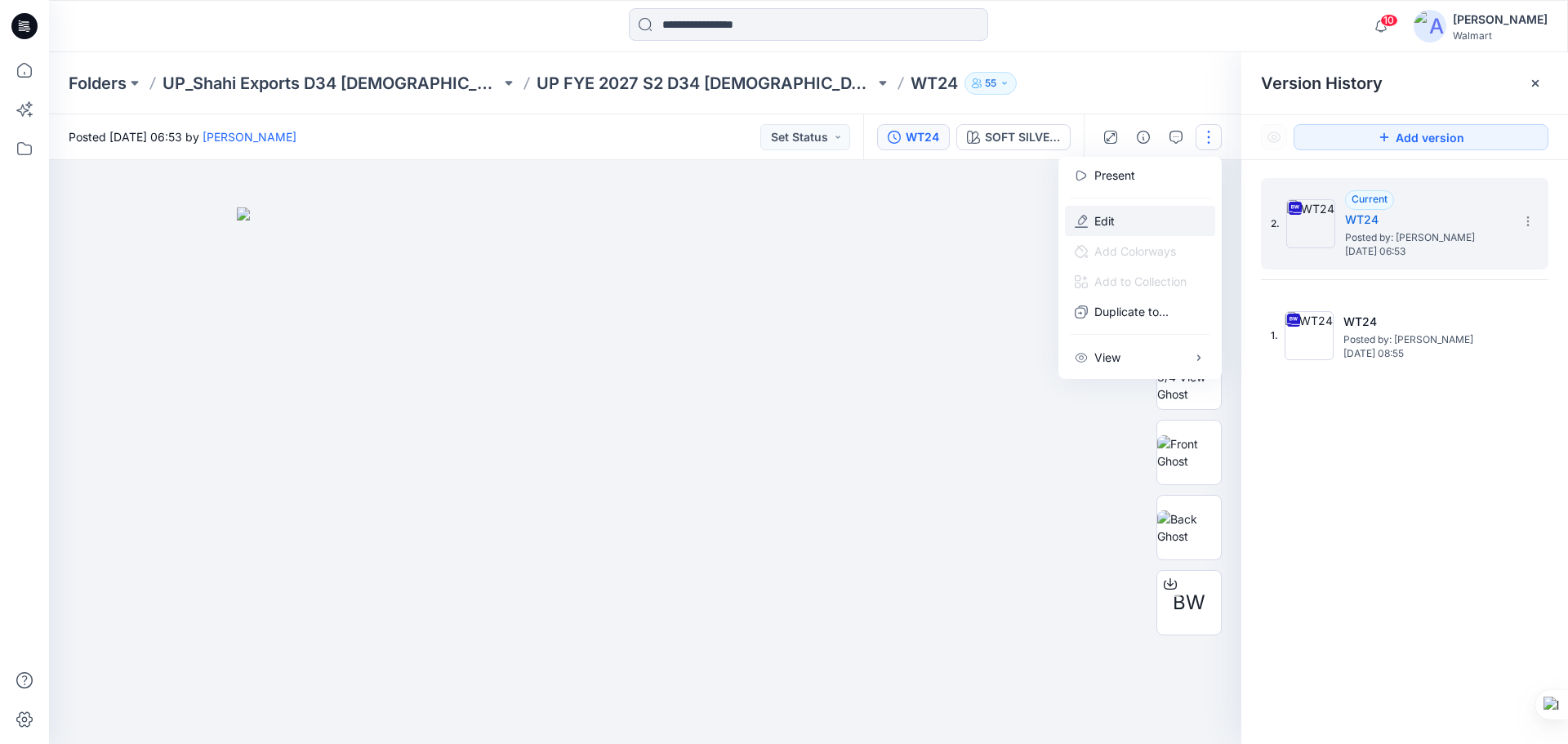
click at [1130, 223] on button "Edit" at bounding box center [1141, 221] width 151 height 30
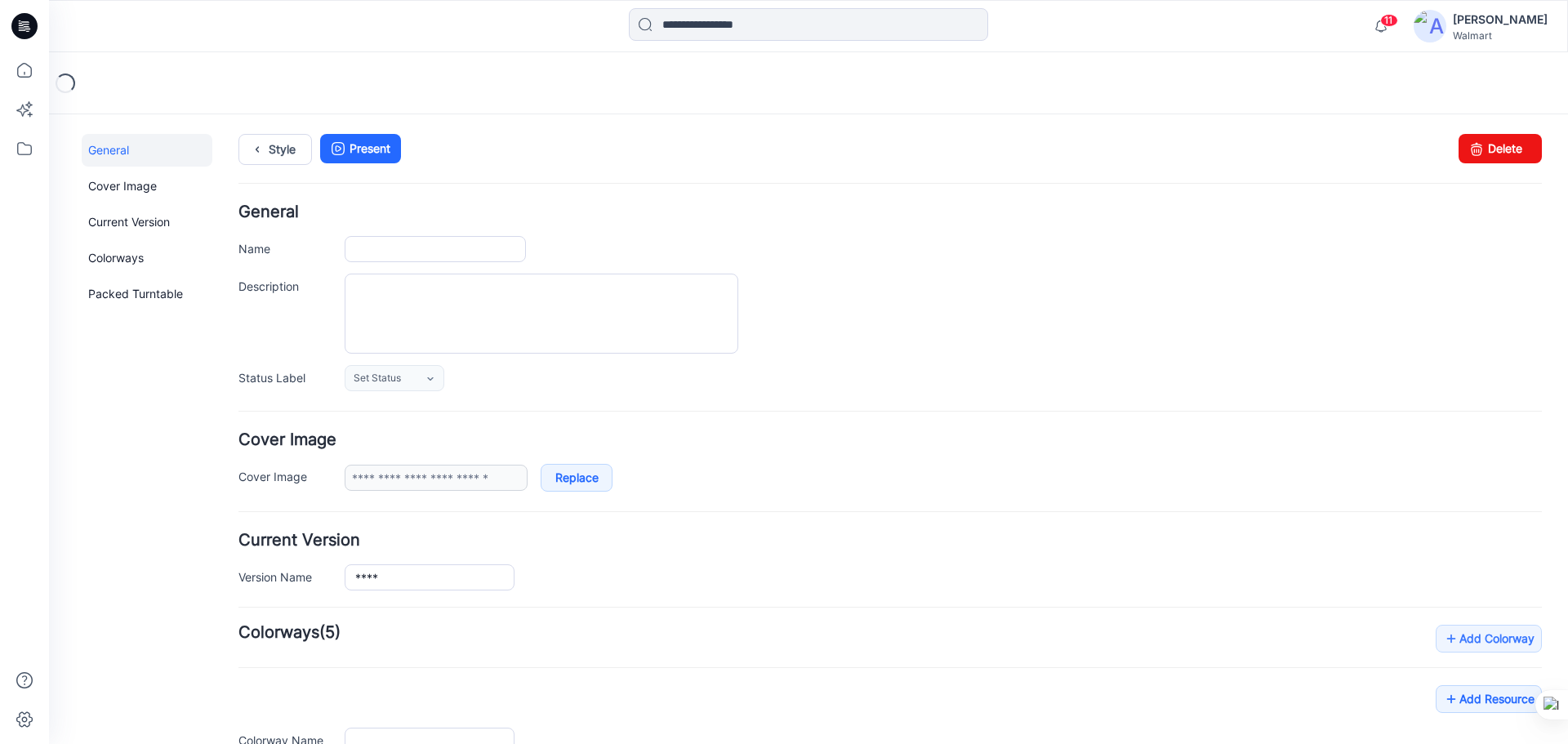
type input "****"
type input "**********"
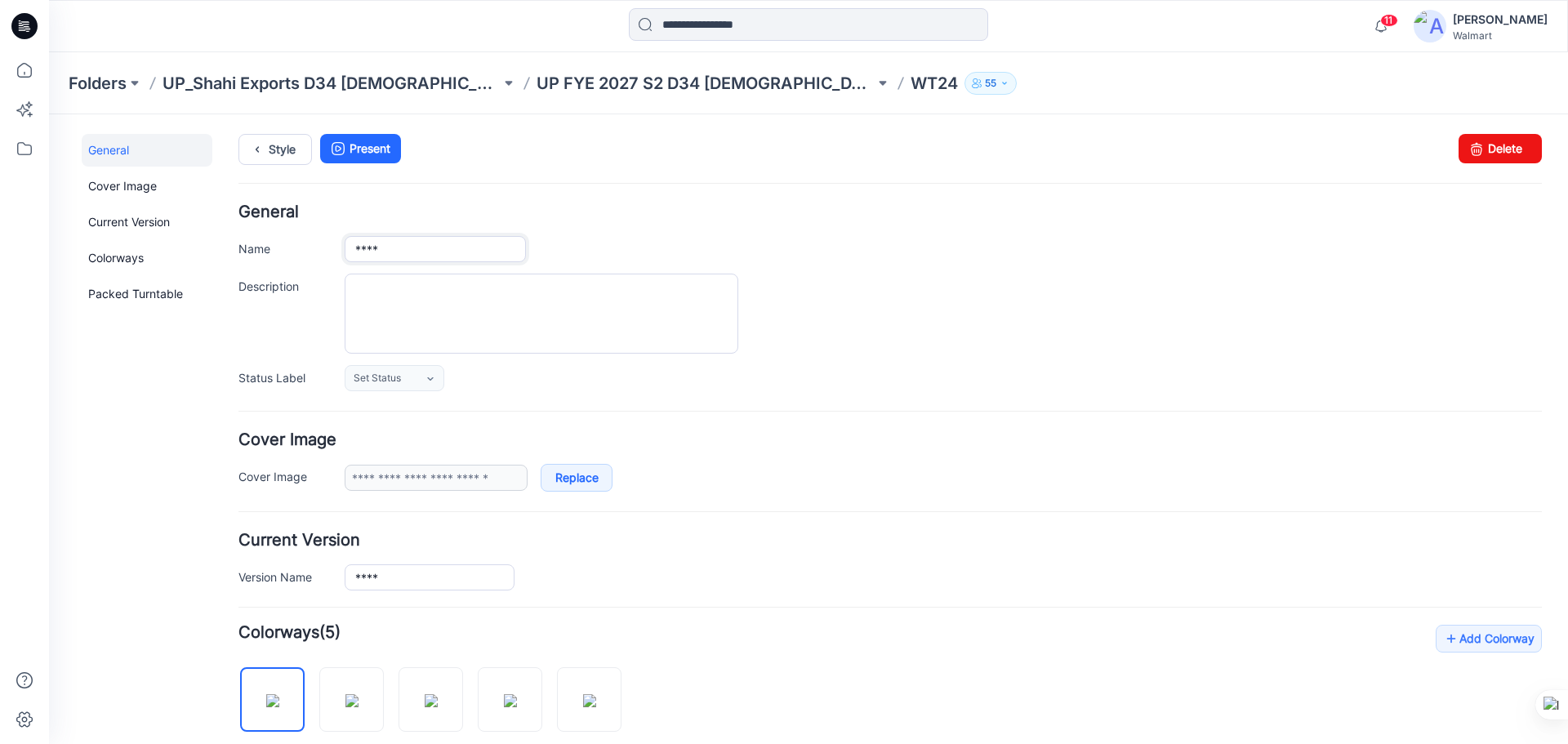
click at [406, 249] on input "****" at bounding box center [434, 249] width 181 height 26
type input "**********"
drag, startPoint x: 424, startPoint y: 586, endPoint x: 323, endPoint y: 586, distance: 101.0
click at [329, 586] on div "Version Name ****" at bounding box center [890, 577] width 1303 height 26
paste input "**********"
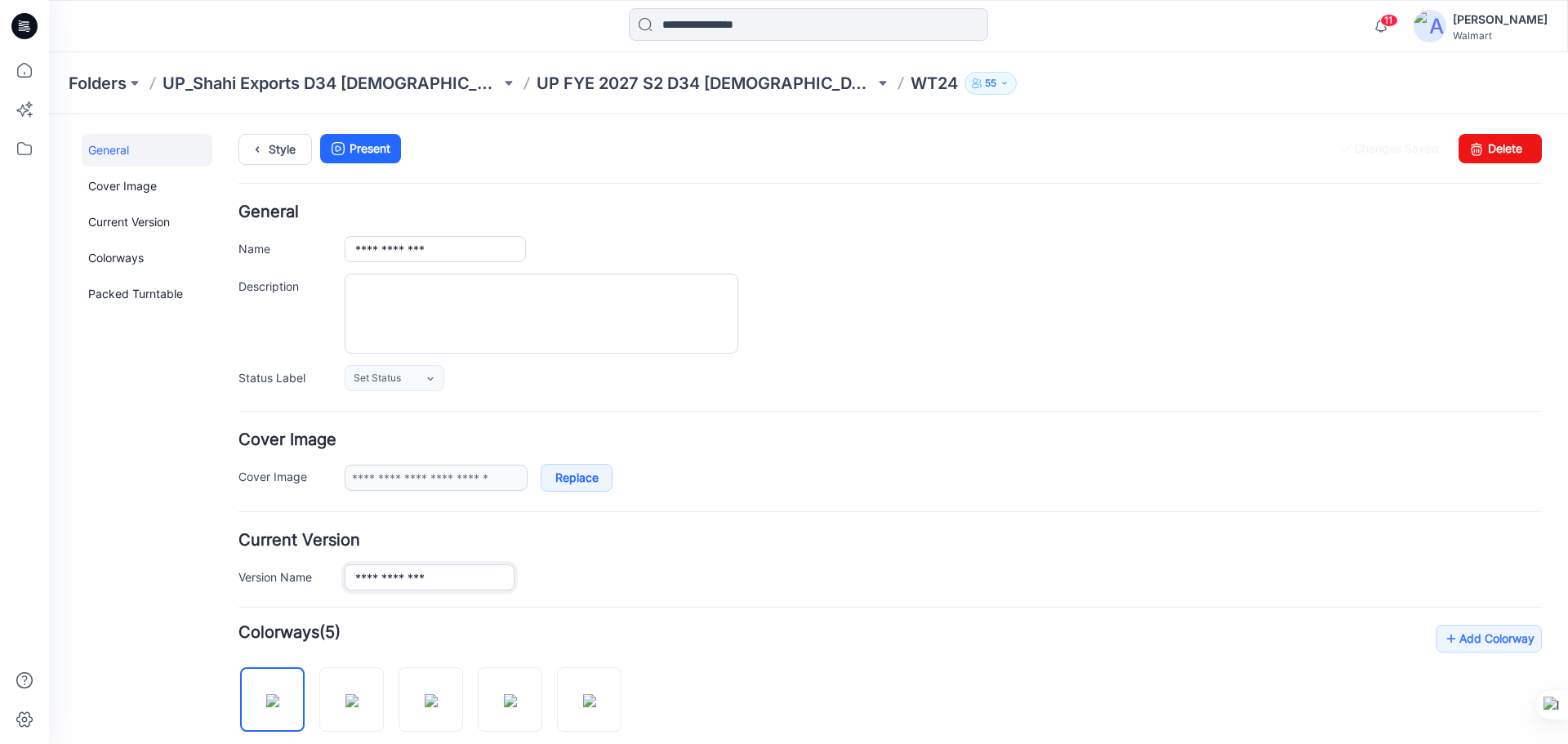
type input "**********"
click at [597, 569] on div "**********" at bounding box center [943, 577] width 1197 height 26
click at [272, 149] on link "Style" at bounding box center [275, 149] width 74 height 31
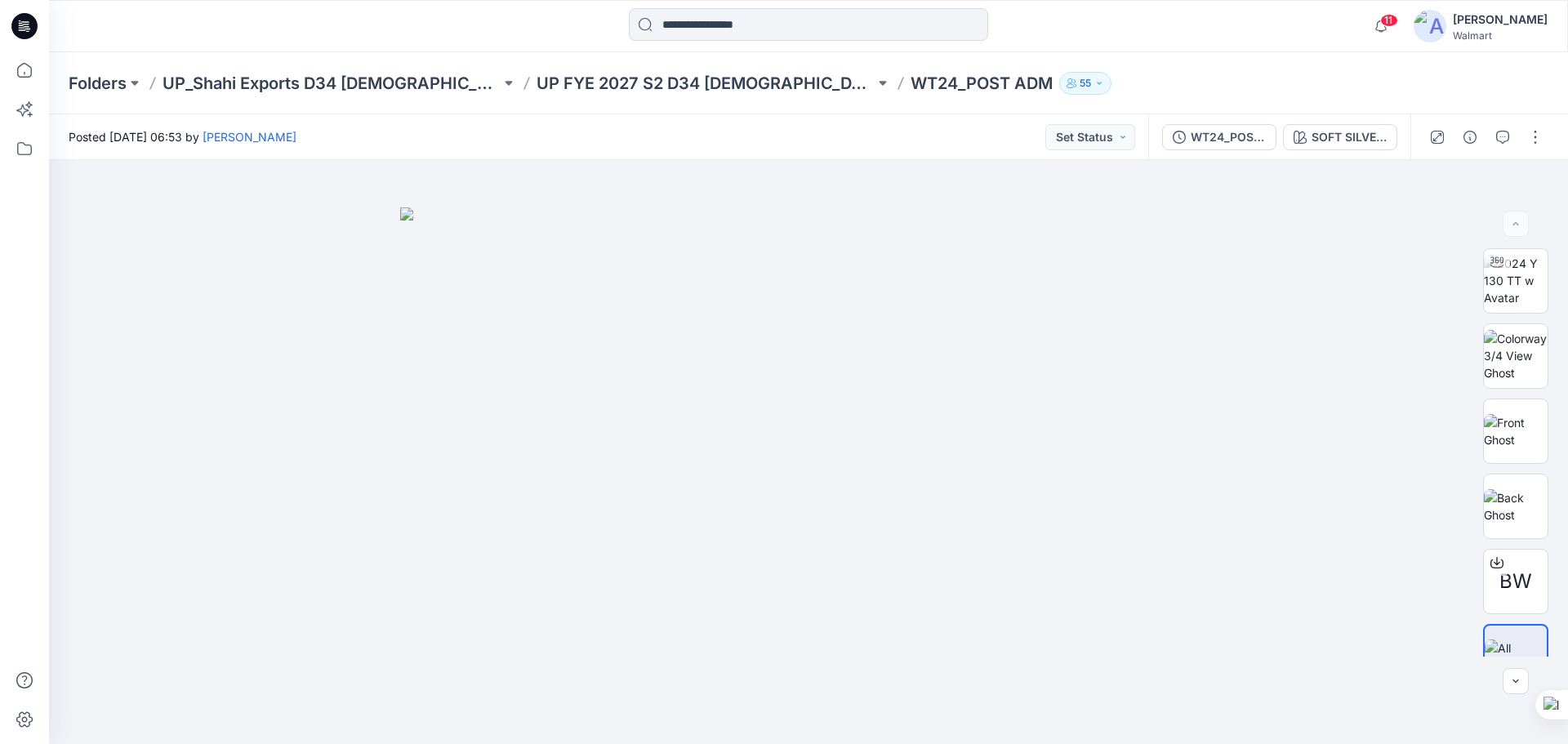
click at [33, 31] on icon at bounding box center [25, 26] width 26 height 26
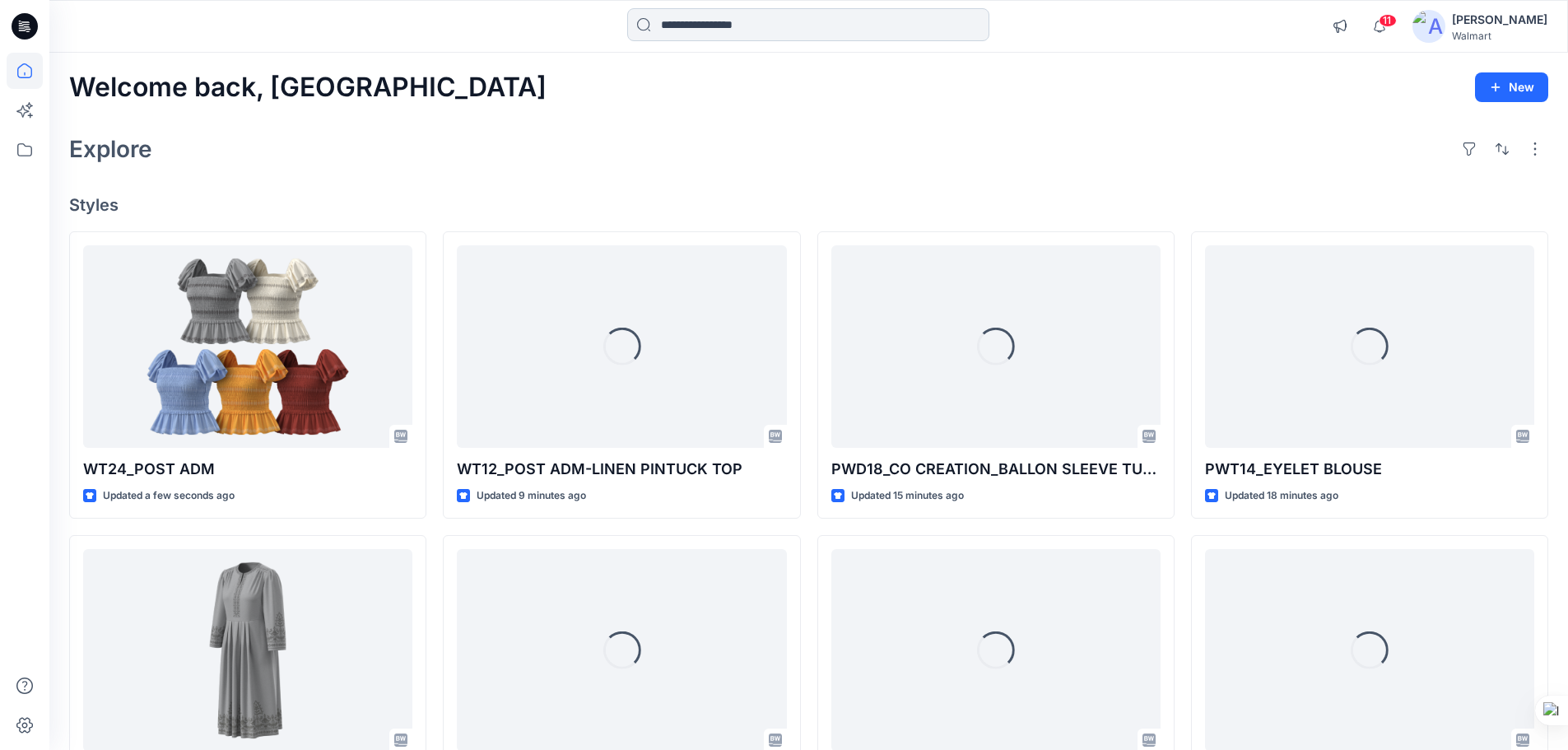
click at [707, 27] on input at bounding box center [808, 24] width 362 height 33
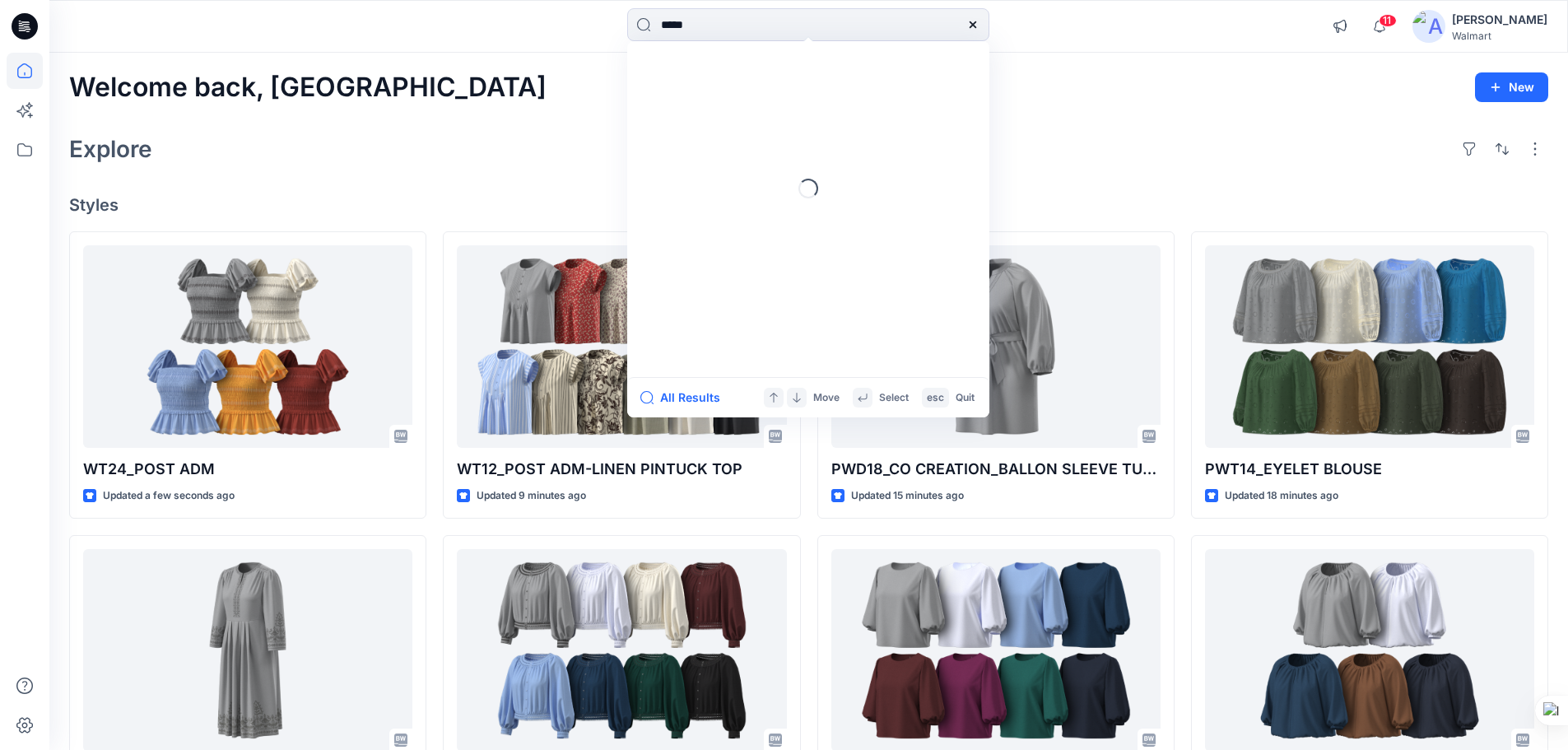
type input "******"
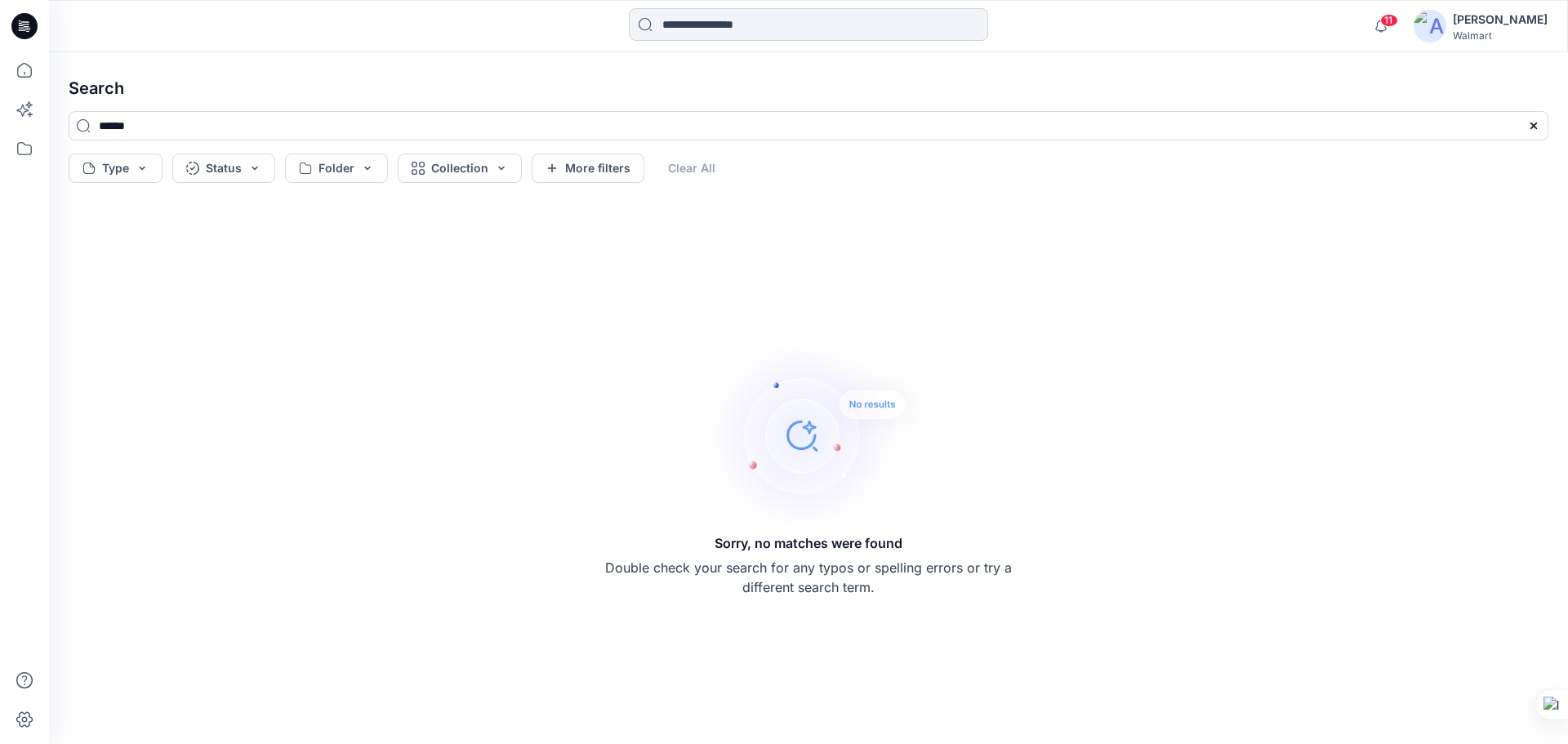
click at [685, 32] on input at bounding box center [809, 24] width 359 height 32
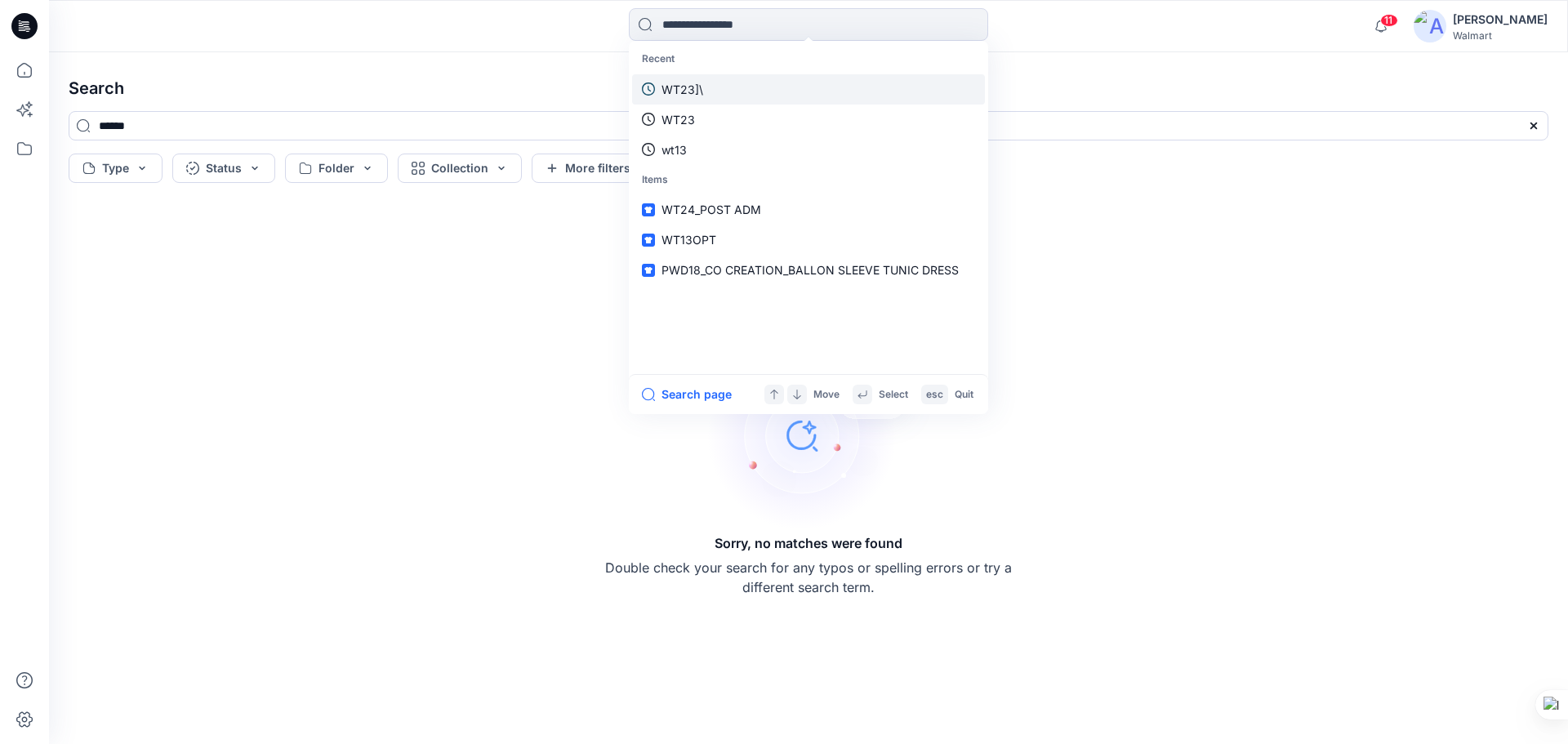
click at [702, 92] on p "WT23]\" at bounding box center [682, 89] width 42 height 18
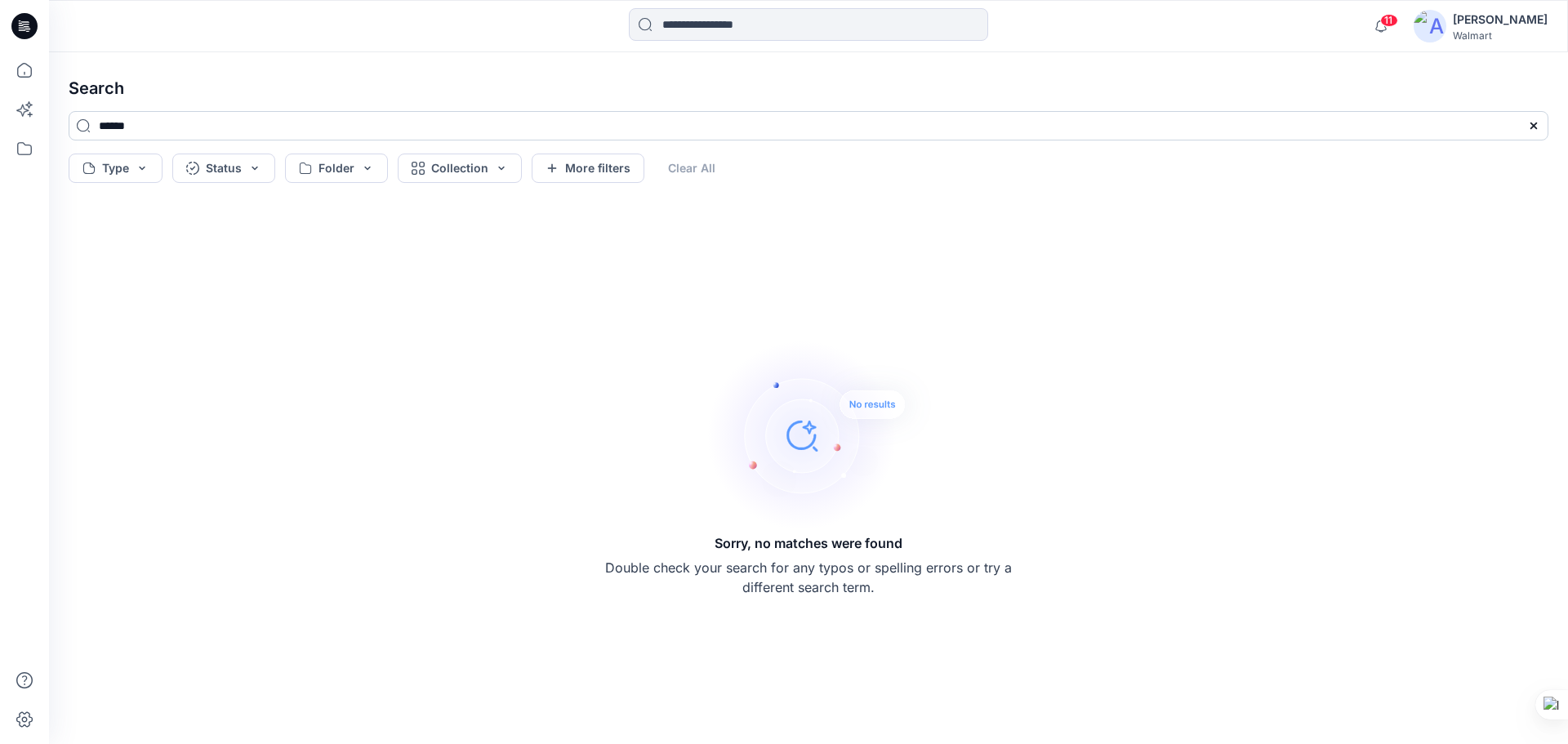
click at [156, 127] on input "******" at bounding box center [808, 126] width 1480 height 30
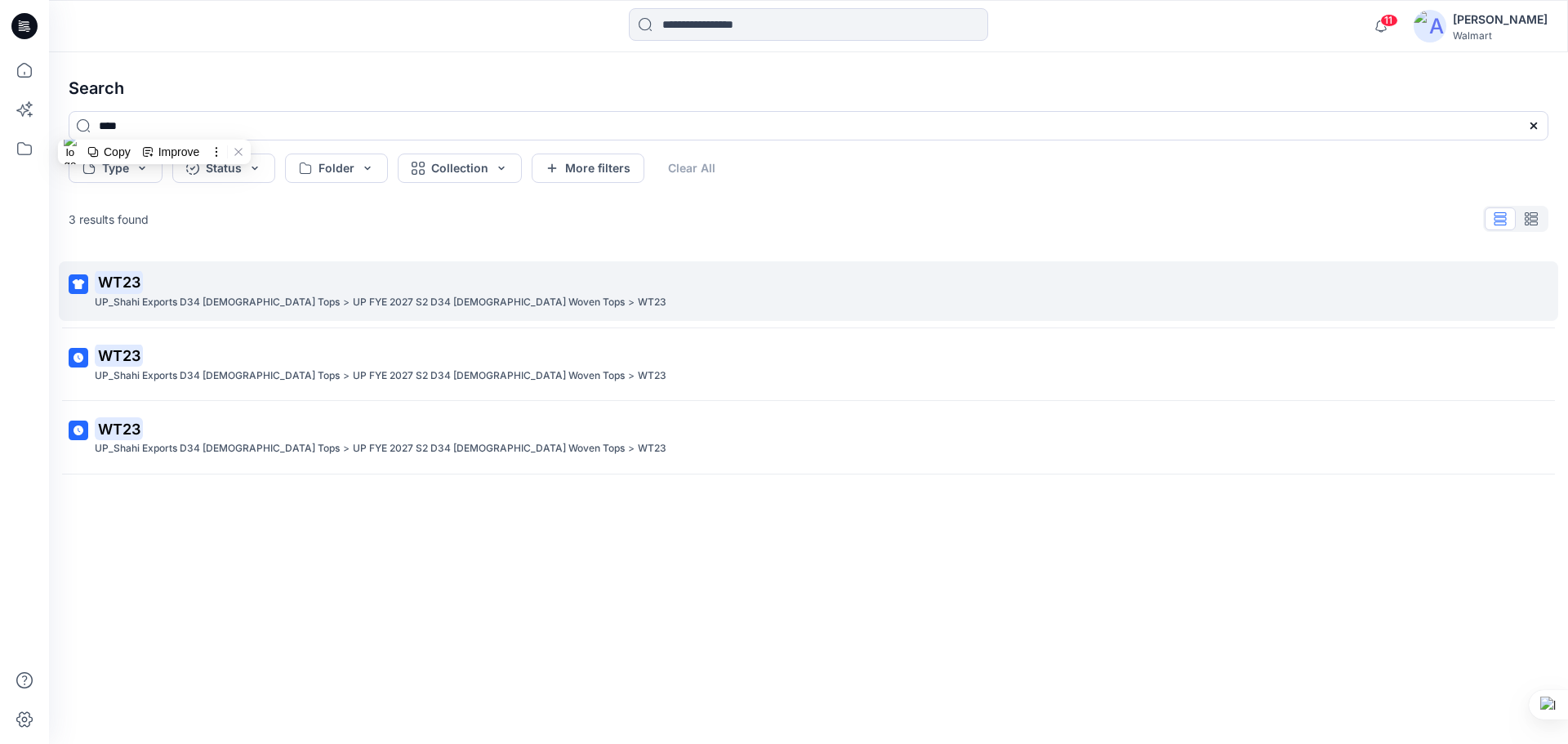
type input "****"
click at [126, 284] on mark "WT23" at bounding box center [118, 282] width 48 height 23
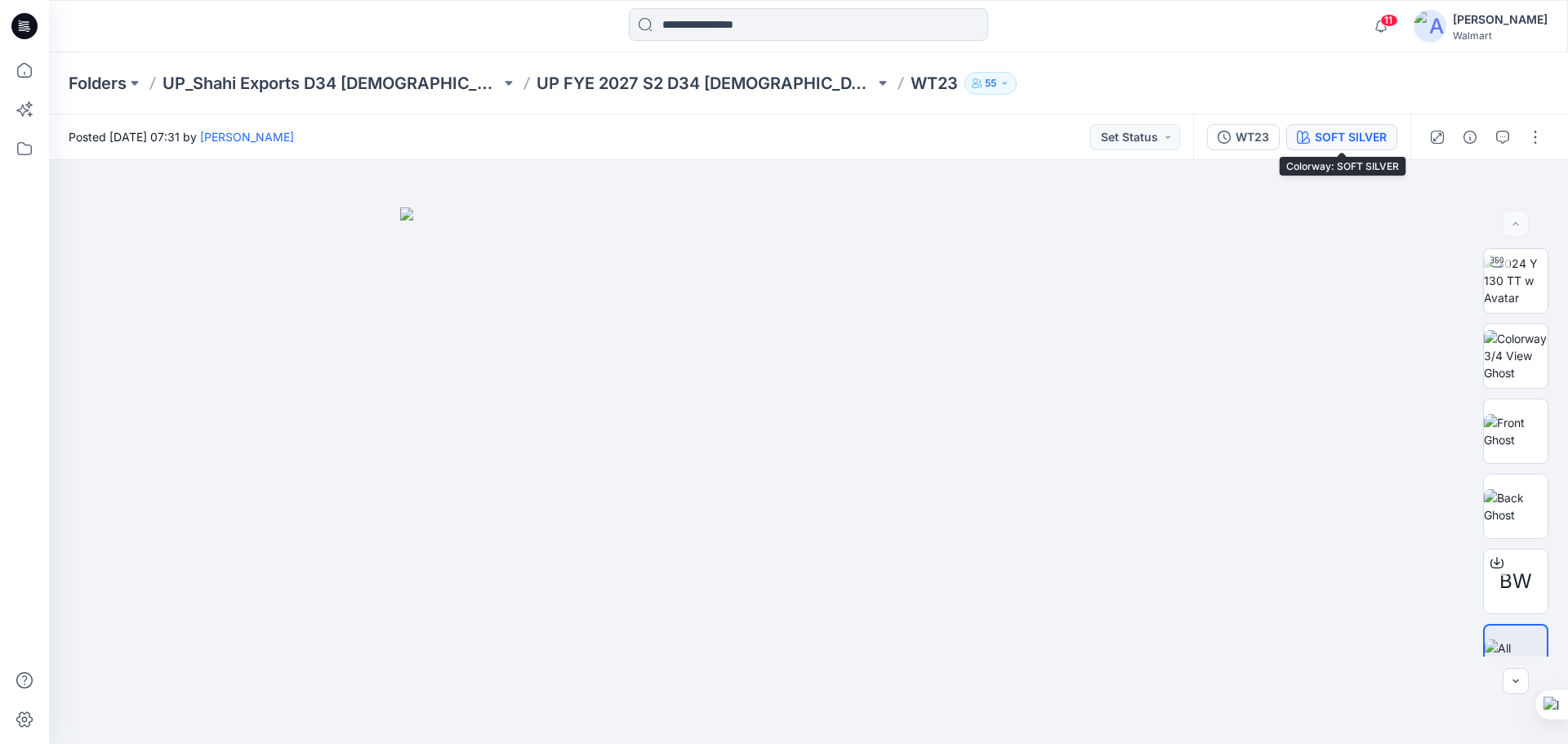
click at [1347, 141] on div "SOFT SILVER" at bounding box center [1351, 137] width 72 height 18
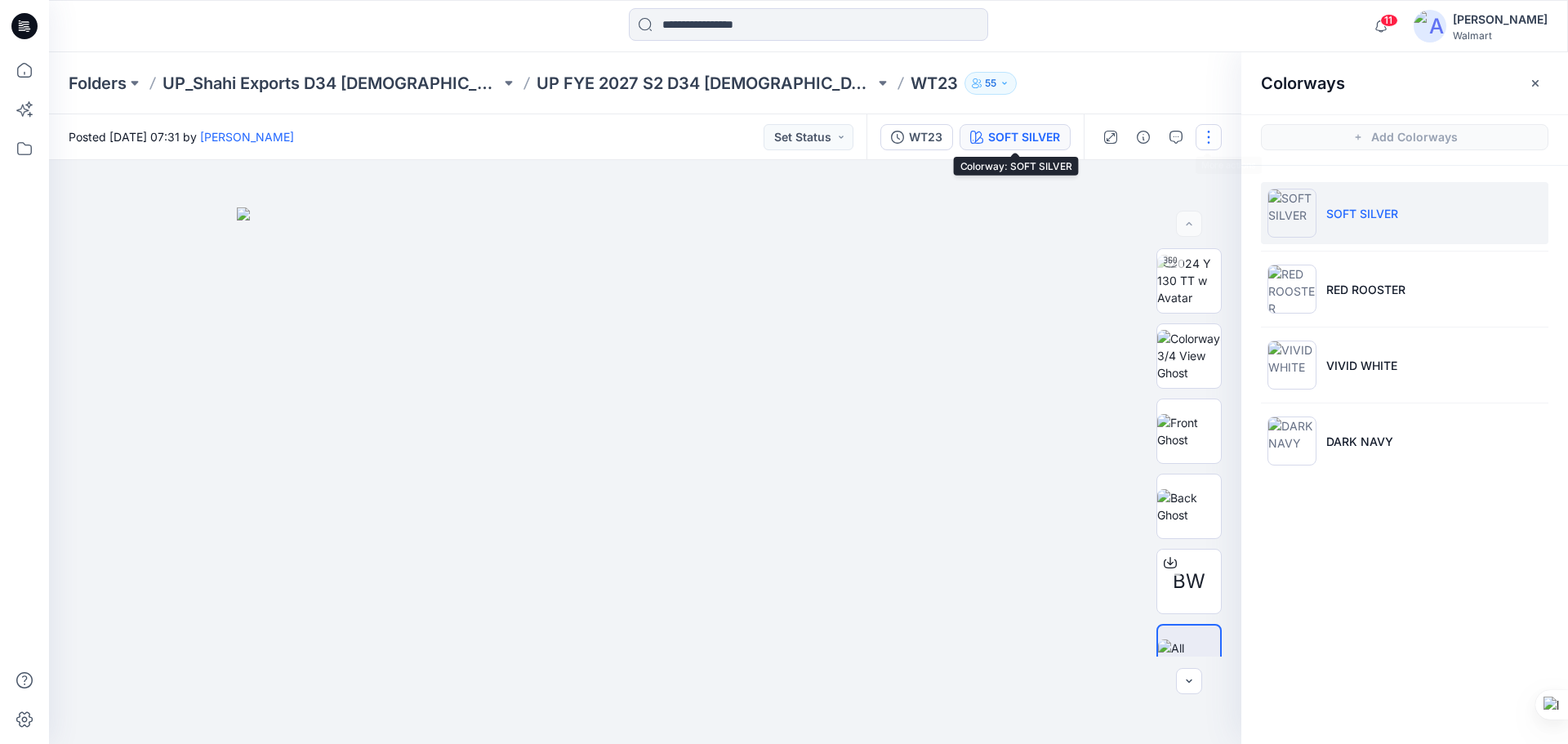
drag, startPoint x: 1204, startPoint y: 138, endPoint x: 1317, endPoint y: 221, distance: 140.2
click at [1203, 138] on button "button" at bounding box center [1209, 138] width 26 height 26
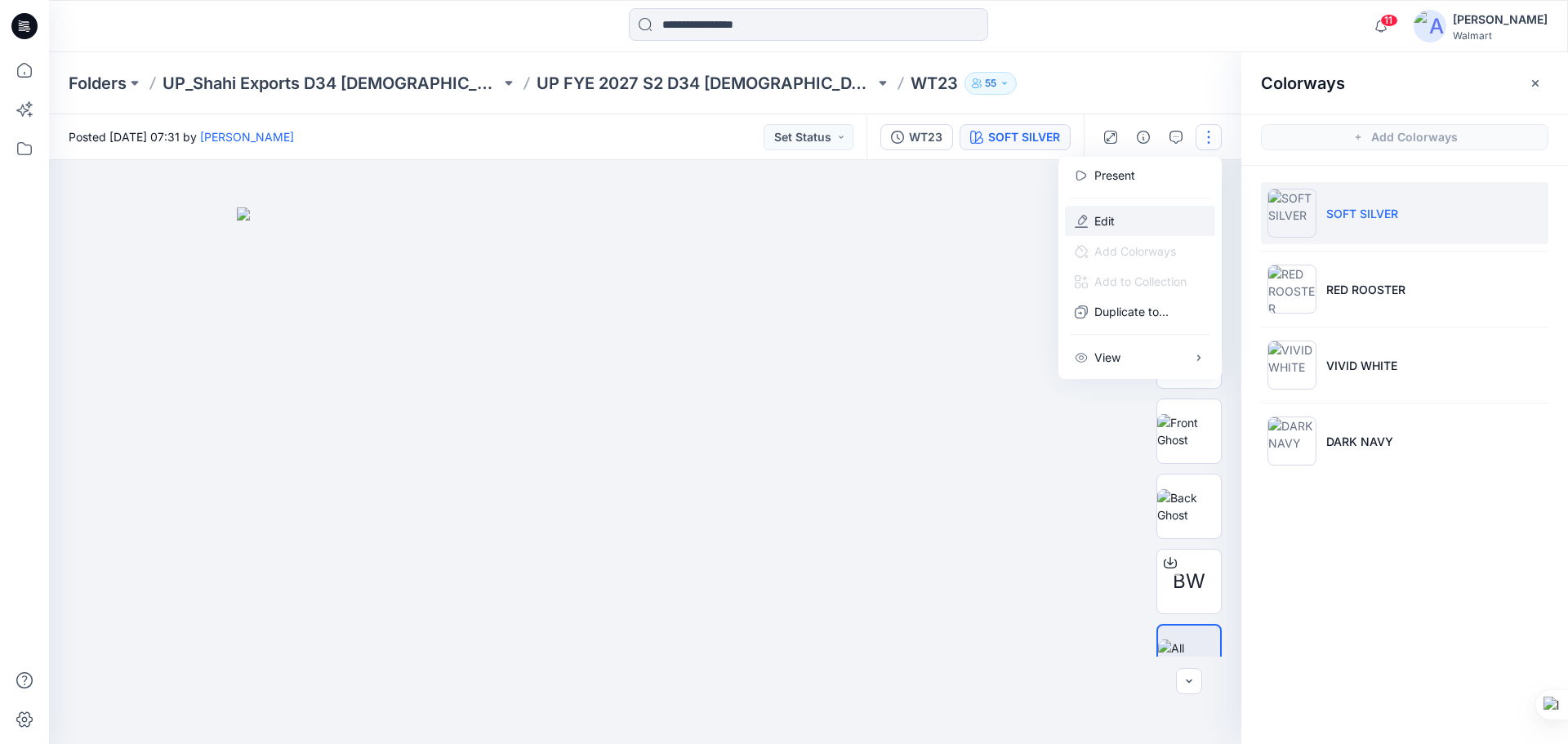
click at [1120, 225] on button "Edit" at bounding box center [1141, 221] width 151 height 30
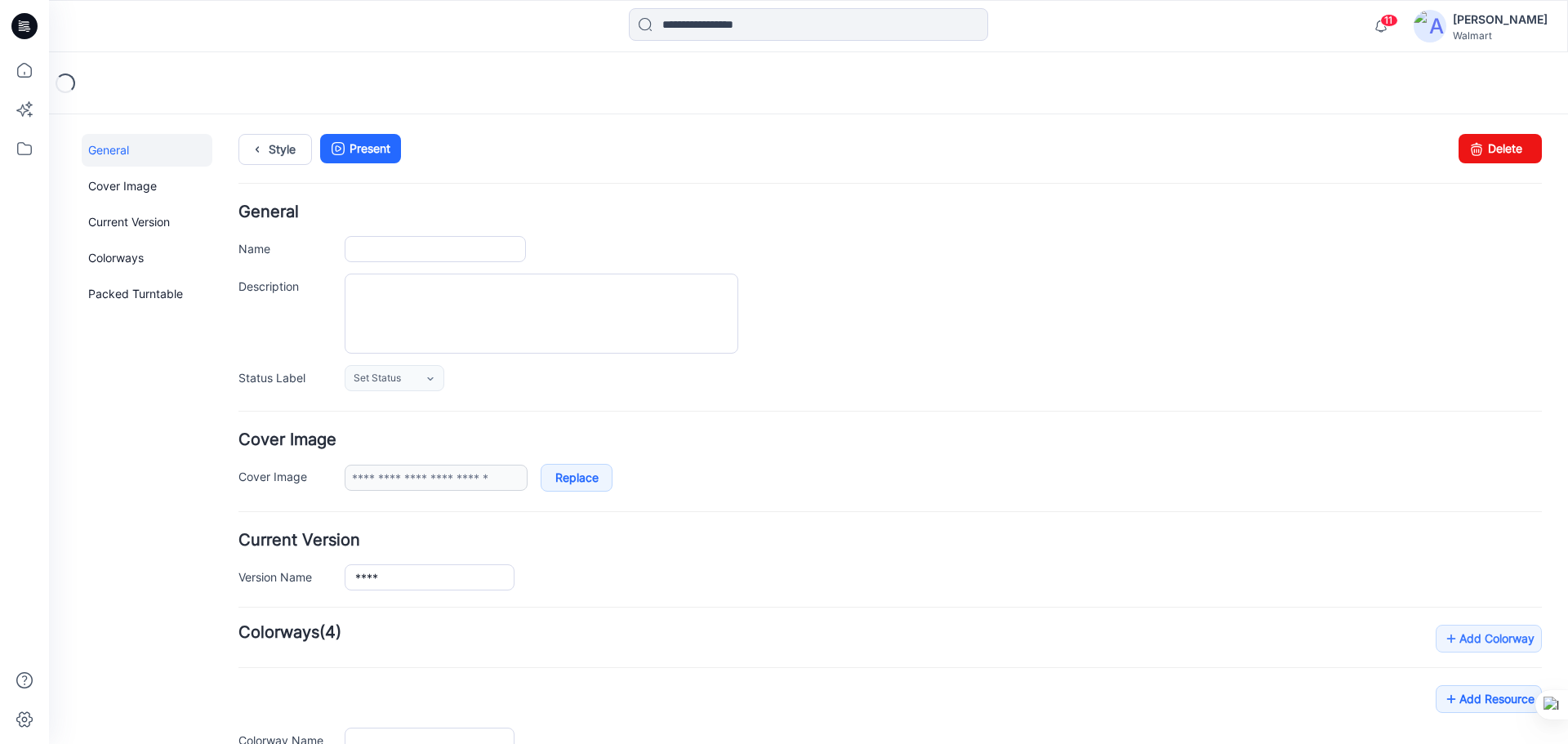
type input "****"
type input "**********"
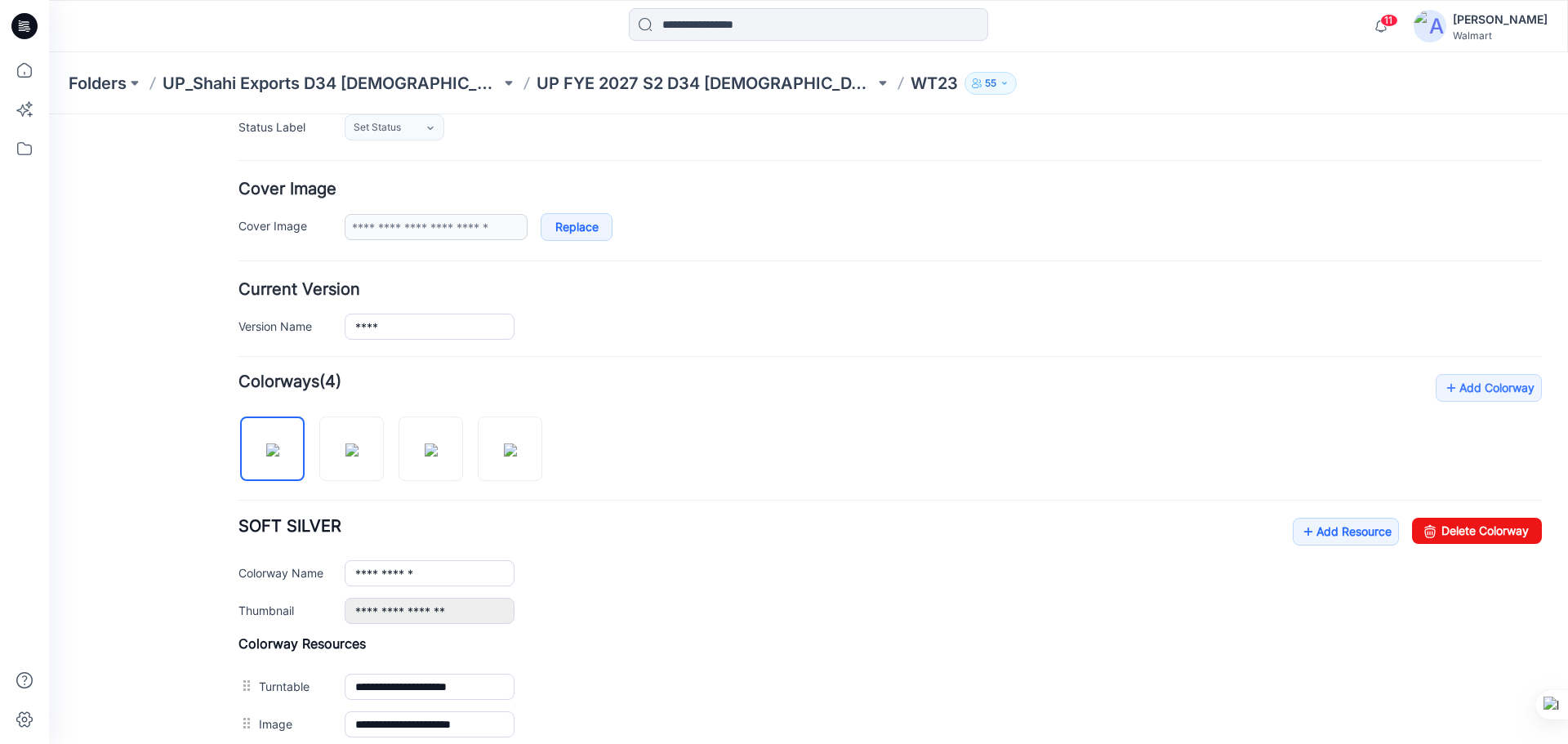
scroll to position [327, 0]
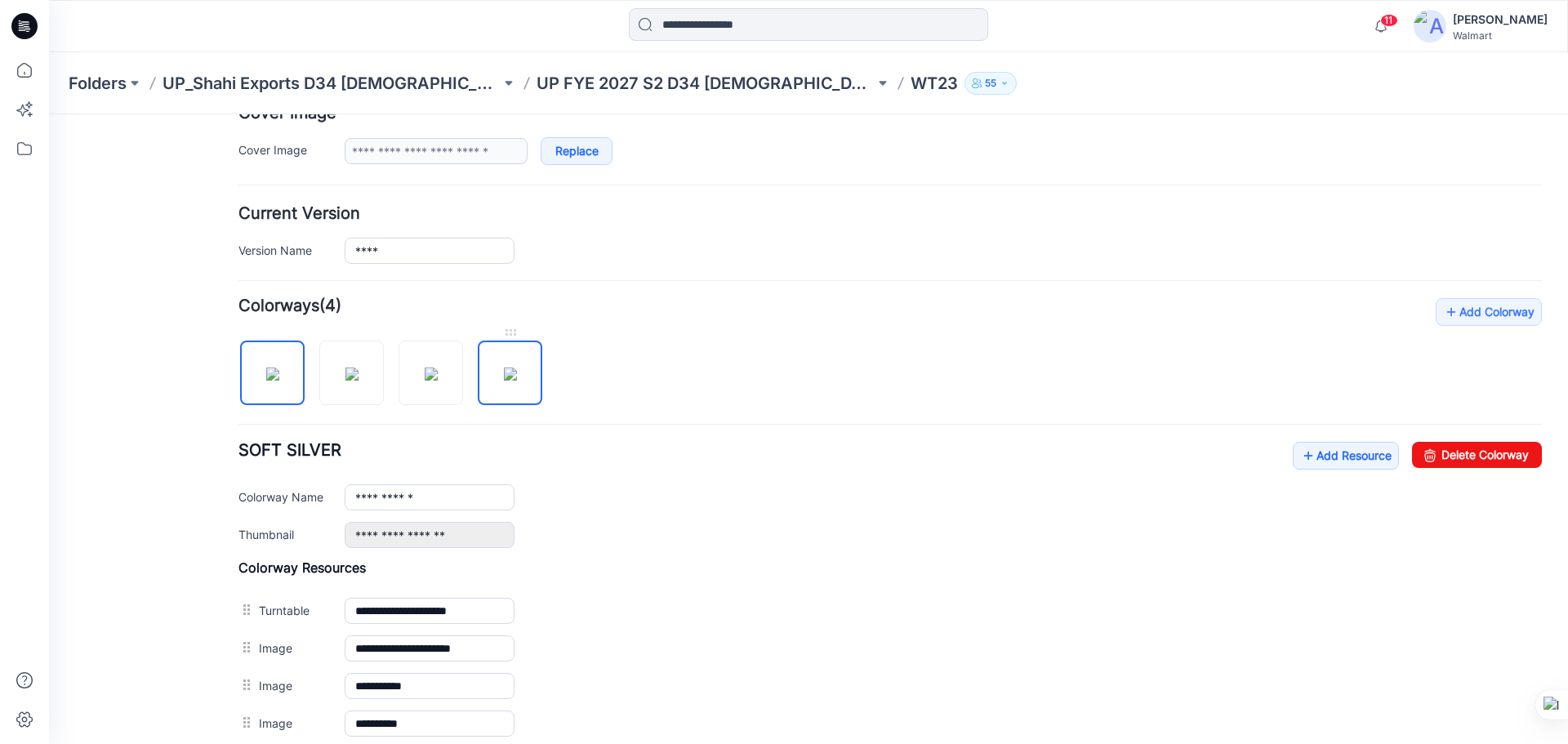
click at [517, 369] on img at bounding box center [510, 374] width 13 height 13
click at [1431, 471] on div "**********" at bounding box center [890, 494] width 1303 height 106
drag, startPoint x: 1434, startPoint y: 457, endPoint x: 902, endPoint y: 171, distance: 604.0
click at [1434, 457] on link "Delete Colorway" at bounding box center [1477, 455] width 130 height 26
click at [435, 368] on img at bounding box center [431, 374] width 13 height 13
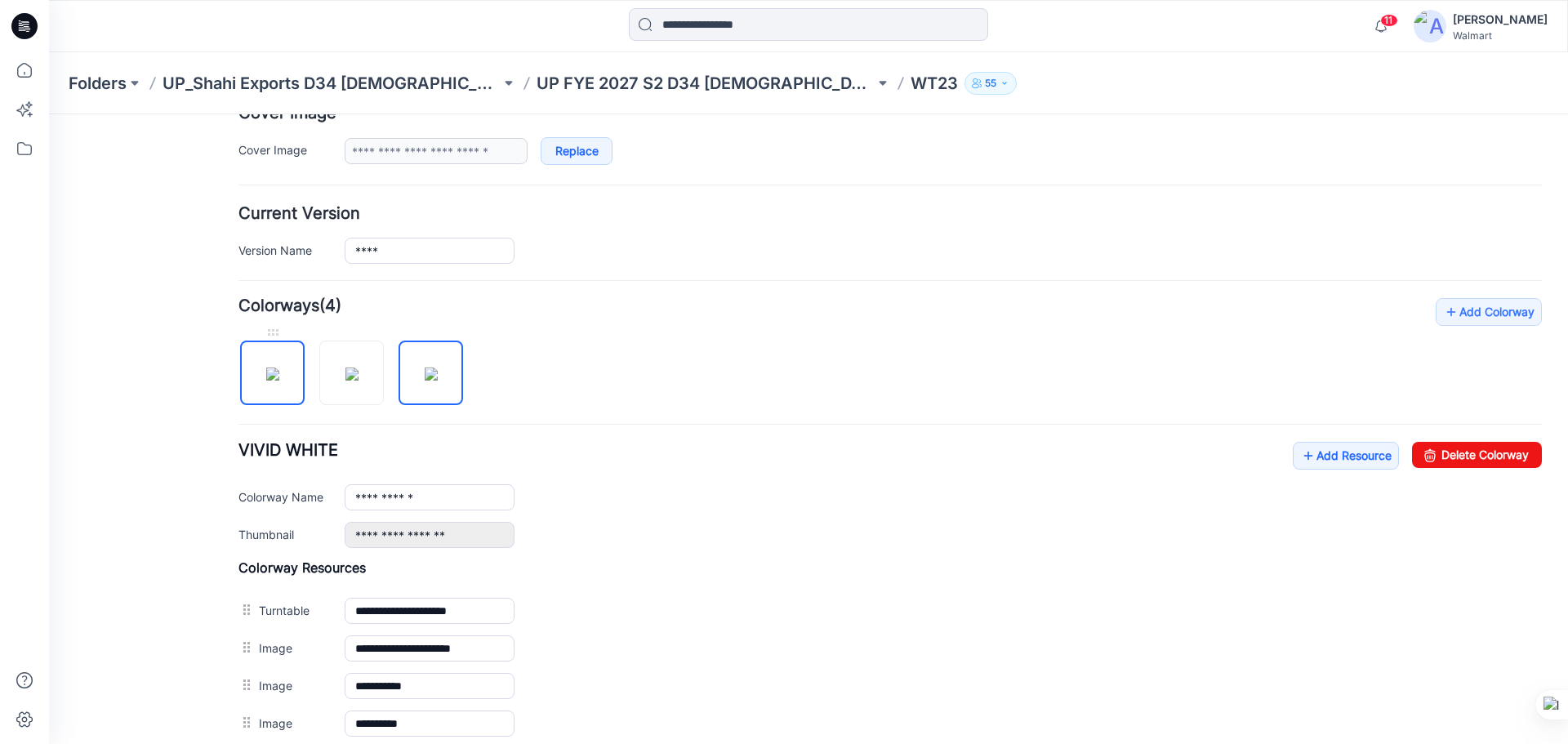
click at [279, 371] on img at bounding box center [272, 374] width 13 height 13
type input "**********"
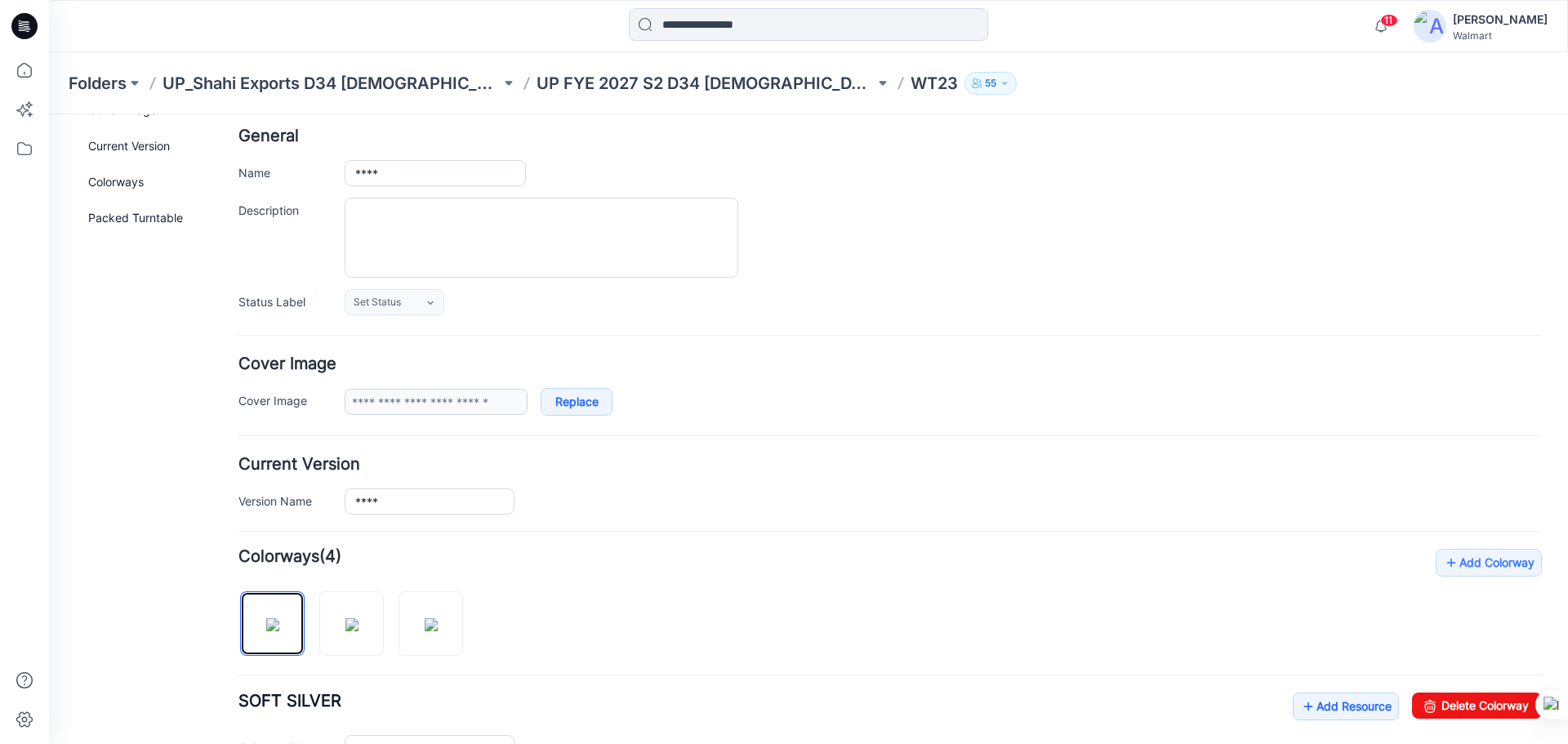
scroll to position [0, 0]
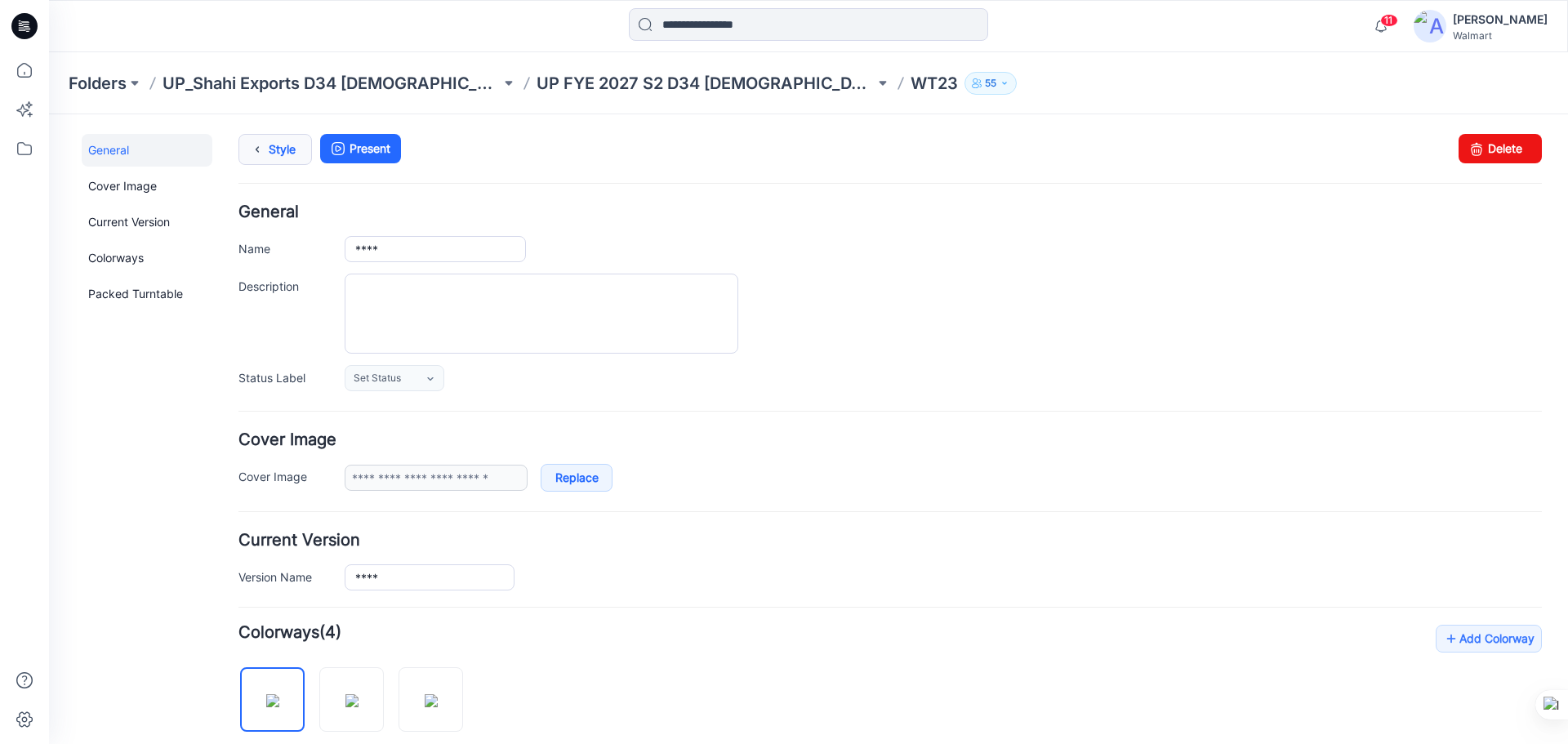
click at [286, 155] on link "Style" at bounding box center [275, 149] width 74 height 31
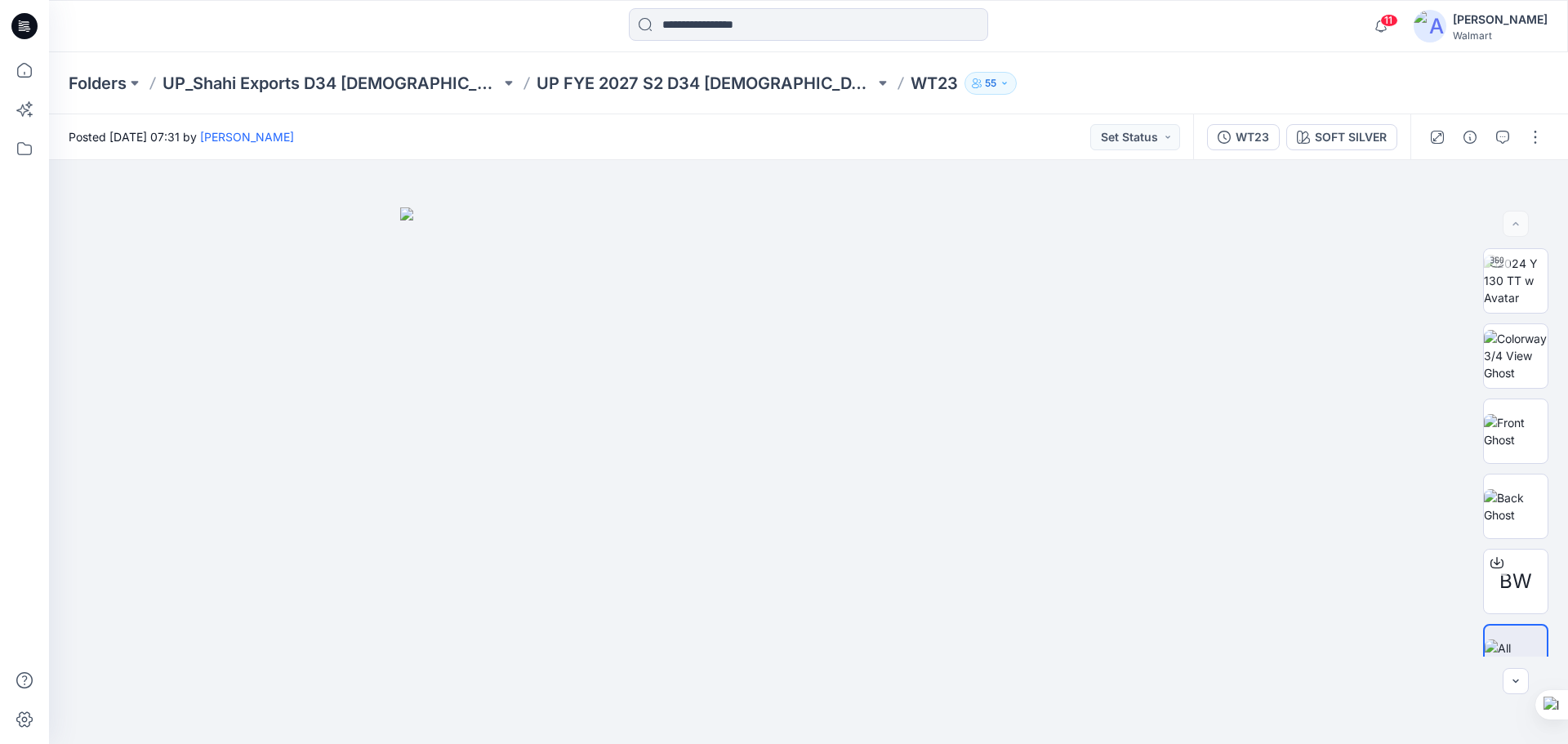
click at [28, 26] on icon at bounding box center [25, 26] width 26 height 26
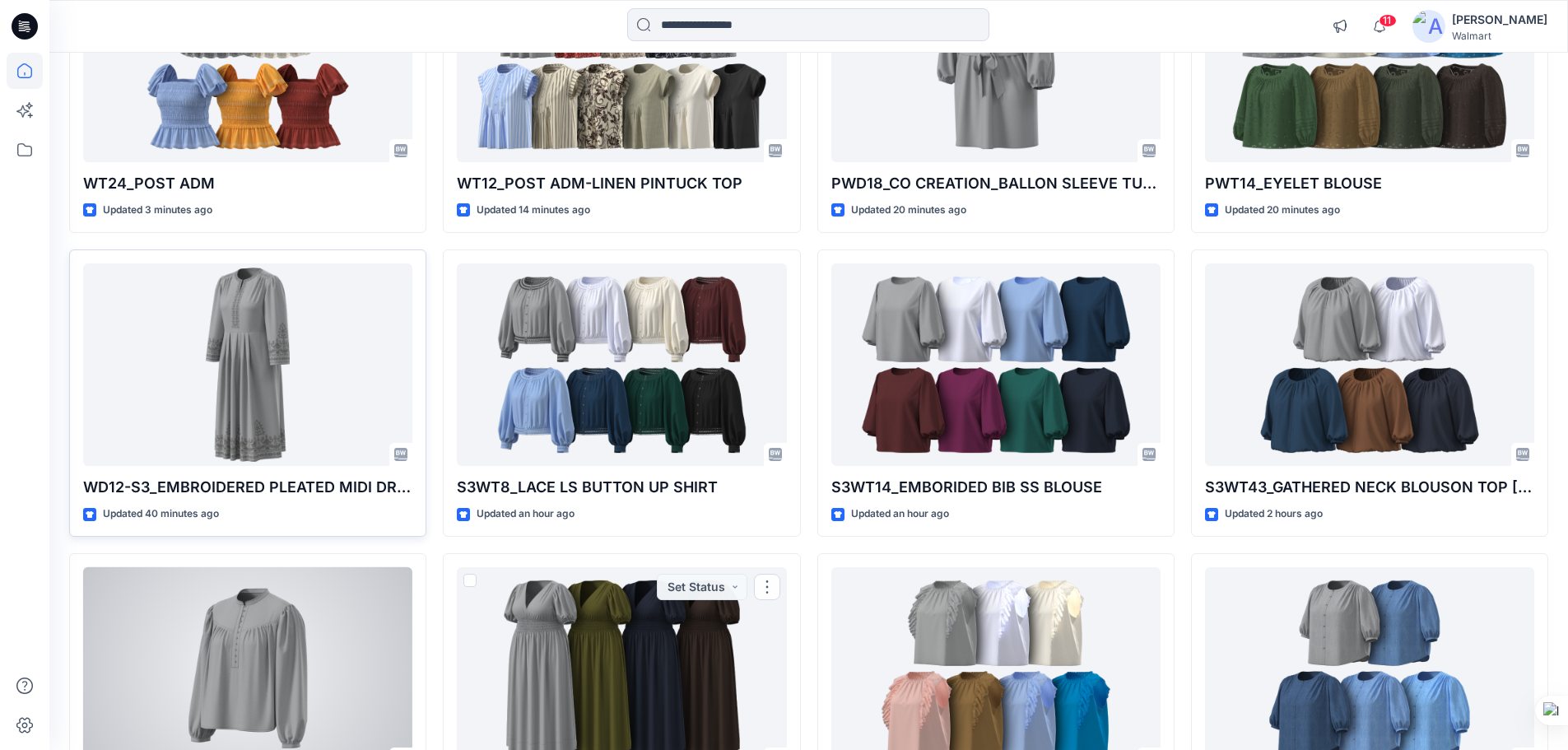
scroll to position [330, 0]
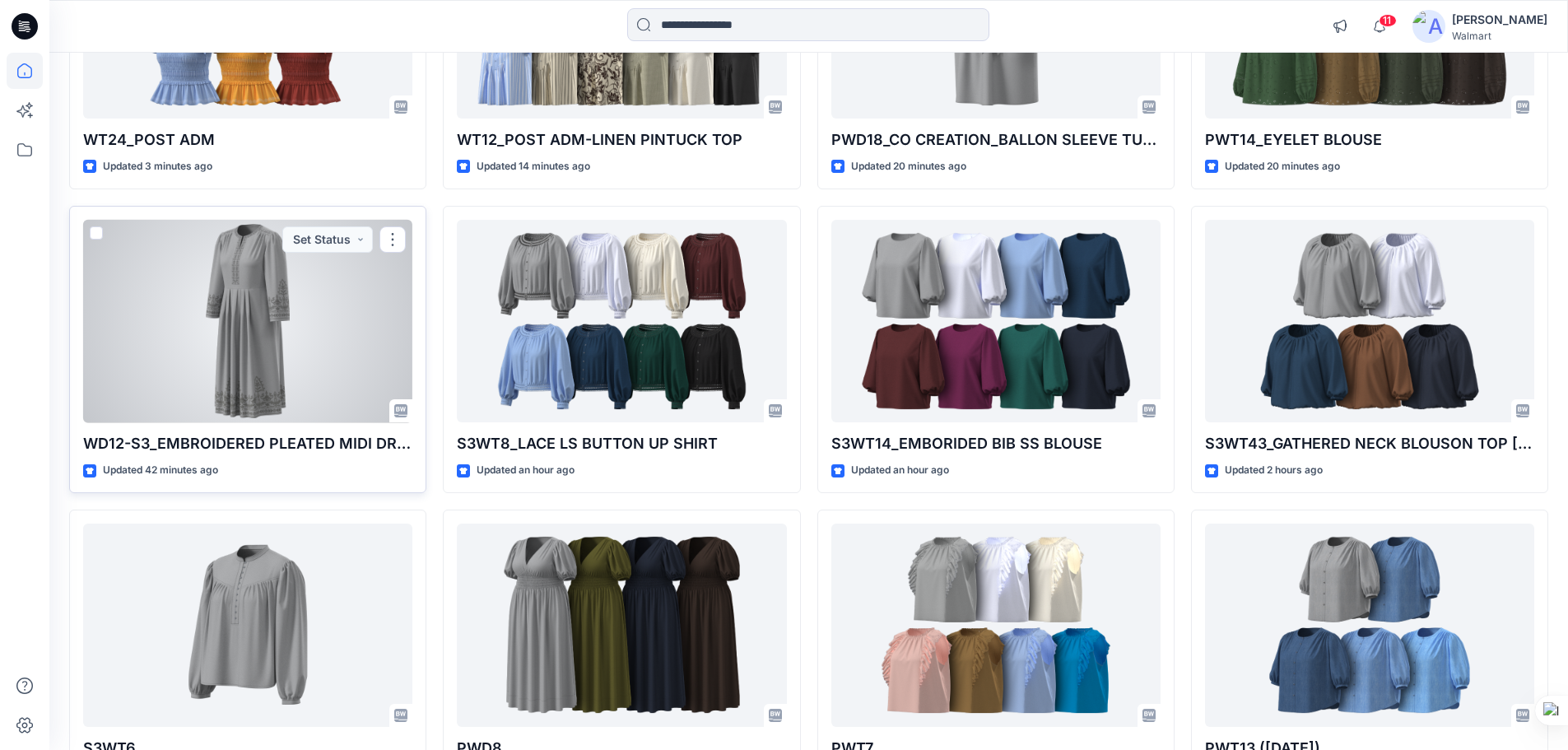
click at [252, 285] on div at bounding box center [247, 322] width 329 height 203
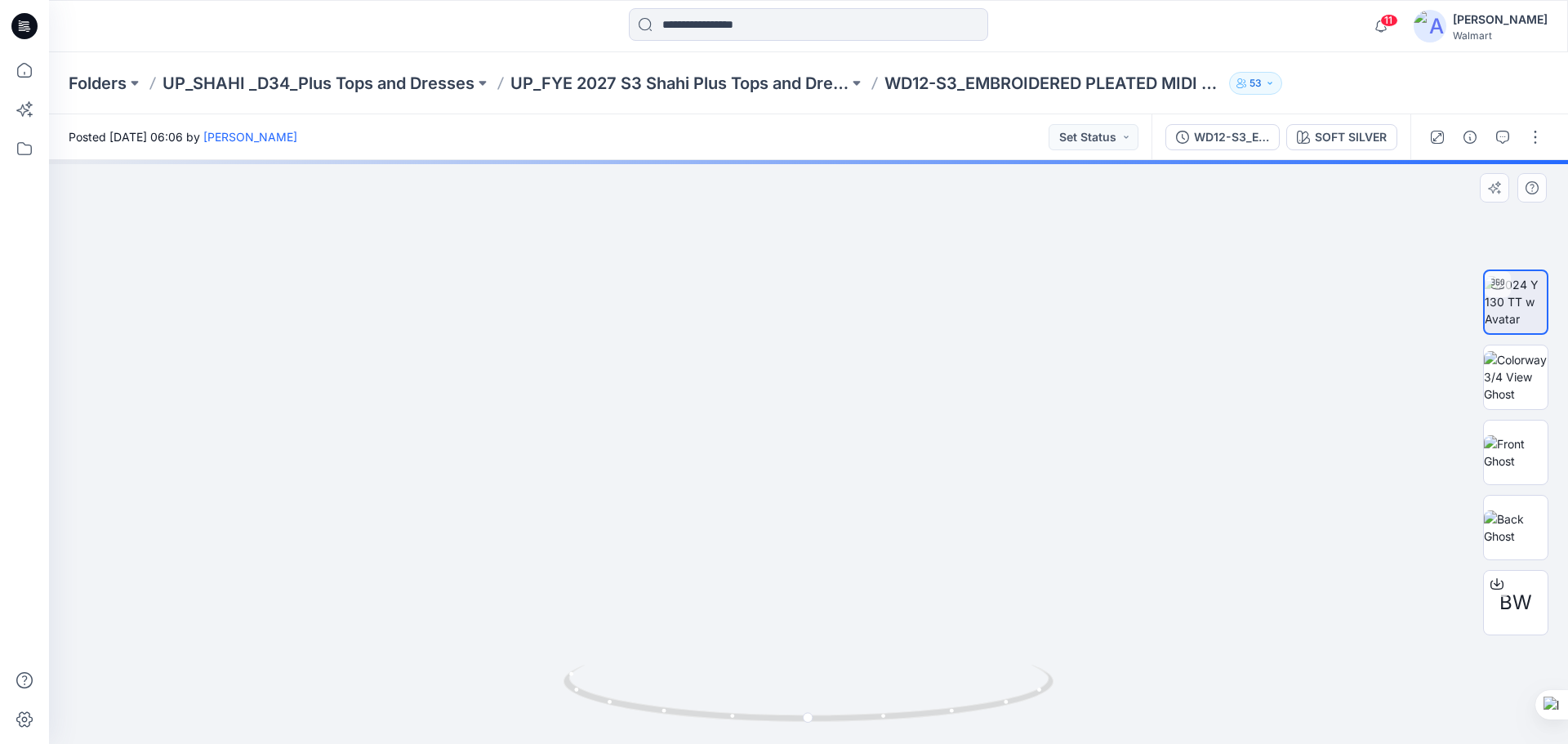
drag, startPoint x: 823, startPoint y: 537, endPoint x: 851, endPoint y: 411, distance: 129.1
drag, startPoint x: 901, startPoint y: 531, endPoint x: 717, endPoint y: 372, distance: 243.2
drag, startPoint x: 730, startPoint y: 484, endPoint x: 885, endPoint y: 331, distance: 217.8
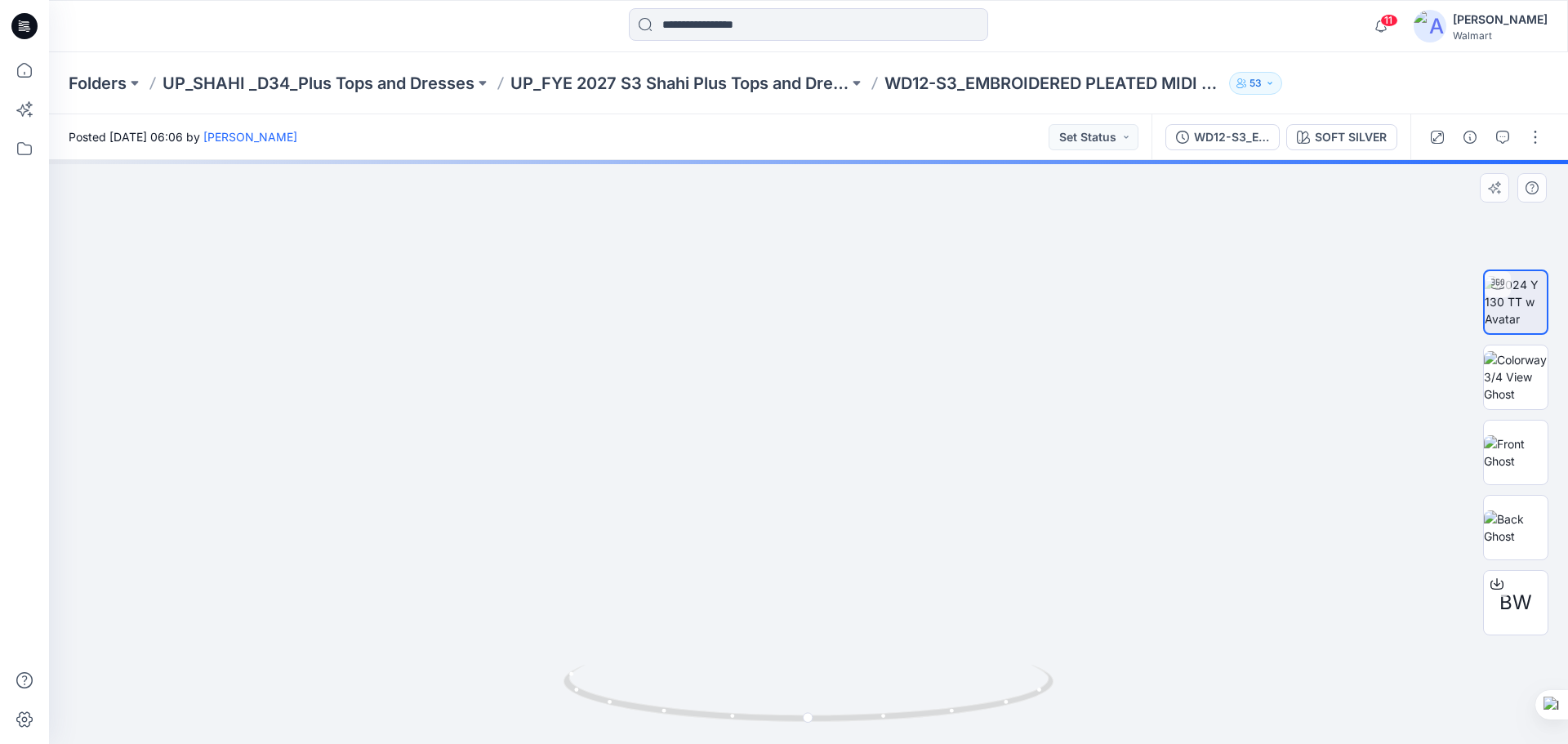
drag, startPoint x: 837, startPoint y: 453, endPoint x: 851, endPoint y: 306, distance: 147.7
drag, startPoint x: 812, startPoint y: 537, endPoint x: 831, endPoint y: 400, distance: 138.3
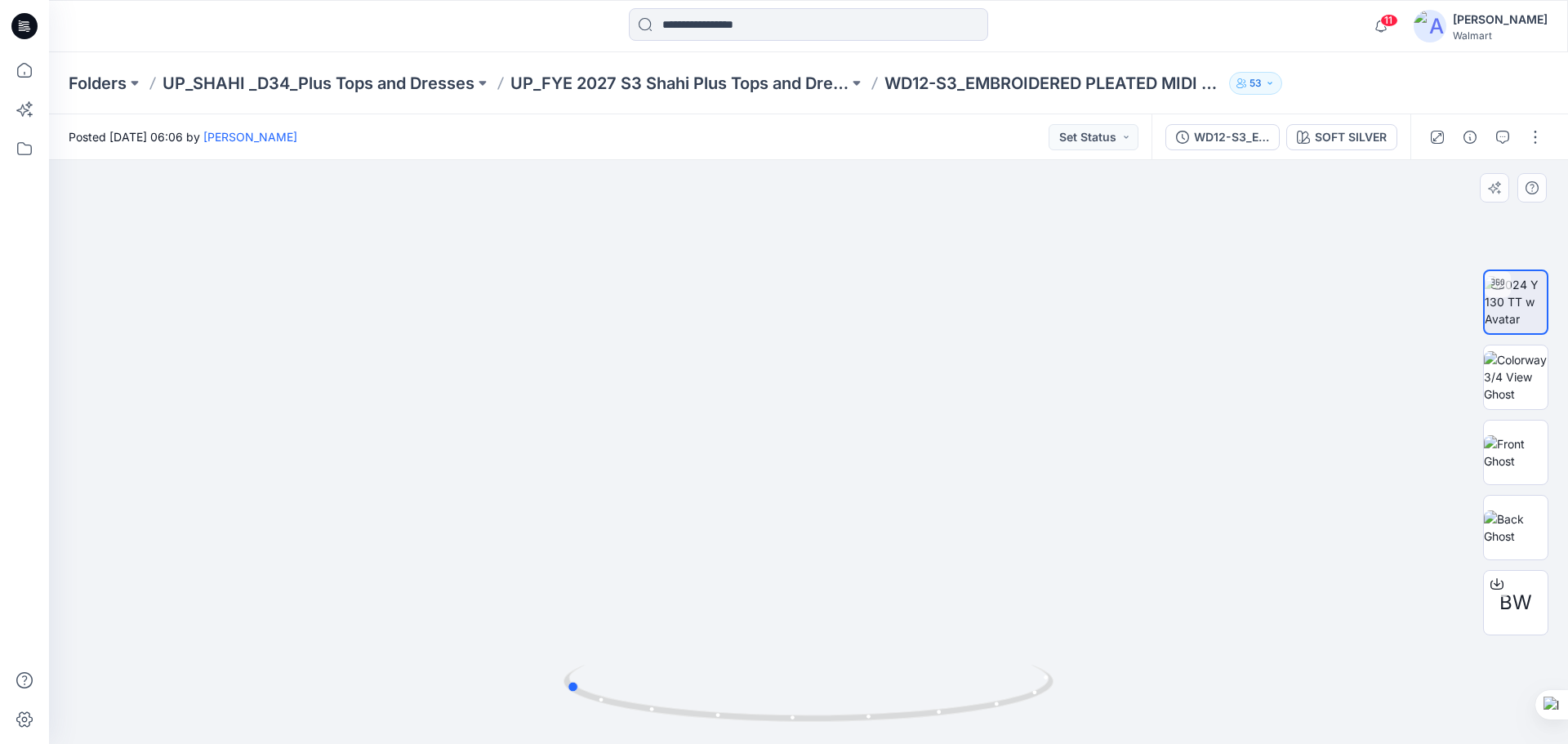
drag, startPoint x: 896, startPoint y: 711, endPoint x: 756, endPoint y: 616, distance: 169.2
click at [652, 671] on icon at bounding box center [810, 696] width 494 height 61
drag, startPoint x: 876, startPoint y: 413, endPoint x: 879, endPoint y: 638, distance: 225.0
click at [880, 643] on img at bounding box center [815, 18] width 1711 height 1450
drag, startPoint x: 852, startPoint y: 413, endPoint x: 864, endPoint y: 590, distance: 177.4
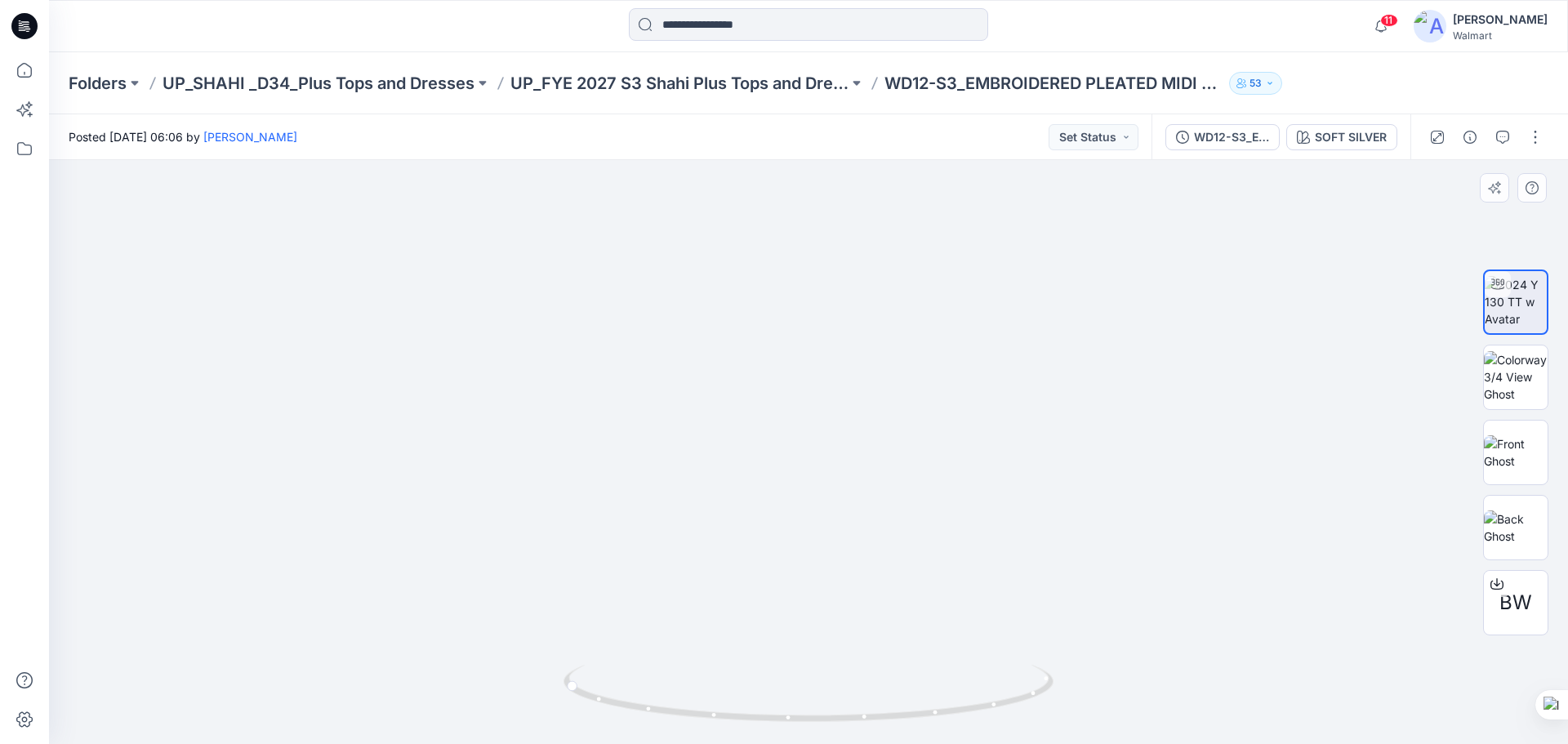
click at [864, 590] on img at bounding box center [819, 103] width 1937 height 1280
drag, startPoint x: 747, startPoint y: 719, endPoint x: 997, endPoint y: 716, distance: 250.0
click at [997, 716] on icon at bounding box center [810, 696] width 494 height 61
drag, startPoint x: 857, startPoint y: 512, endPoint x: 845, endPoint y: 370, distance: 142.5
click at [845, 370] on img at bounding box center [812, 9] width 1937 height 1470
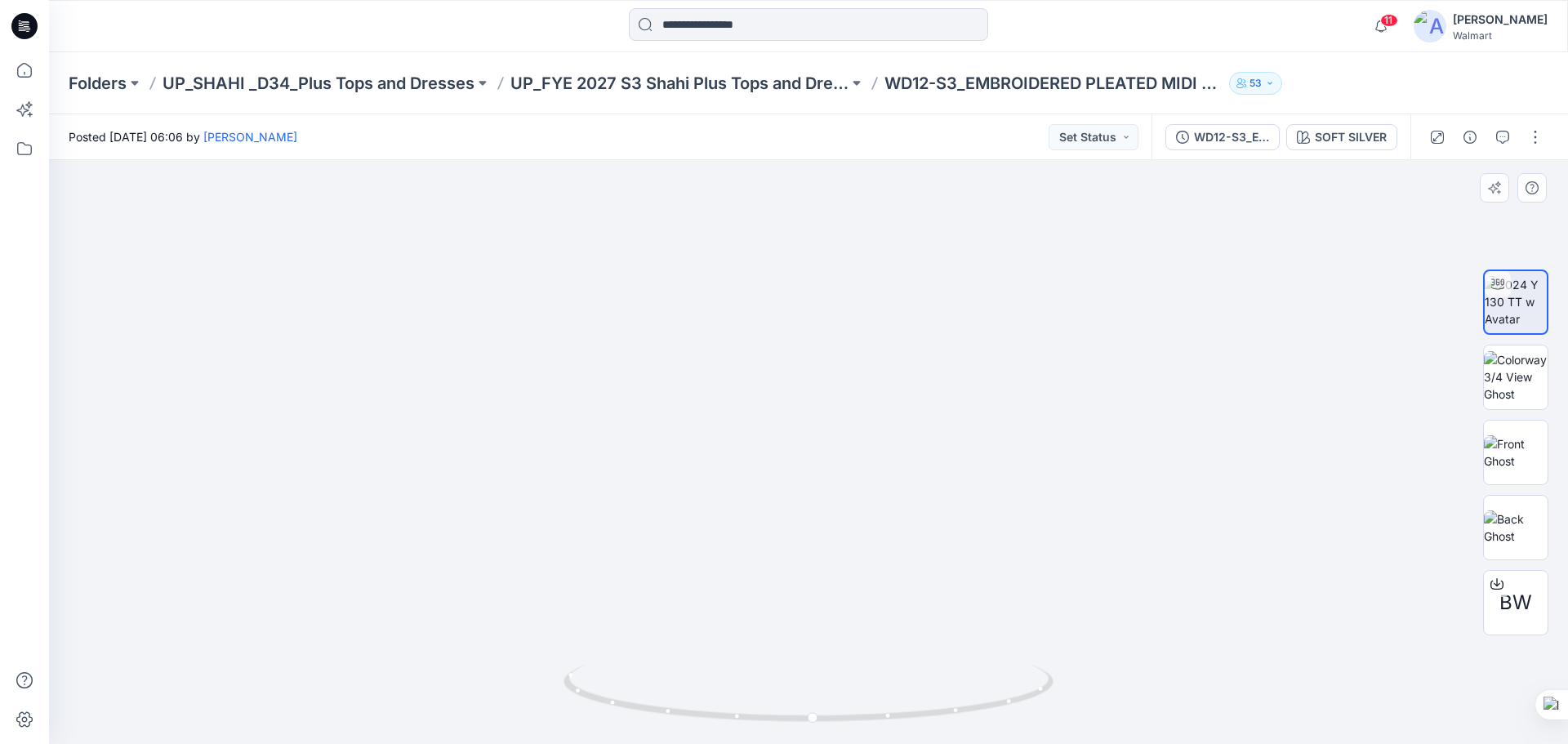
drag, startPoint x: 846, startPoint y: 567, endPoint x: 851, endPoint y: 419, distance: 148.1
click at [851, 419] on img at bounding box center [809, 339] width 809 height 810
drag, startPoint x: 863, startPoint y: 722, endPoint x: 752, endPoint y: 704, distance: 112.4
click at [751, 709] on icon at bounding box center [810, 696] width 494 height 61
click at [1529, 446] on img at bounding box center [1515, 452] width 64 height 34
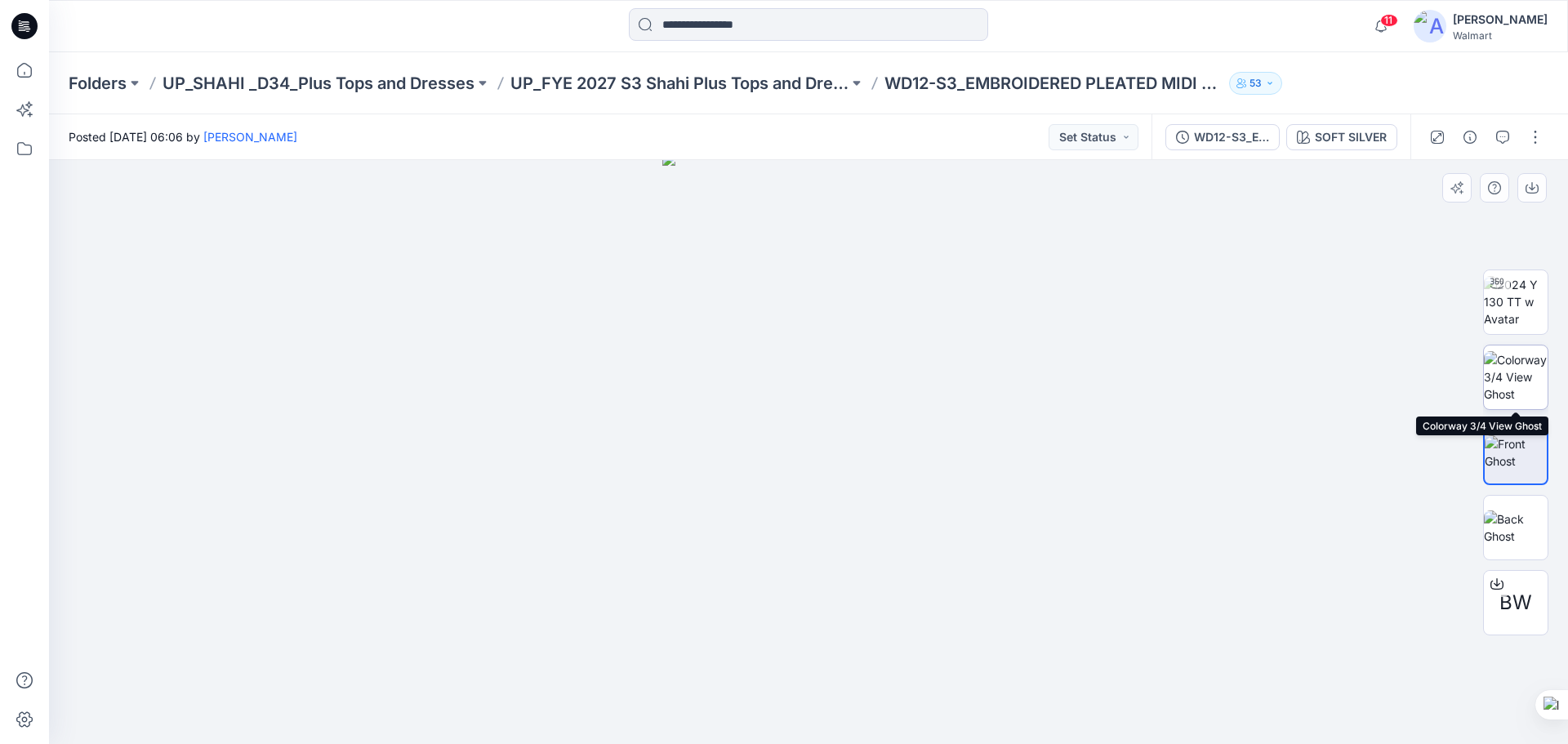
click at [1519, 371] on img at bounding box center [1515, 377] width 64 height 52
drag, startPoint x: 27, startPoint y: 32, endPoint x: 48, endPoint y: 4, distance: 35.0
click at [27, 30] on icon at bounding box center [25, 26] width 26 height 26
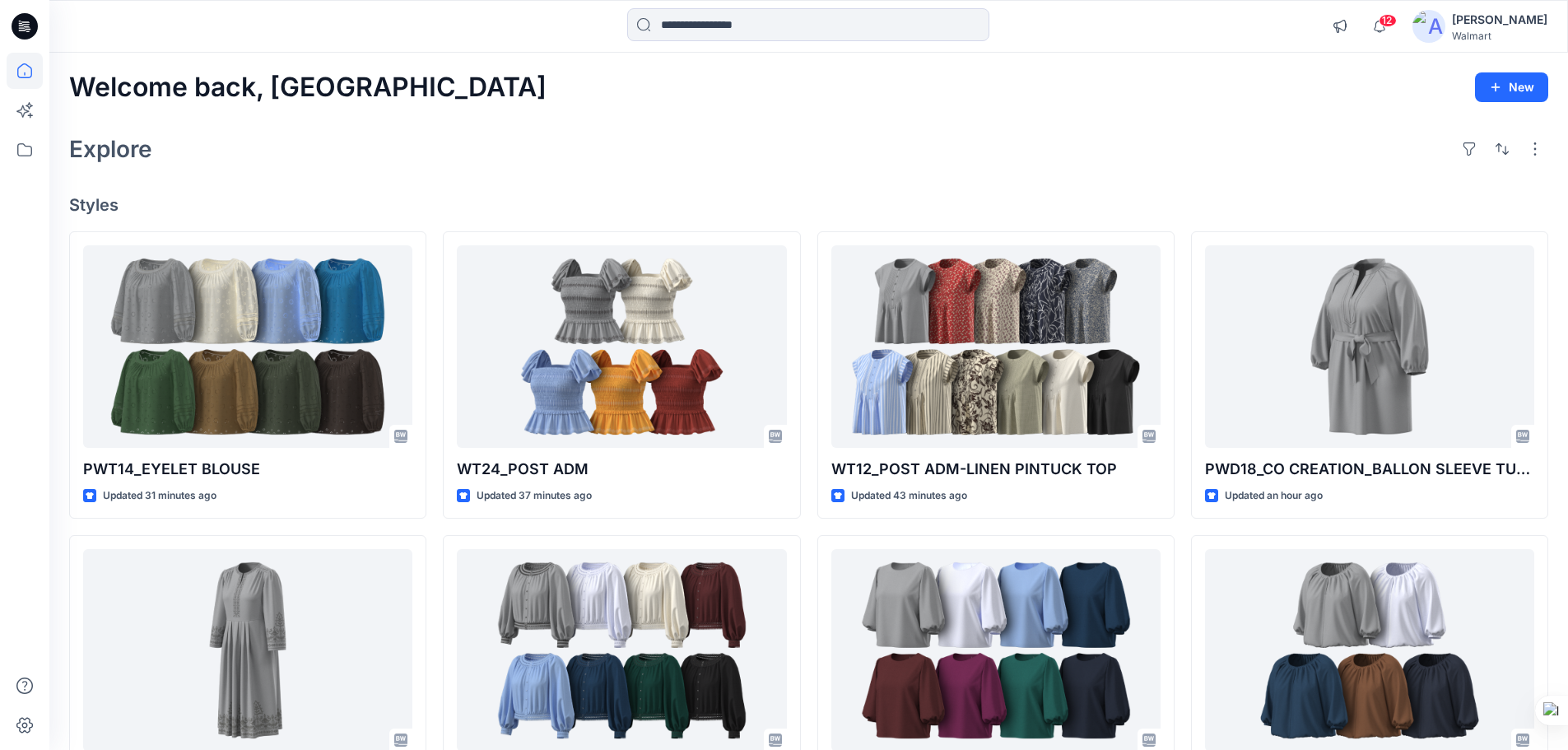
click at [430, 150] on div "Explore" at bounding box center [809, 148] width 1480 height 40
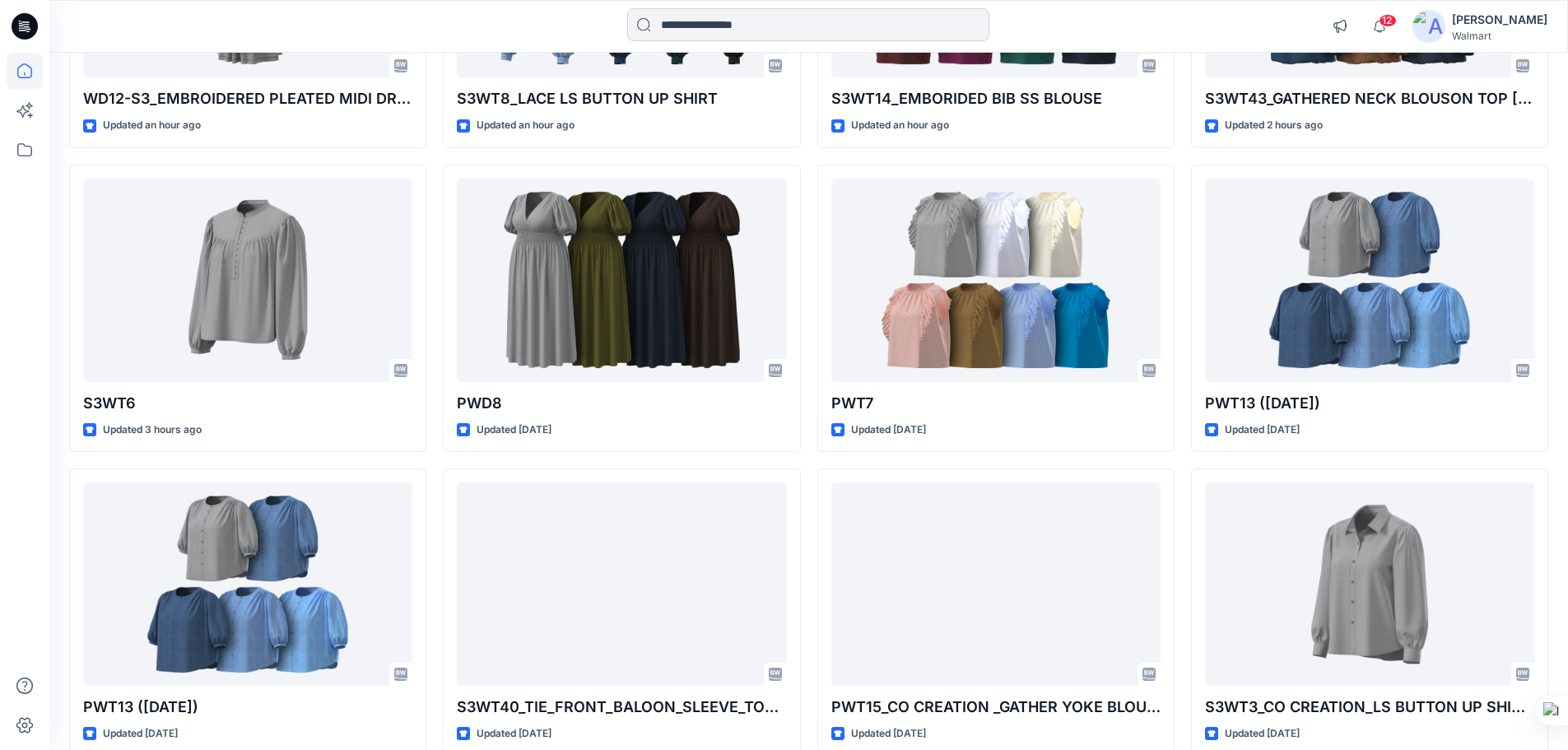
scroll to position [659, 0]
